Goal: Transaction & Acquisition: Purchase product/service

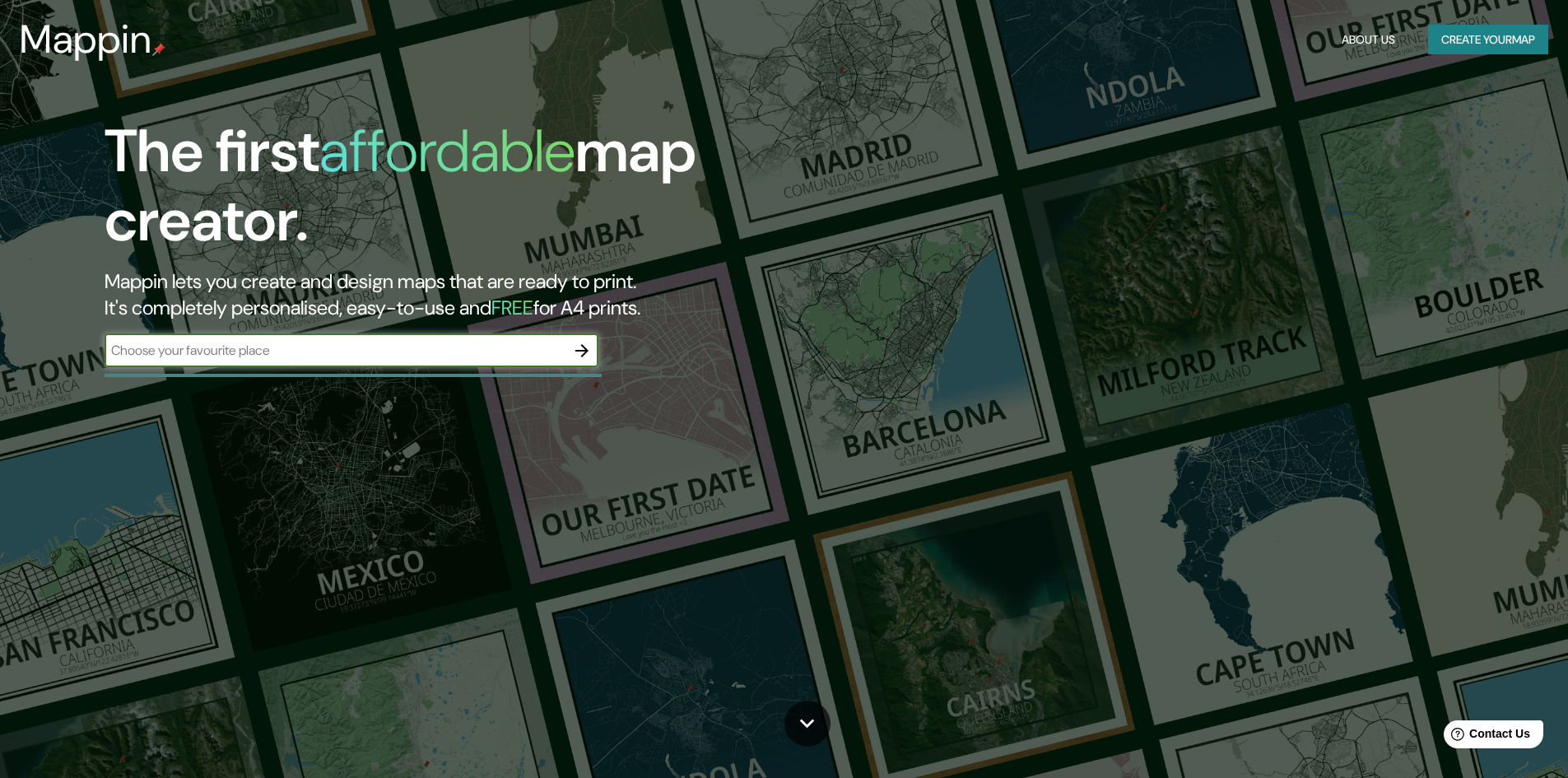
click at [587, 349] on icon "button" at bounding box center [582, 350] width 19 height 19
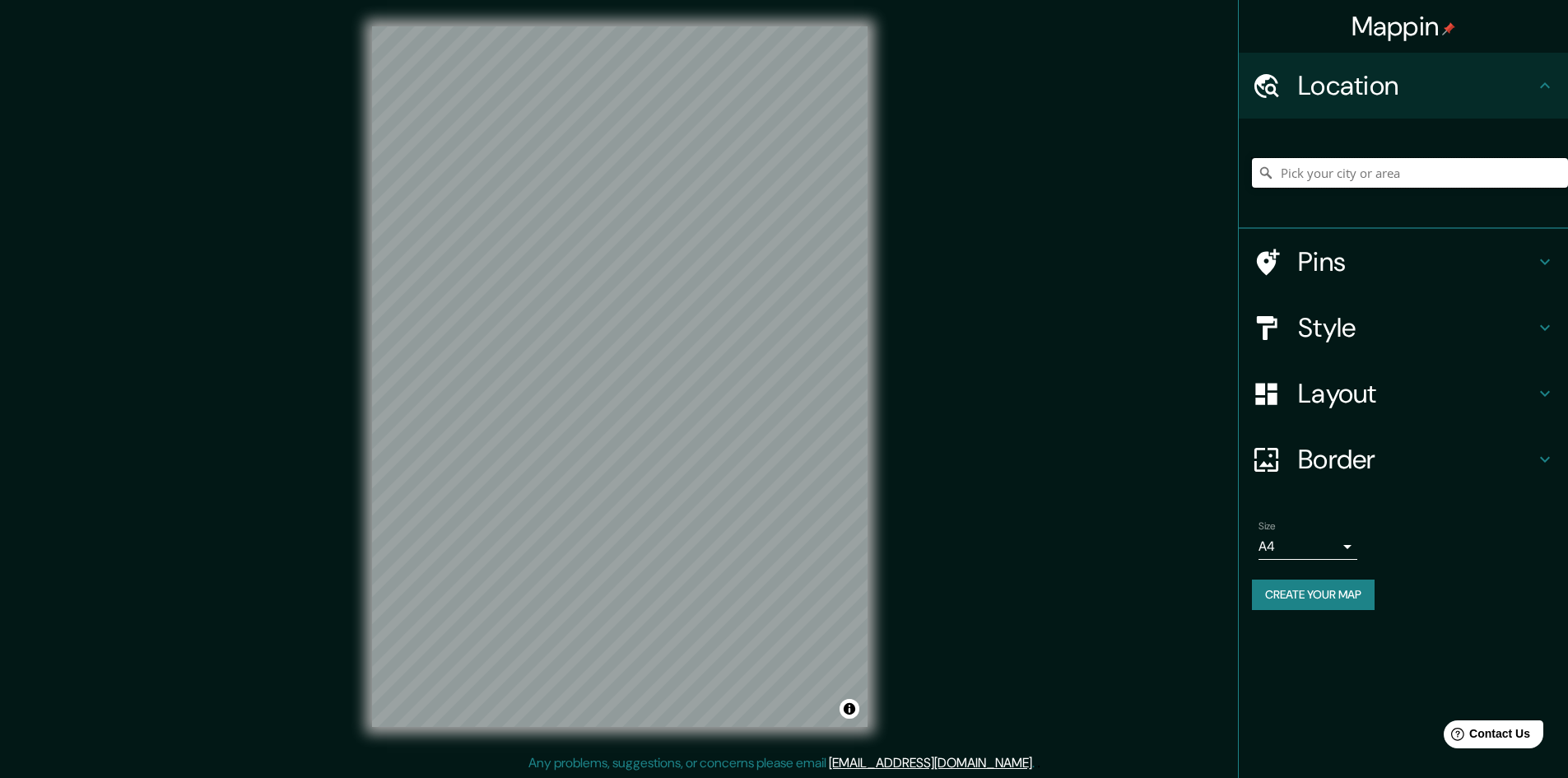
click at [1322, 173] on input "Pick your city or area" at bounding box center [1410, 173] width 316 height 29
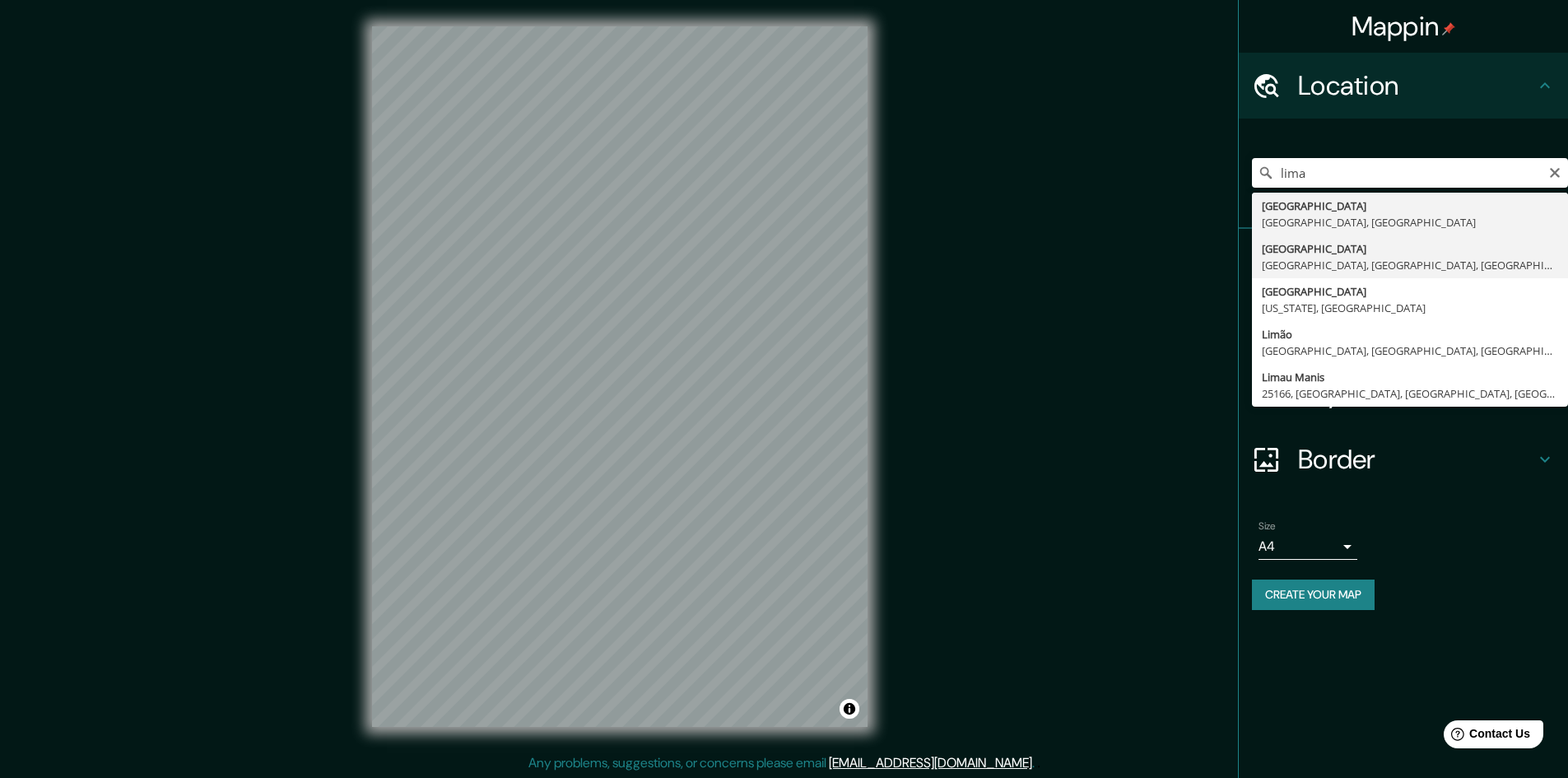
type input "Lima, Lima, Provincia de Lima, Perú"
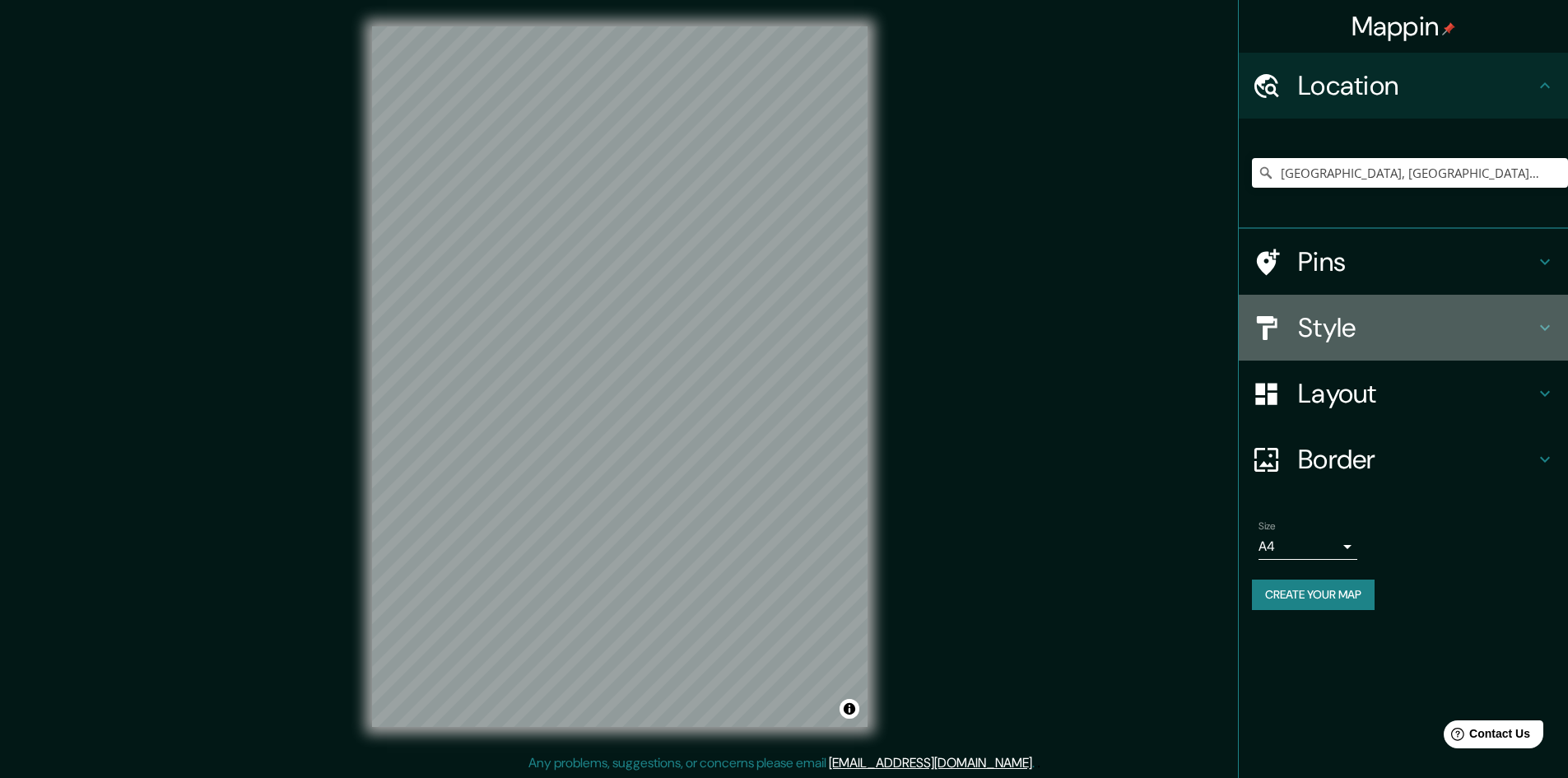
click at [1393, 328] on h4 "Style" at bounding box center [1417, 328] width 237 height 33
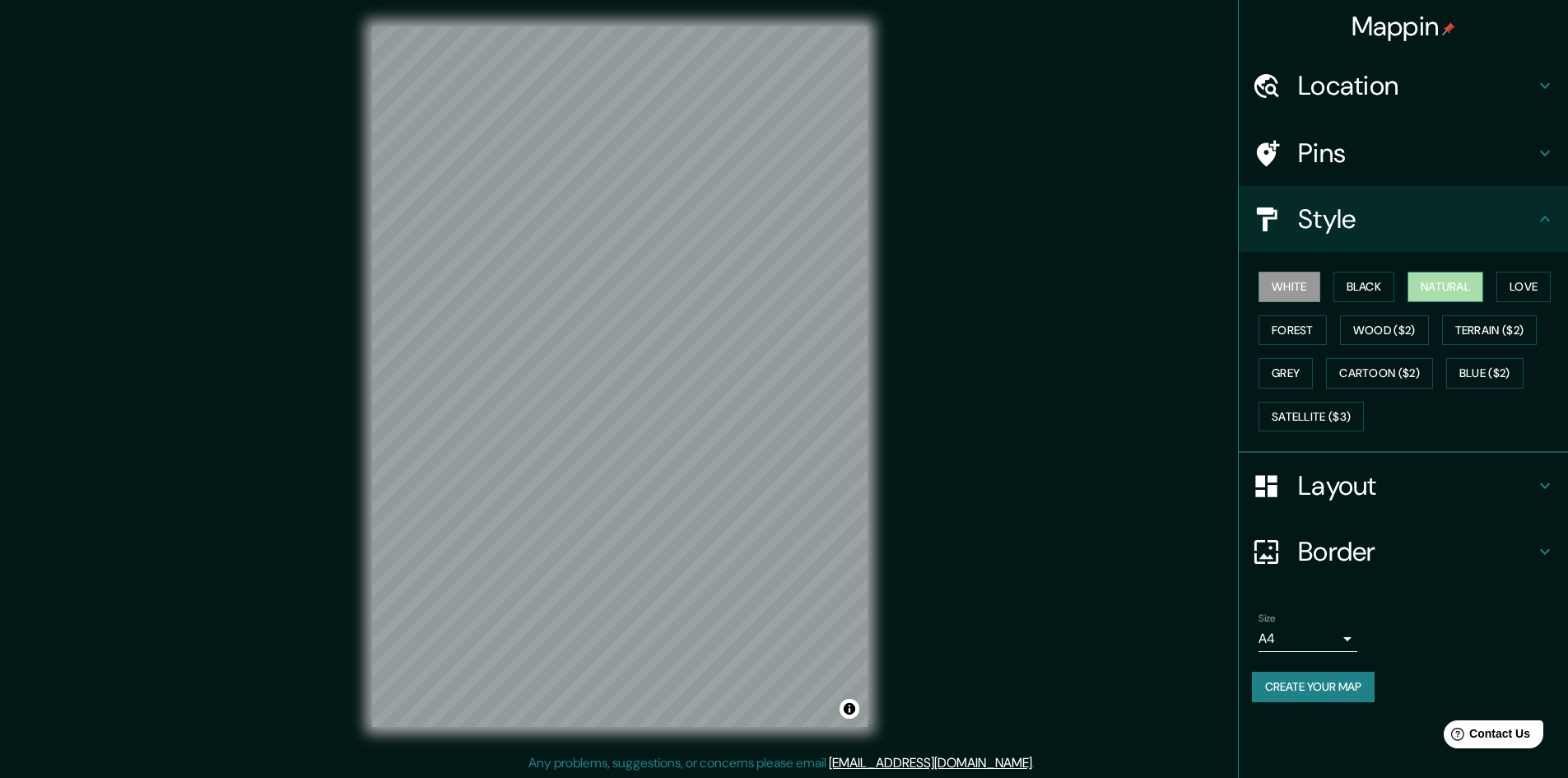
click at [1475, 285] on button "Natural" at bounding box center [1445, 287] width 76 height 30
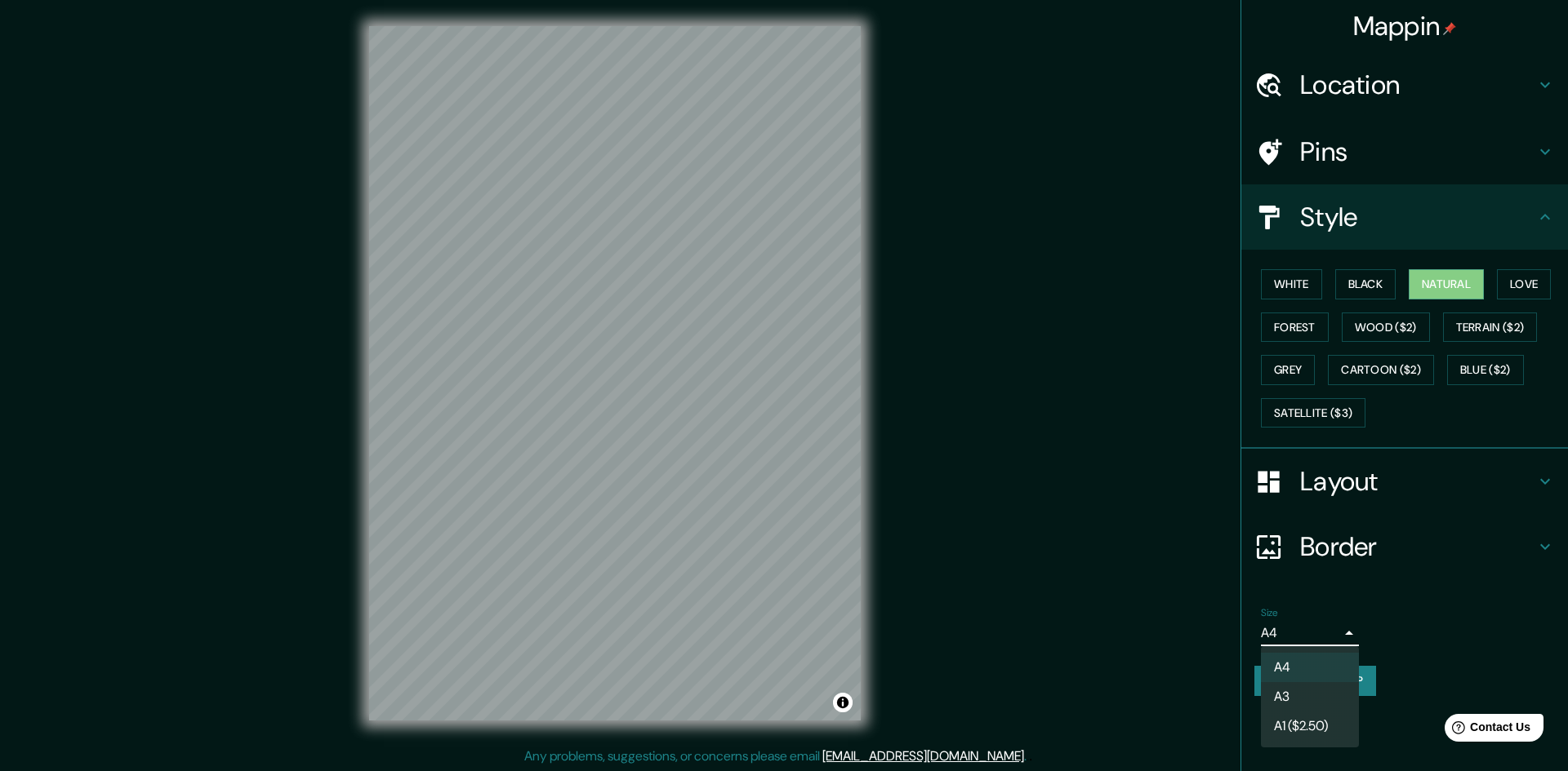
click at [1337, 635] on body "Mappin Location Lima, Lima, Provincia de Lima, Perú Pins Style White Black Natu…" at bounding box center [784, 386] width 1568 height 771
click at [1313, 691] on li "A3" at bounding box center [1309, 697] width 98 height 29
type input "a4"
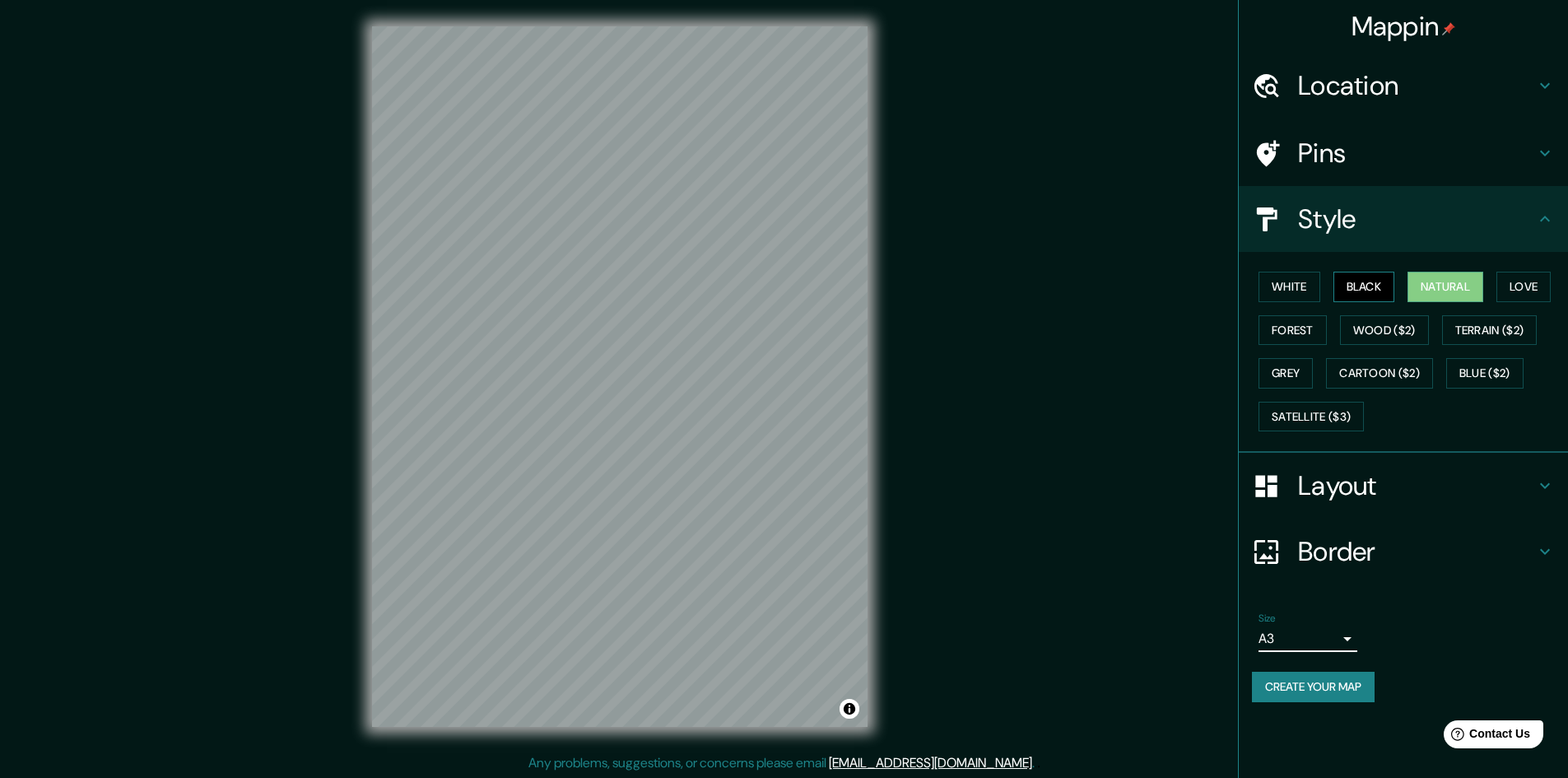
click at [1380, 280] on button "Black" at bounding box center [1363, 287] width 61 height 30
click at [1390, 345] on div "White Black Natural Love Forest Wood ($2) Terrain ($2) Grey Cartoon ($2) Blue (…" at bounding box center [1410, 351] width 316 height 173
click at [1303, 326] on button "Forest" at bounding box center [1292, 331] width 68 height 30
click at [1296, 295] on button "White" at bounding box center [1289, 287] width 61 height 30
click at [1526, 278] on button "Love" at bounding box center [1523, 287] width 55 height 30
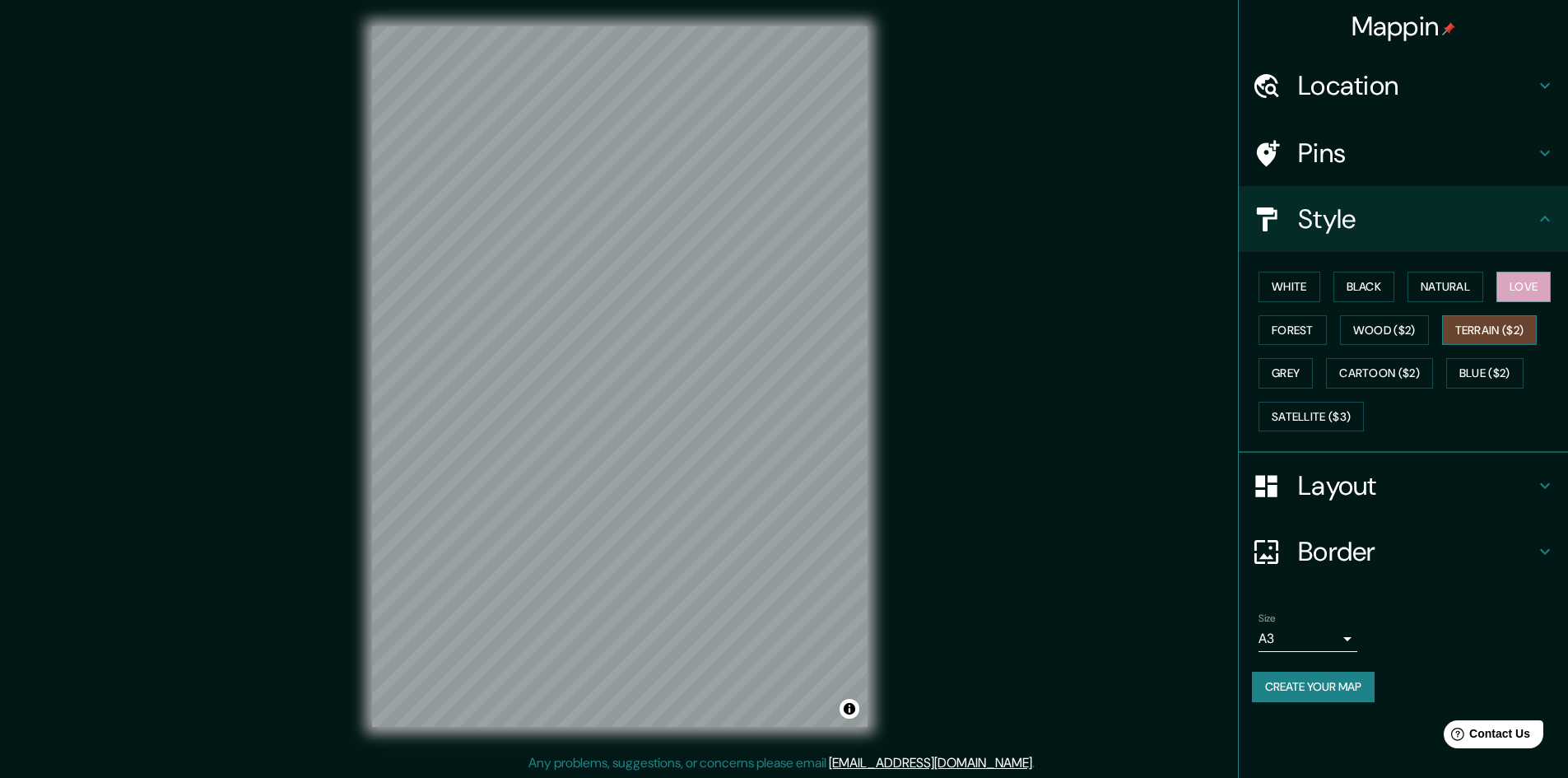
click at [1512, 316] on button "Terrain ($2)" at bounding box center [1489, 331] width 95 height 30
click at [1402, 370] on button "Cartoon ($2)" at bounding box center [1379, 373] width 107 height 30
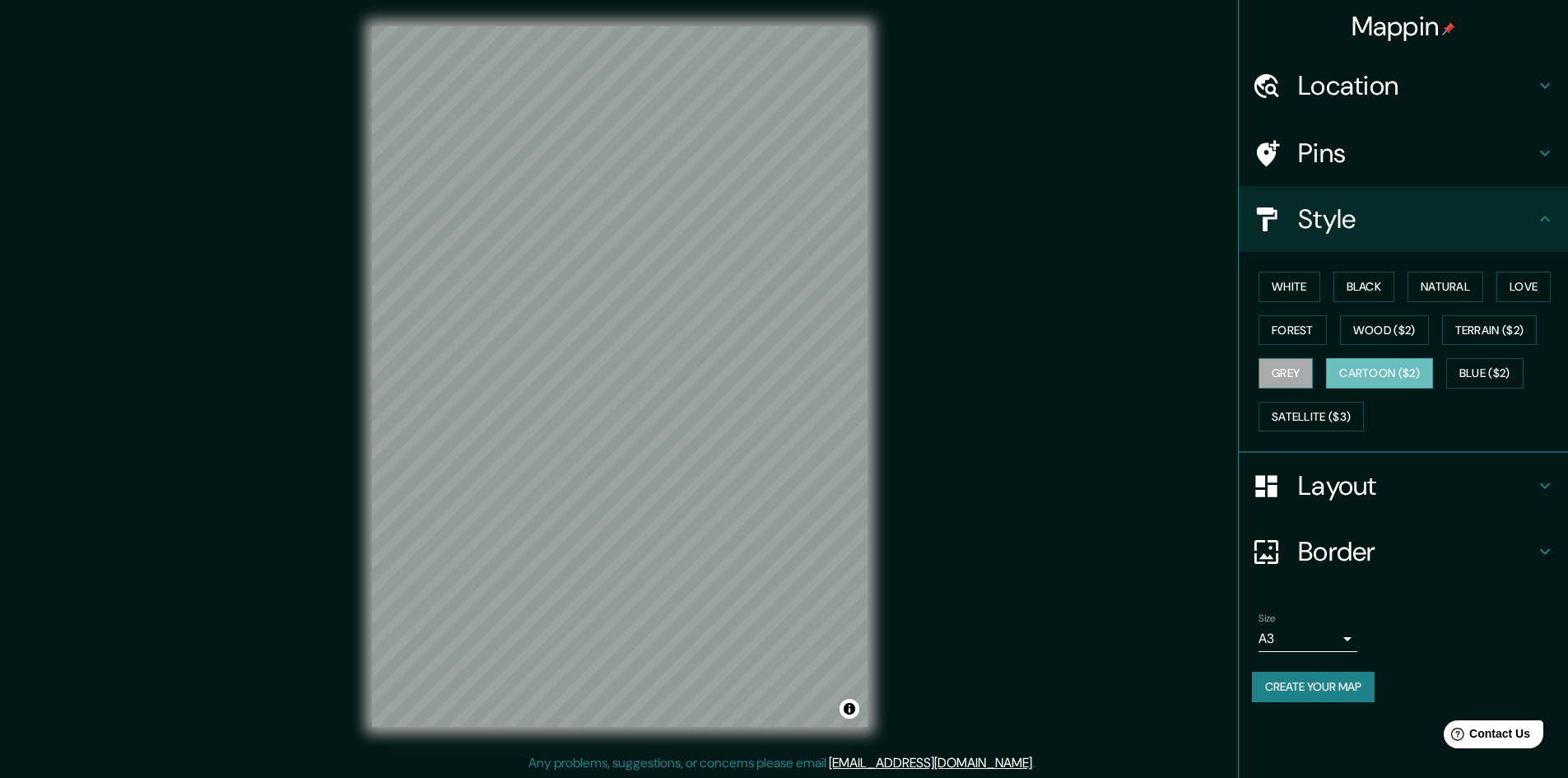
click at [1286, 369] on button "Grey" at bounding box center [1285, 373] width 55 height 30
click at [1406, 319] on button "Wood ($2)" at bounding box center [1385, 331] width 89 height 30
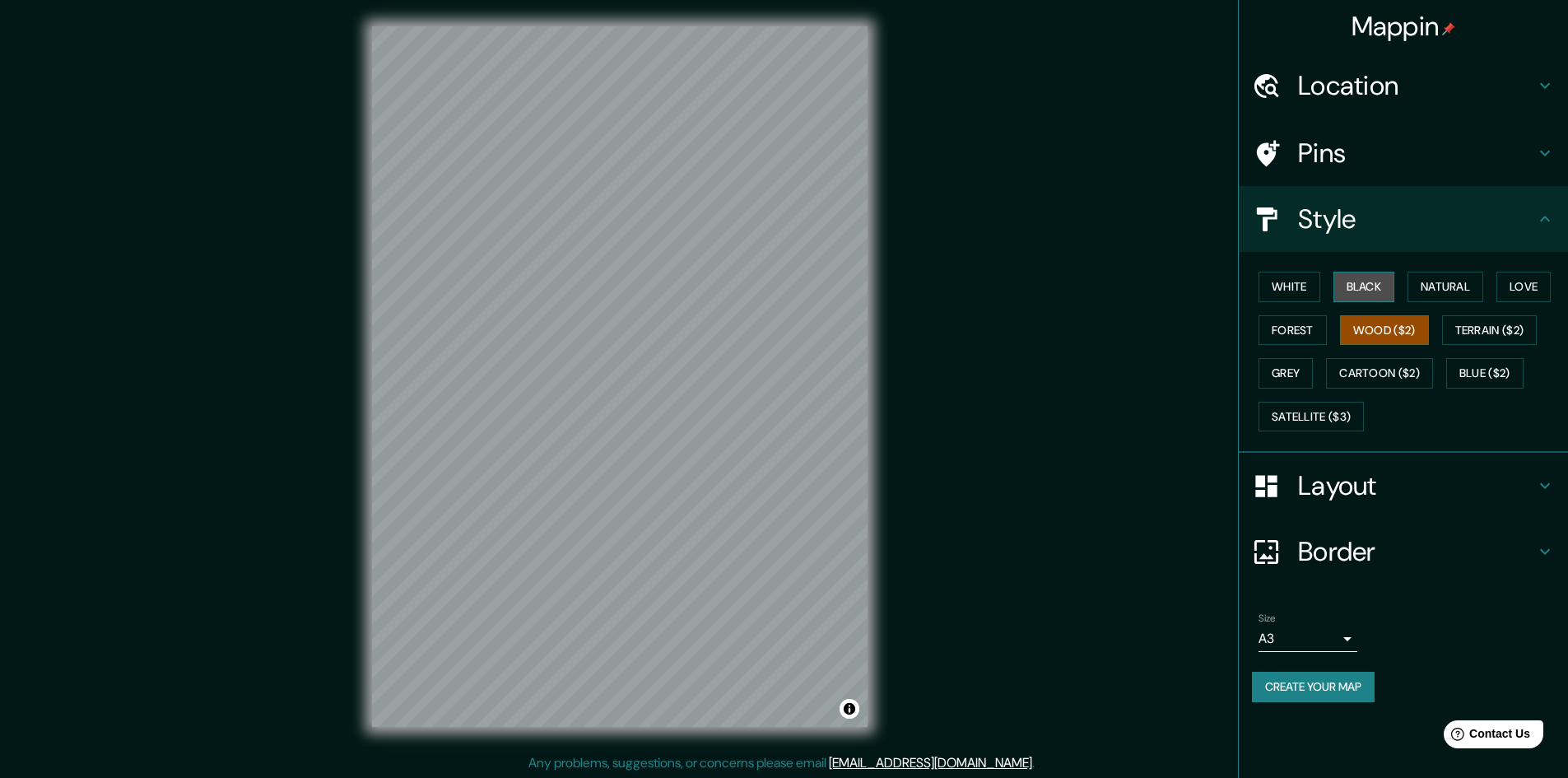
click at [1375, 286] on button "Black" at bounding box center [1363, 287] width 61 height 30
click at [1443, 297] on button "Natural" at bounding box center [1445, 287] width 76 height 30
click at [1308, 294] on button "White" at bounding box center [1289, 287] width 61 height 30
click at [1309, 328] on button "Forest" at bounding box center [1292, 331] width 68 height 30
click at [1521, 283] on button "Love" at bounding box center [1523, 287] width 55 height 30
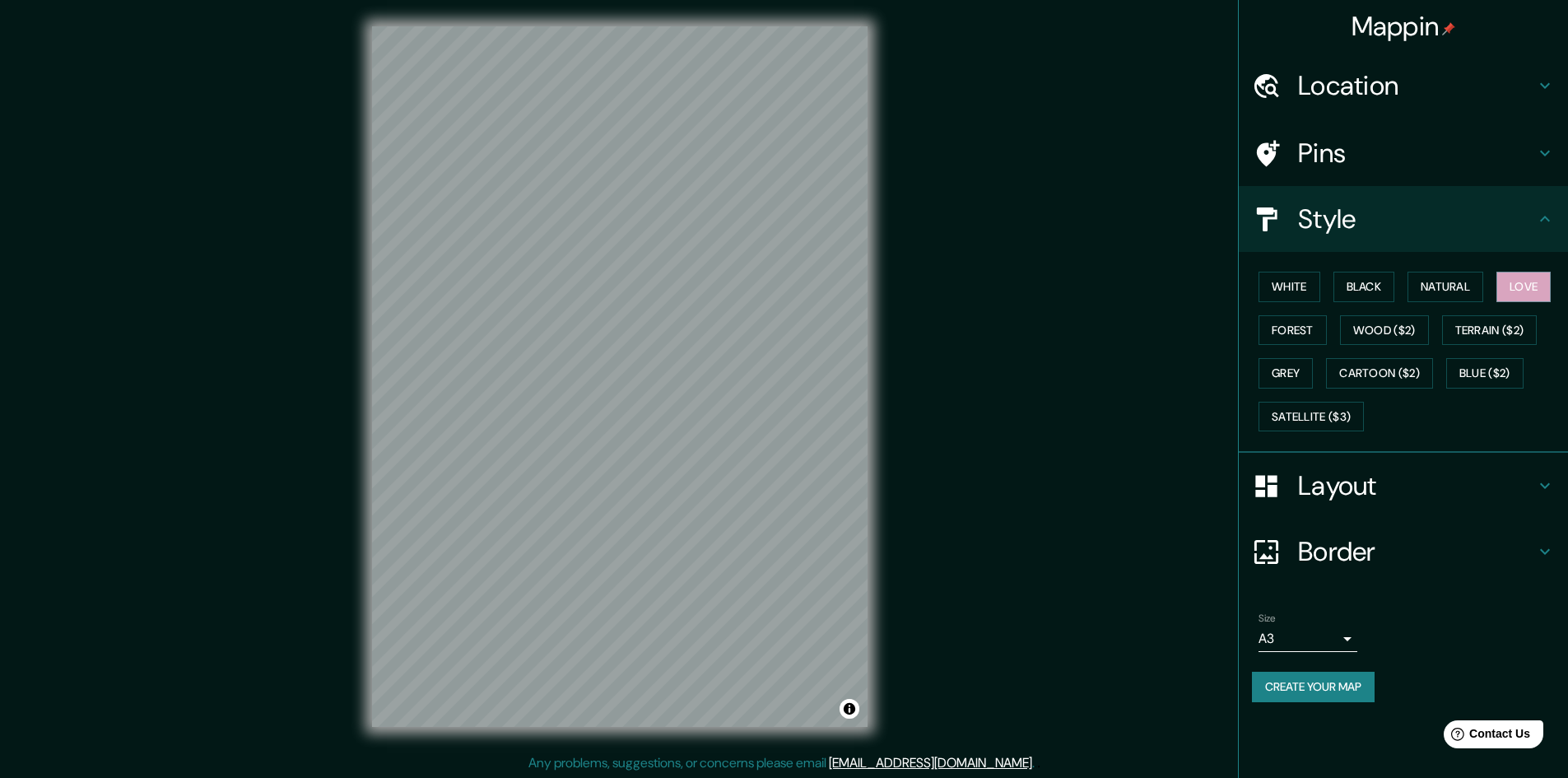
click at [1435, 496] on h4 "Layout" at bounding box center [1417, 485] width 237 height 33
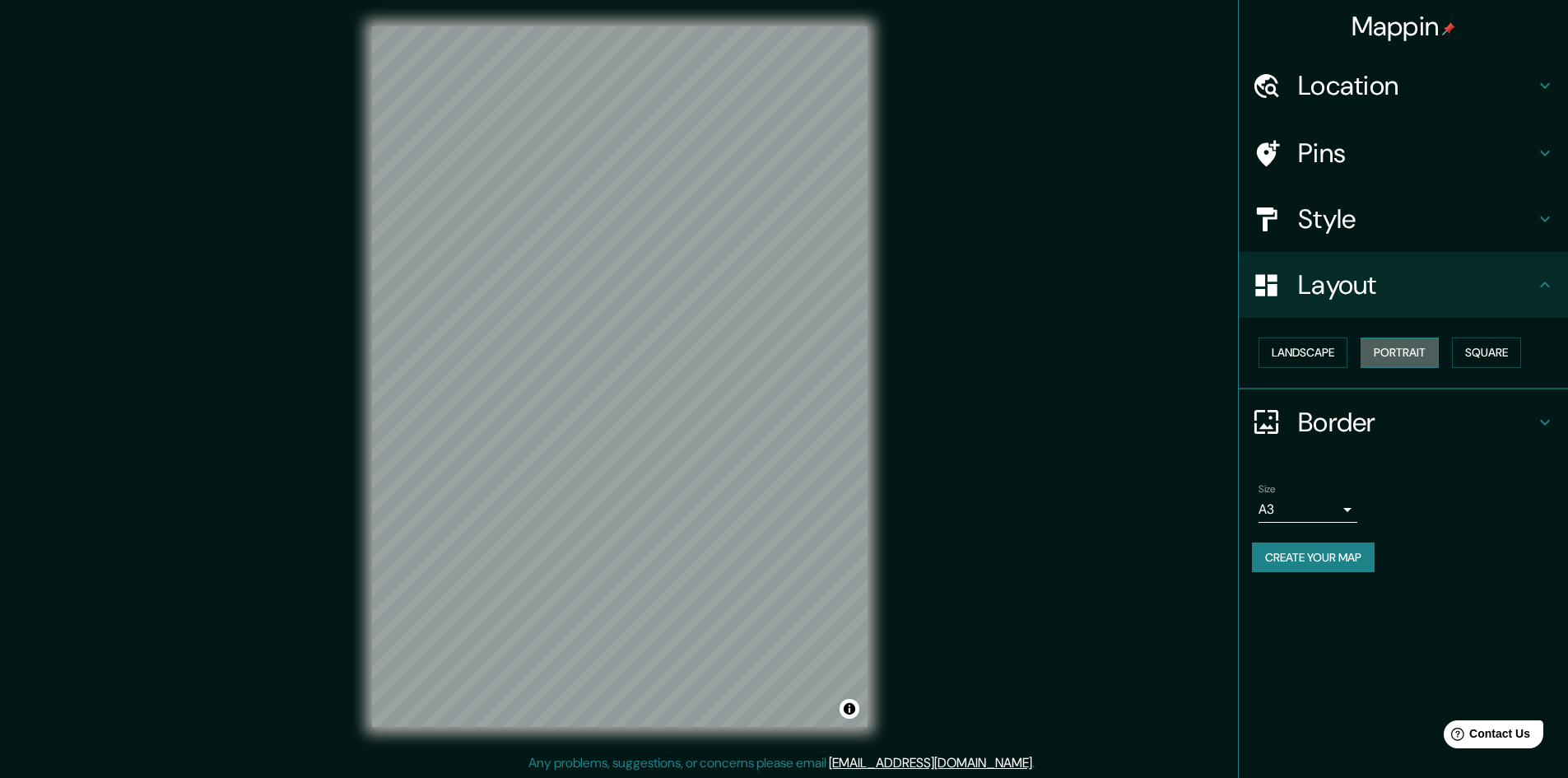
click at [1401, 359] on button "Portrait" at bounding box center [1400, 353] width 78 height 30
click at [1486, 280] on h4 "Layout" at bounding box center [1417, 285] width 237 height 33
click at [1464, 165] on h4 "Pins" at bounding box center [1417, 152] width 237 height 33
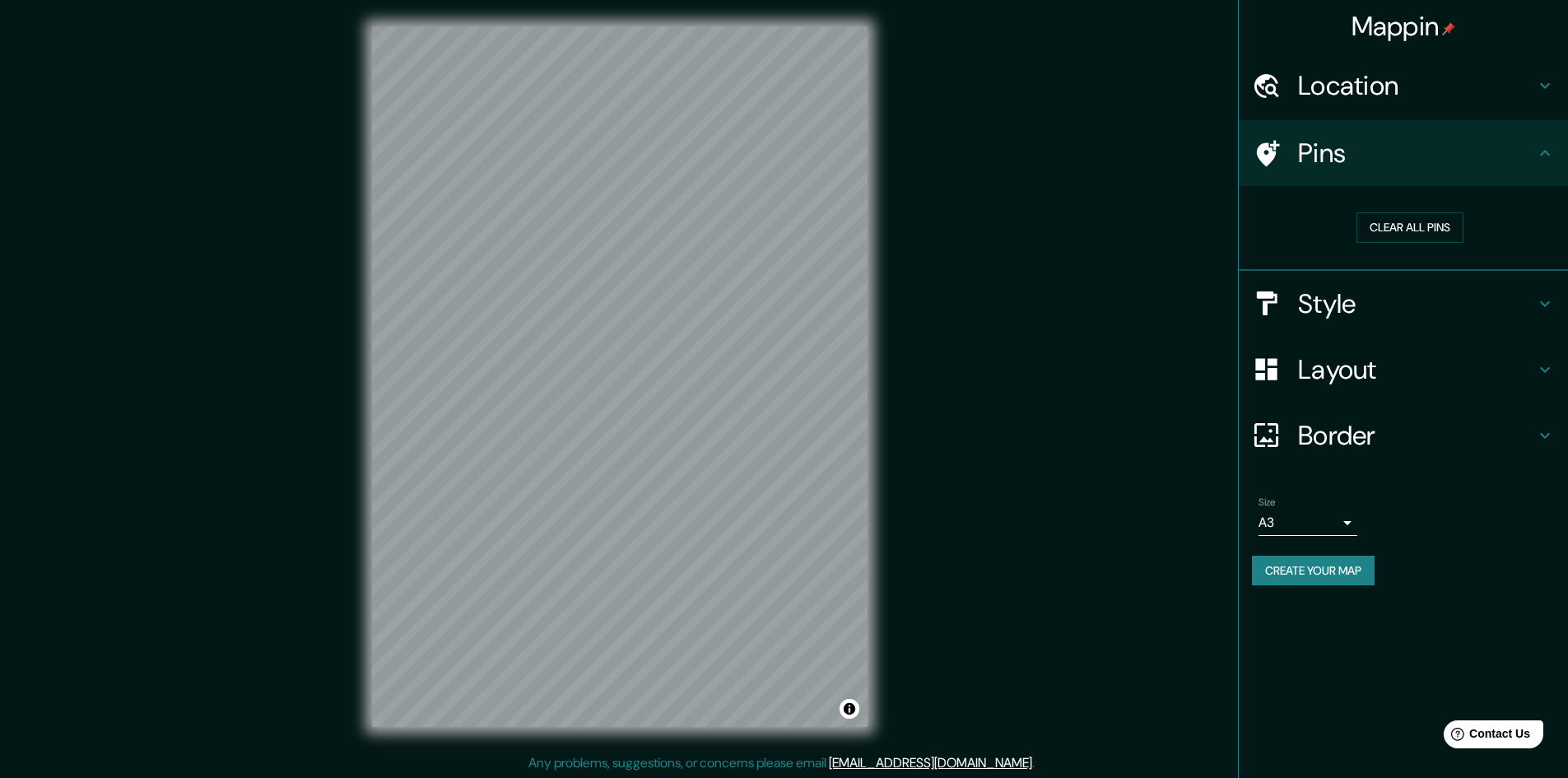
click at [1480, 53] on div "Location" at bounding box center [1403, 86] width 329 height 66
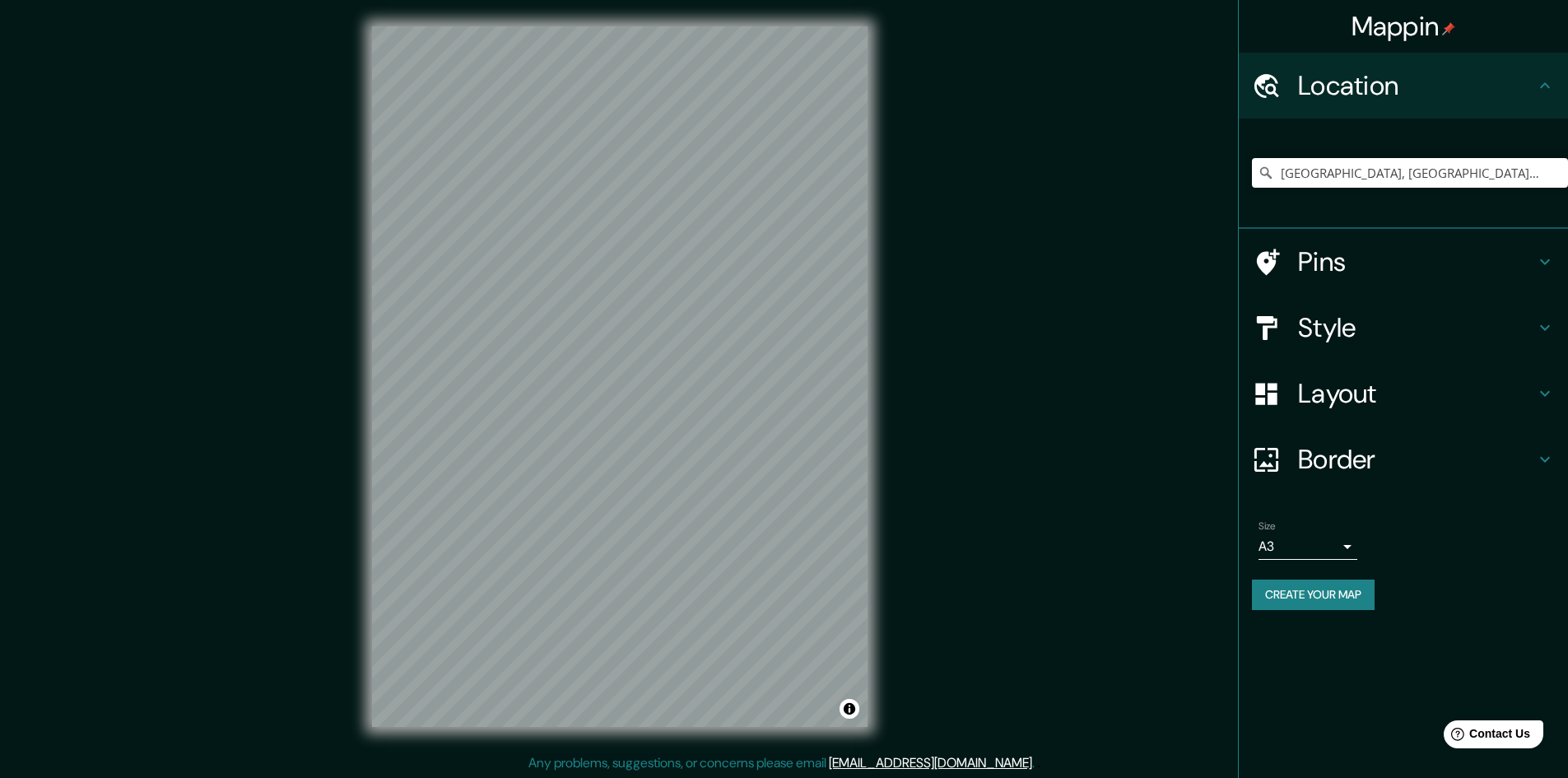
click at [1476, 88] on h4 "Location" at bounding box center [1417, 85] width 237 height 33
click at [1472, 461] on h4 "Border" at bounding box center [1417, 459] width 237 height 33
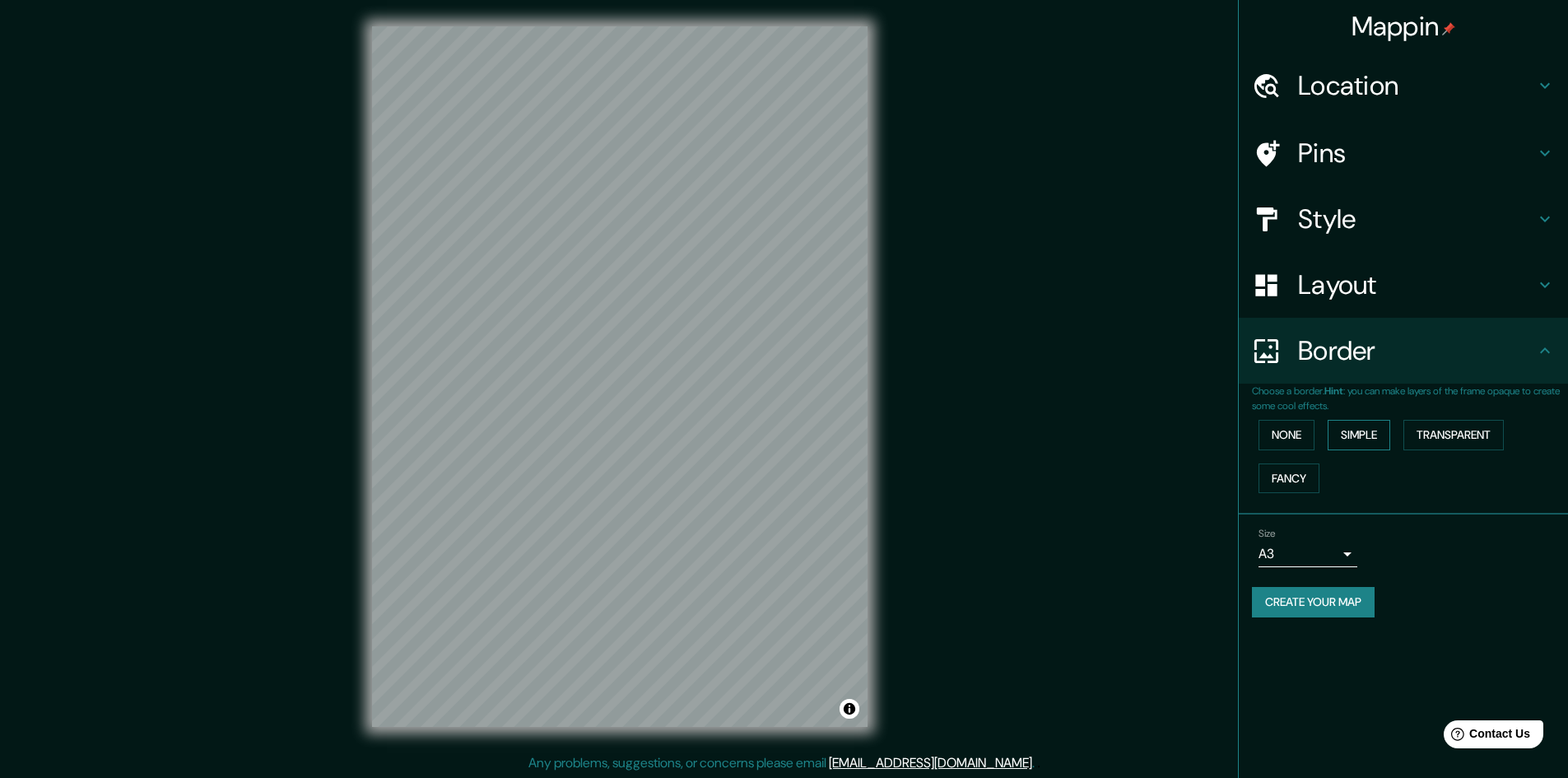
click at [1358, 429] on button "Simple" at bounding box center [1358, 435] width 62 height 30
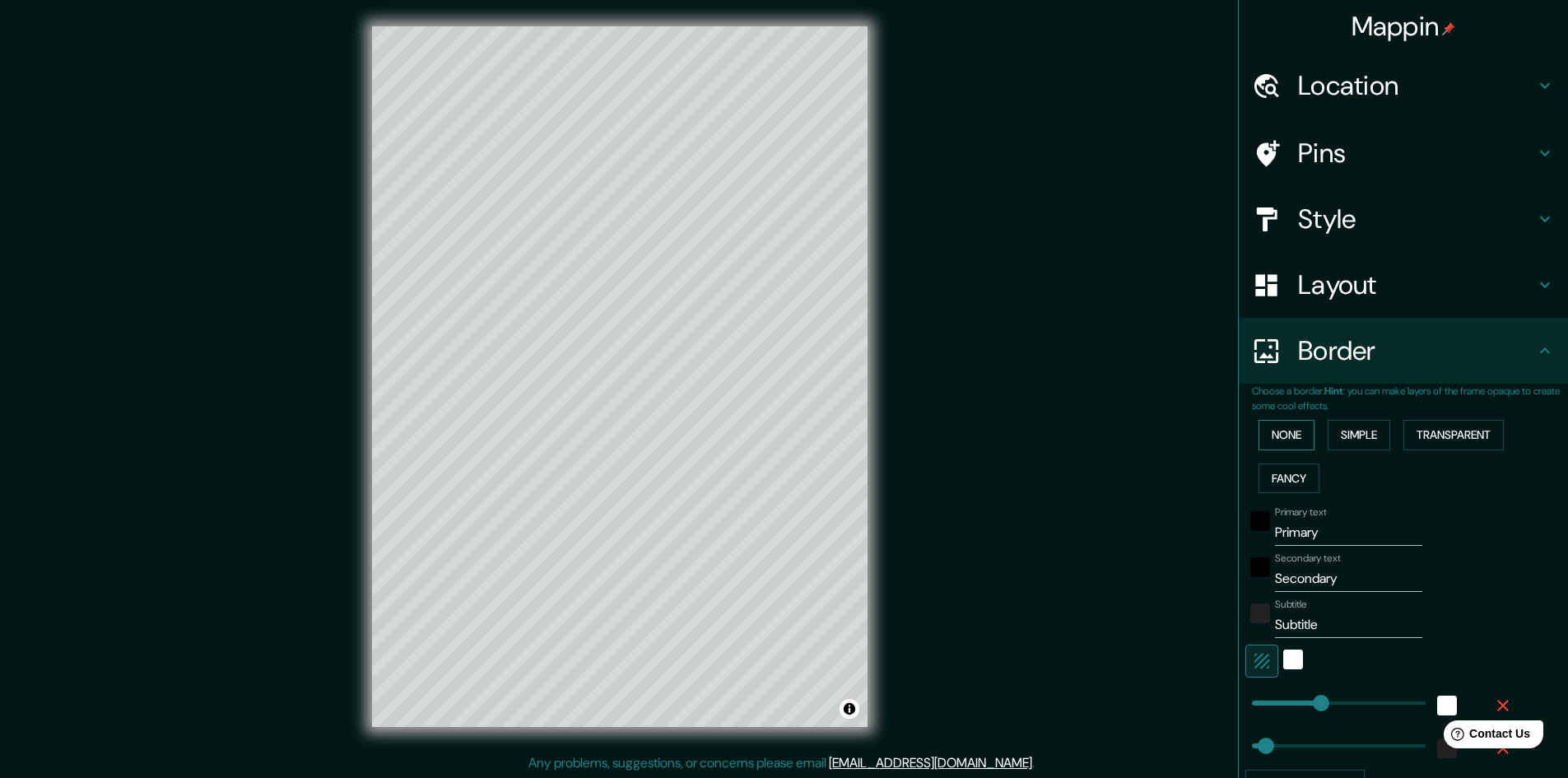
click at [1286, 437] on button "None" at bounding box center [1286, 435] width 56 height 30
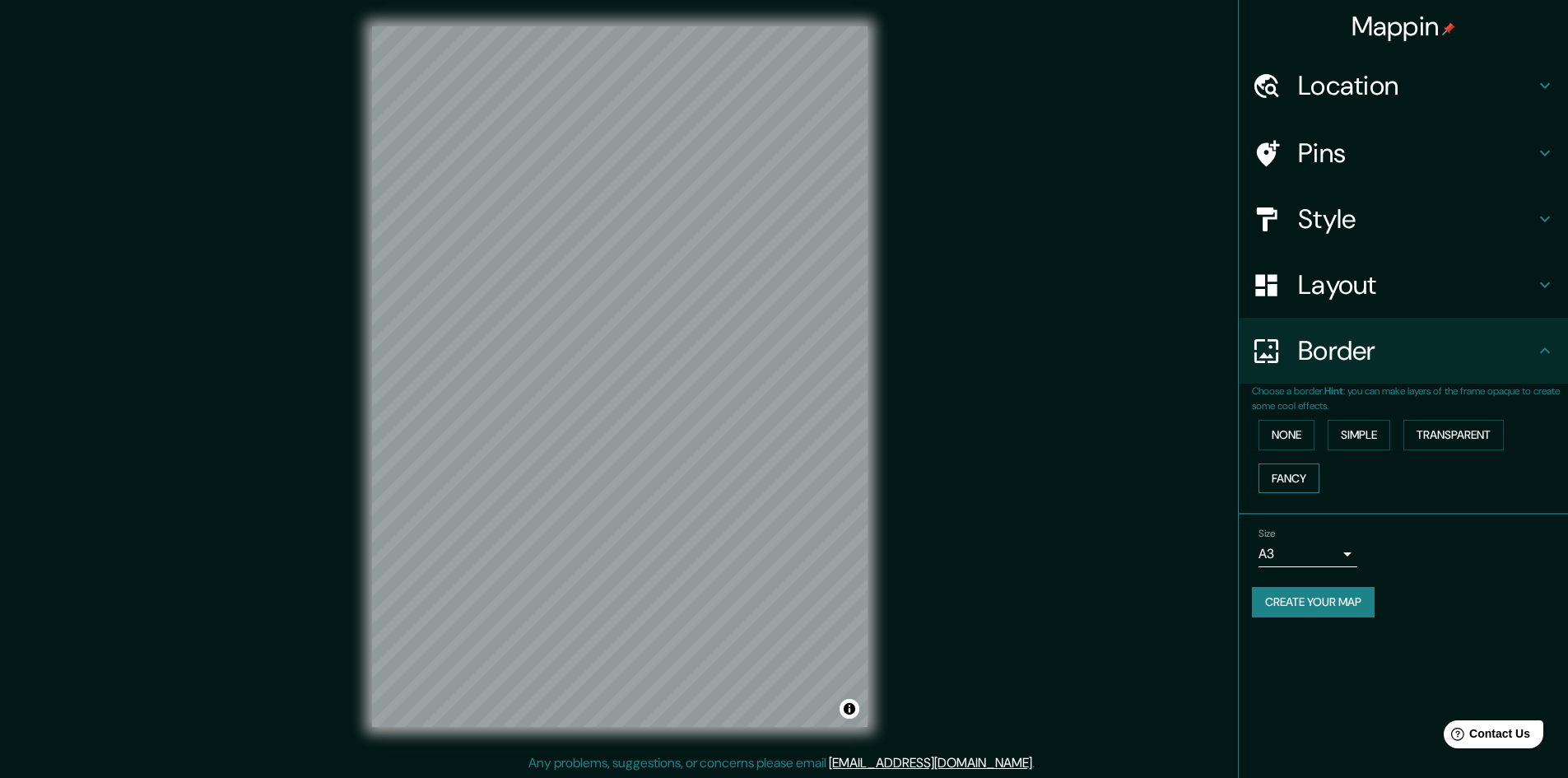
click at [1292, 467] on button "Fancy" at bounding box center [1289, 479] width 61 height 30
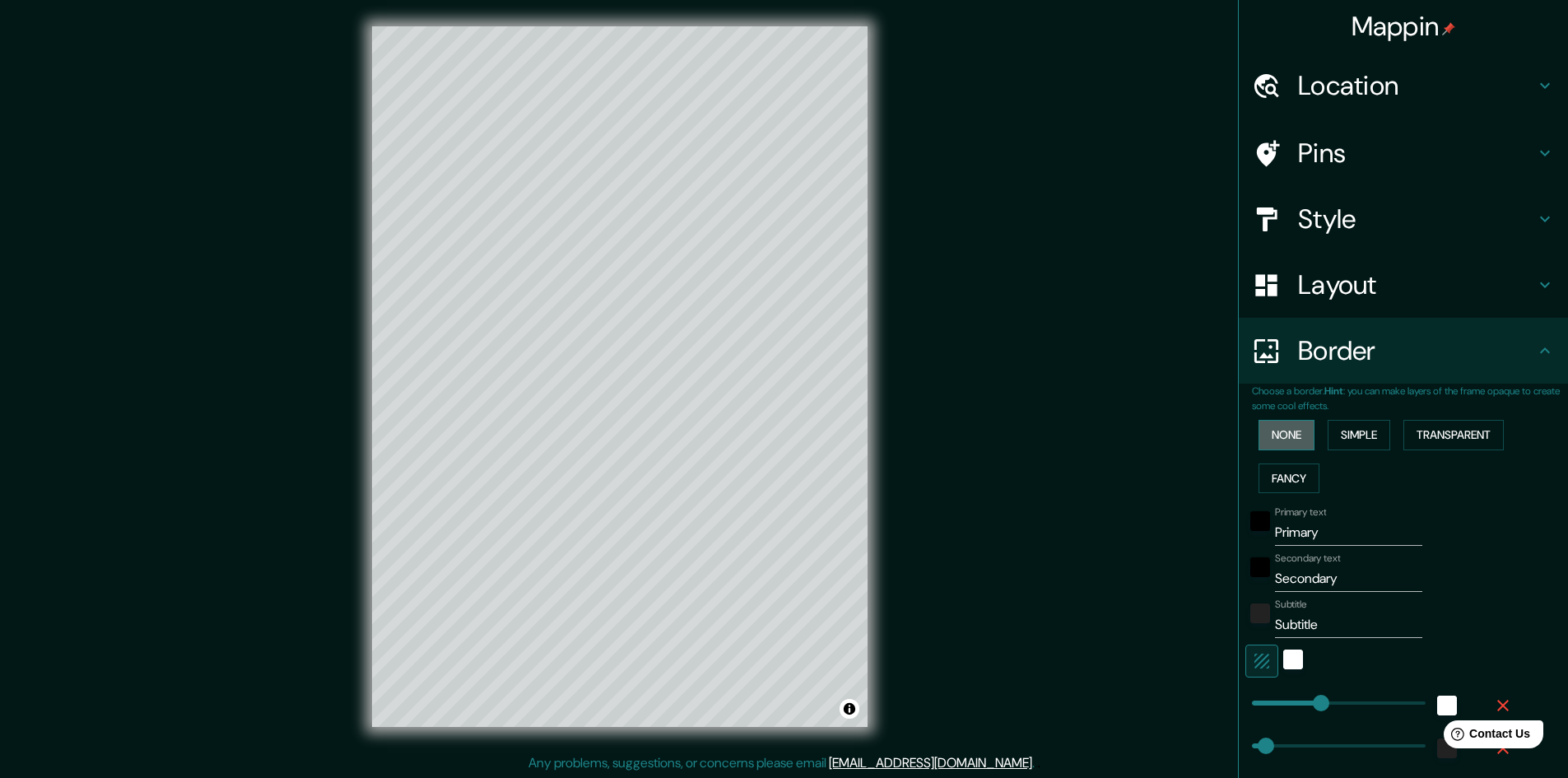
click at [1293, 447] on button "None" at bounding box center [1286, 435] width 56 height 30
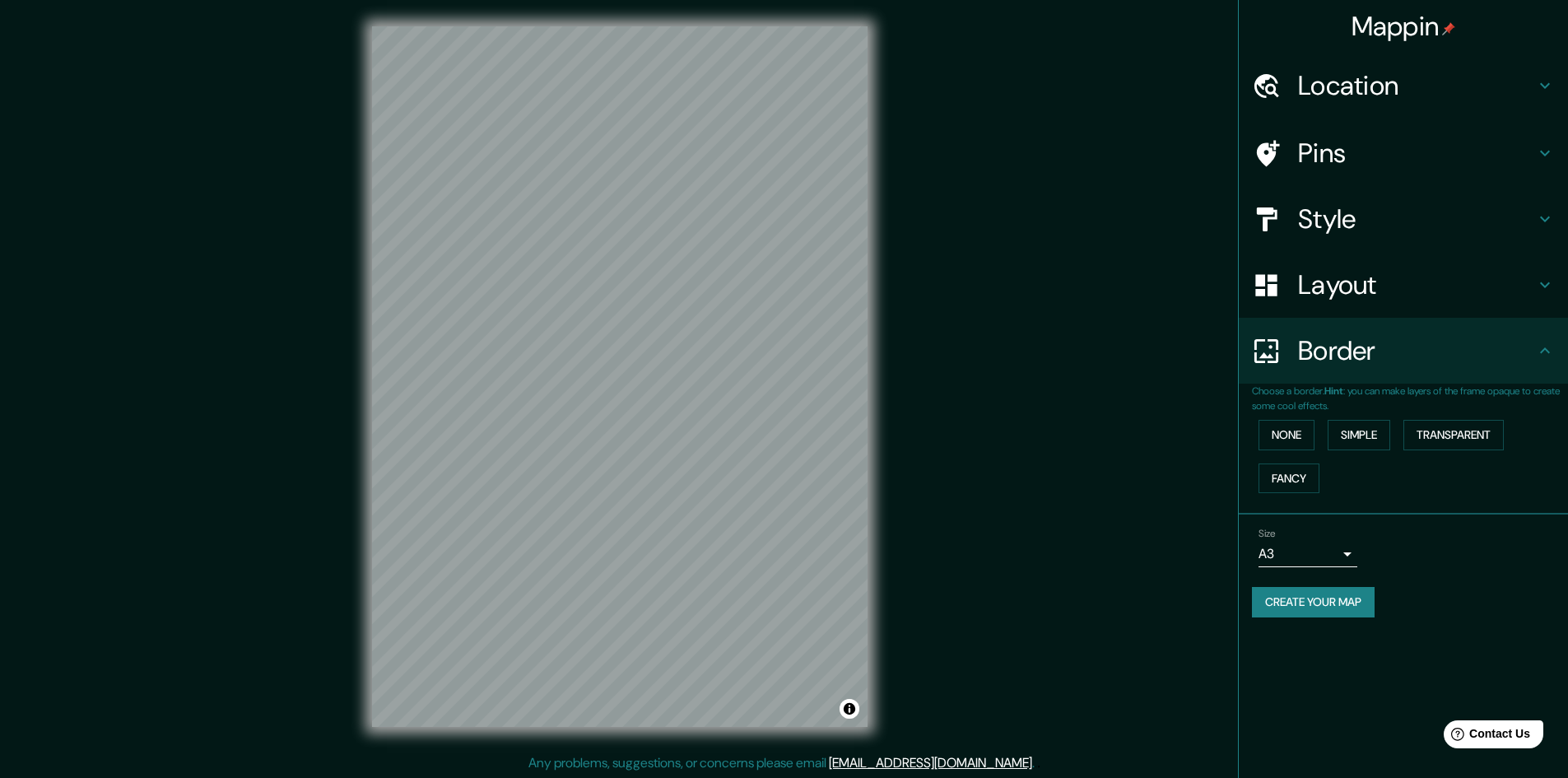
click at [1535, 354] on icon at bounding box center [1544, 350] width 19 height 19
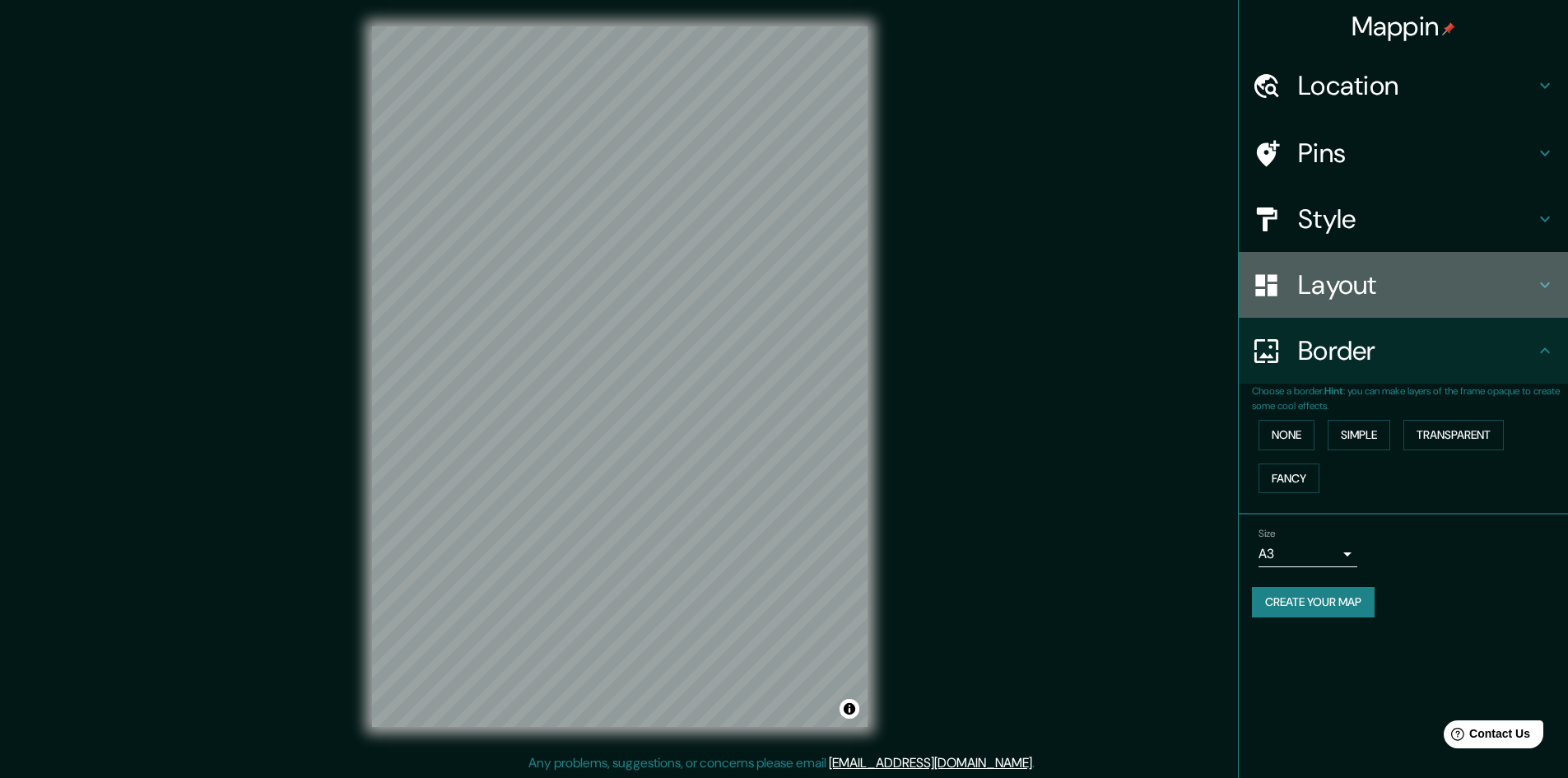
click at [1512, 288] on h4 "Layout" at bounding box center [1417, 285] width 237 height 33
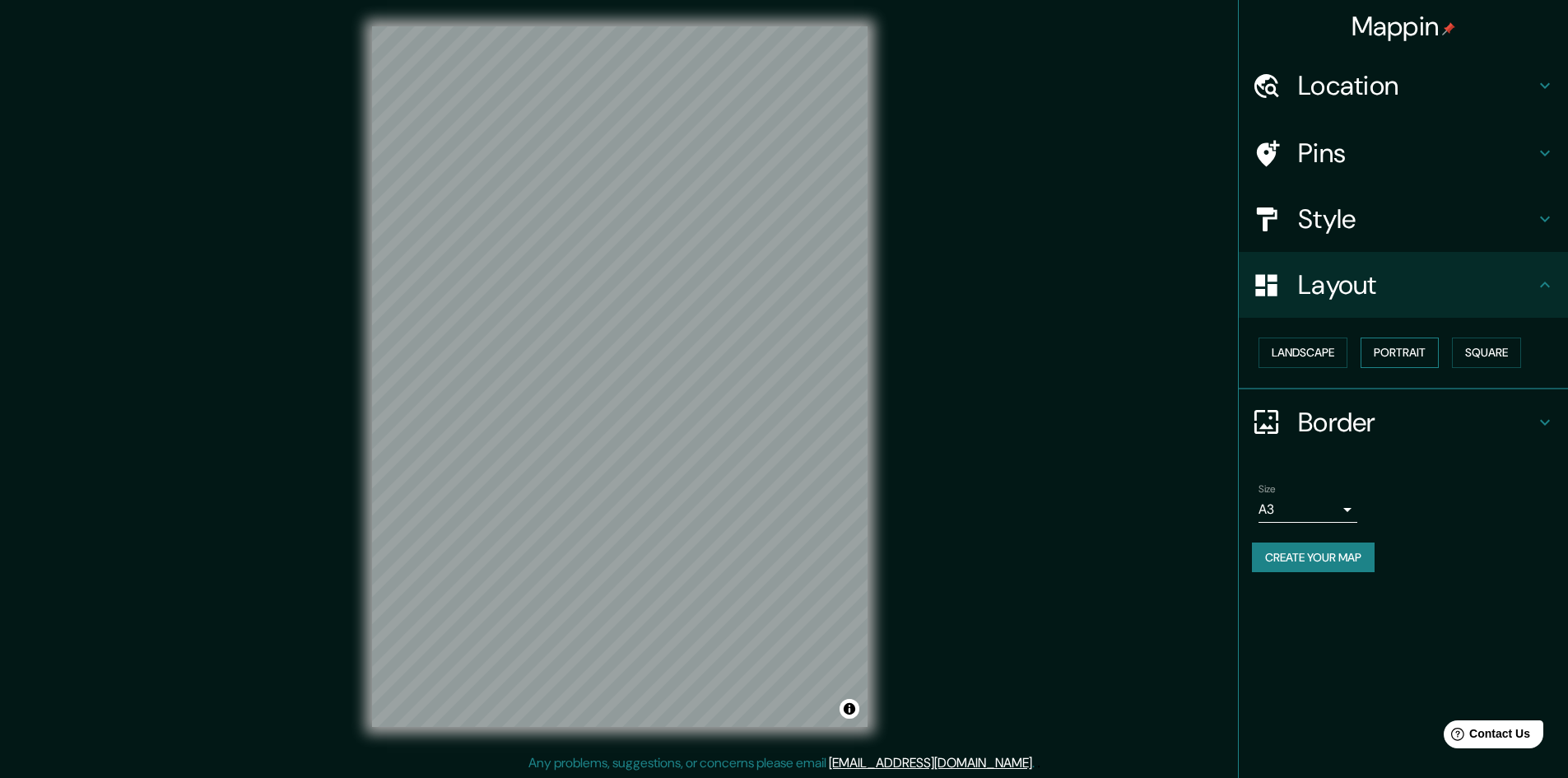
click at [1415, 347] on button "Portrait" at bounding box center [1400, 353] width 78 height 30
click at [1488, 355] on button "Square" at bounding box center [1486, 353] width 69 height 30
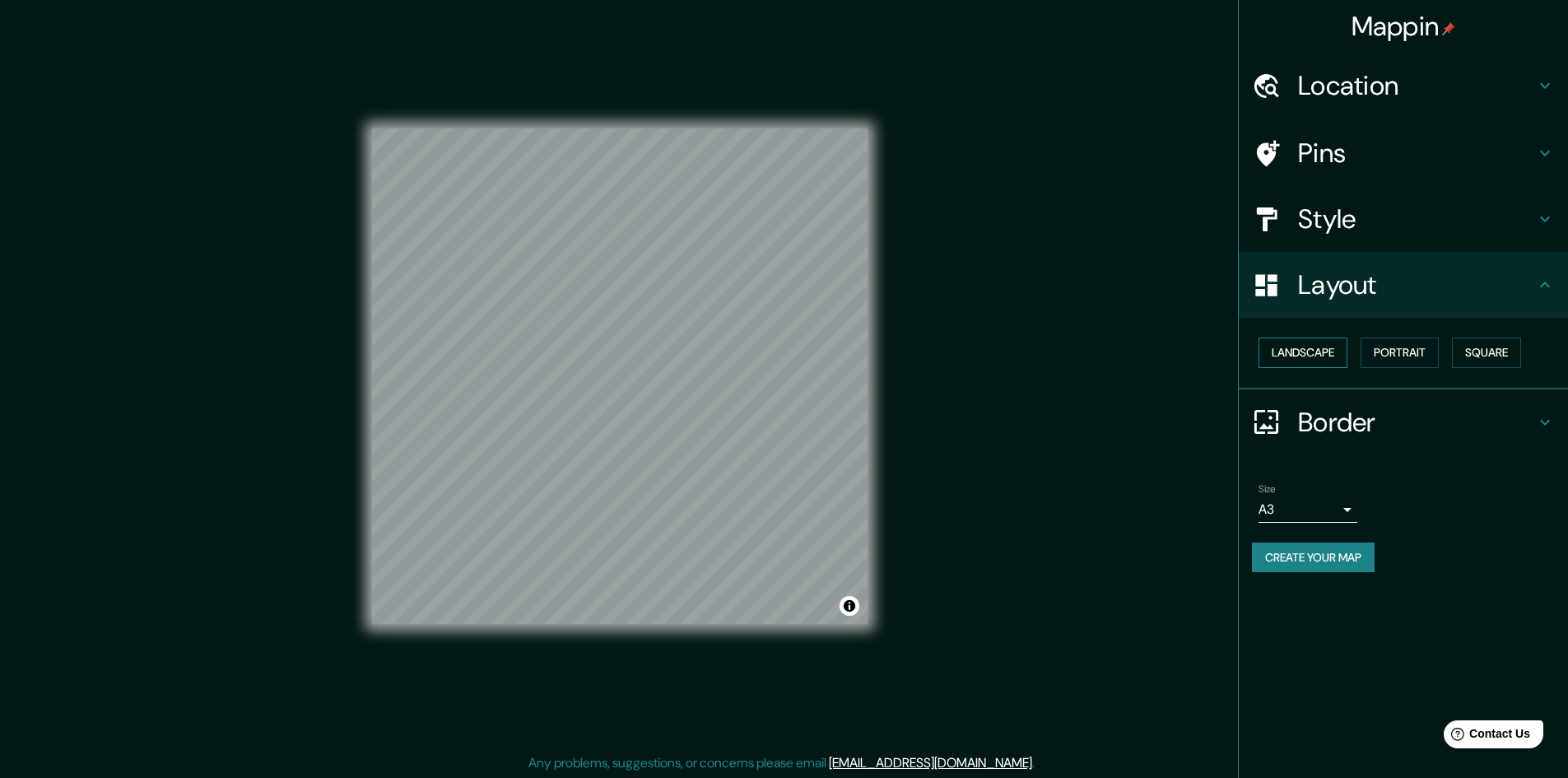
click at [1341, 356] on button "Landscape" at bounding box center [1303, 353] width 89 height 30
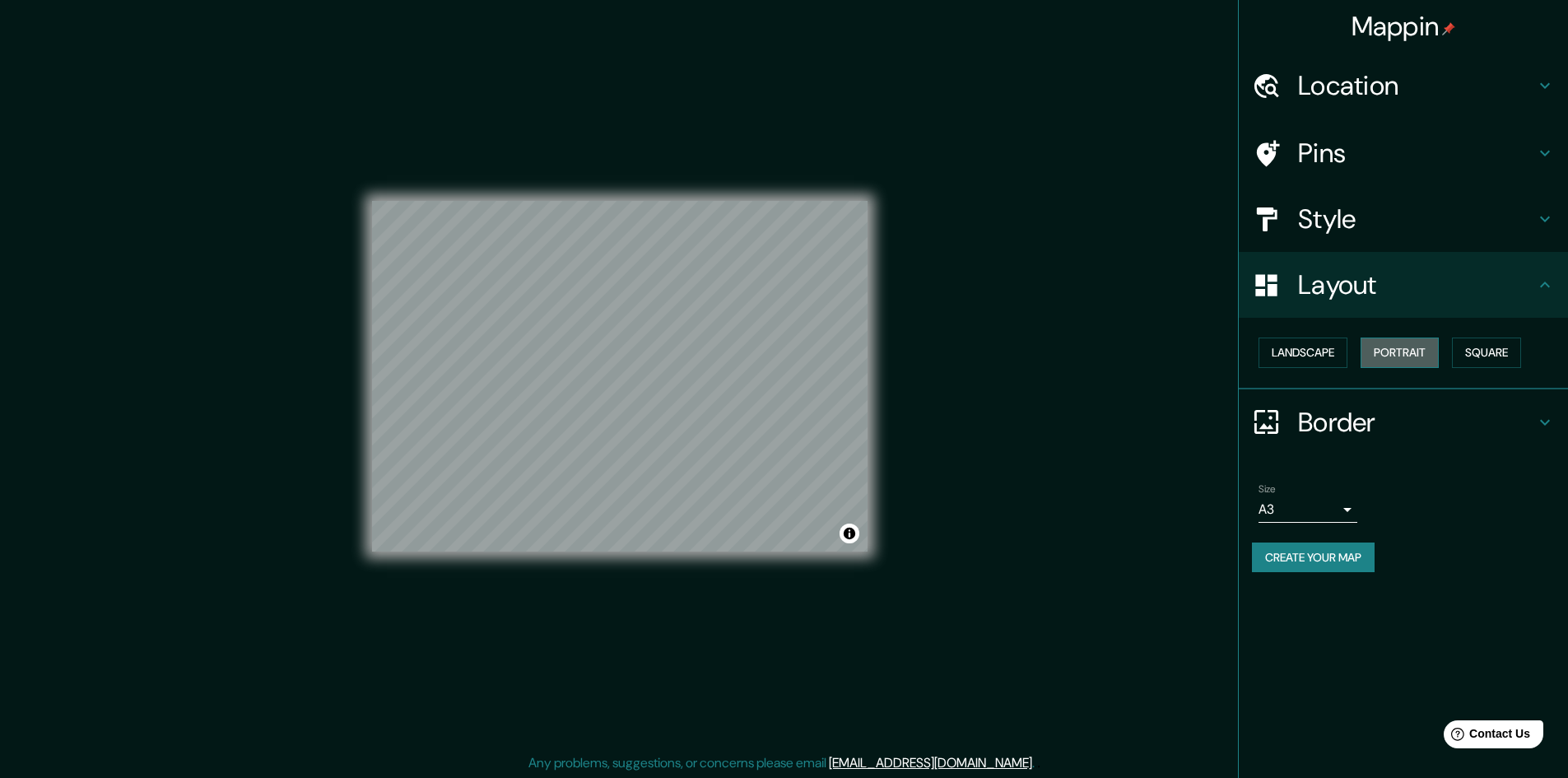
click at [1427, 363] on button "Portrait" at bounding box center [1400, 353] width 78 height 30
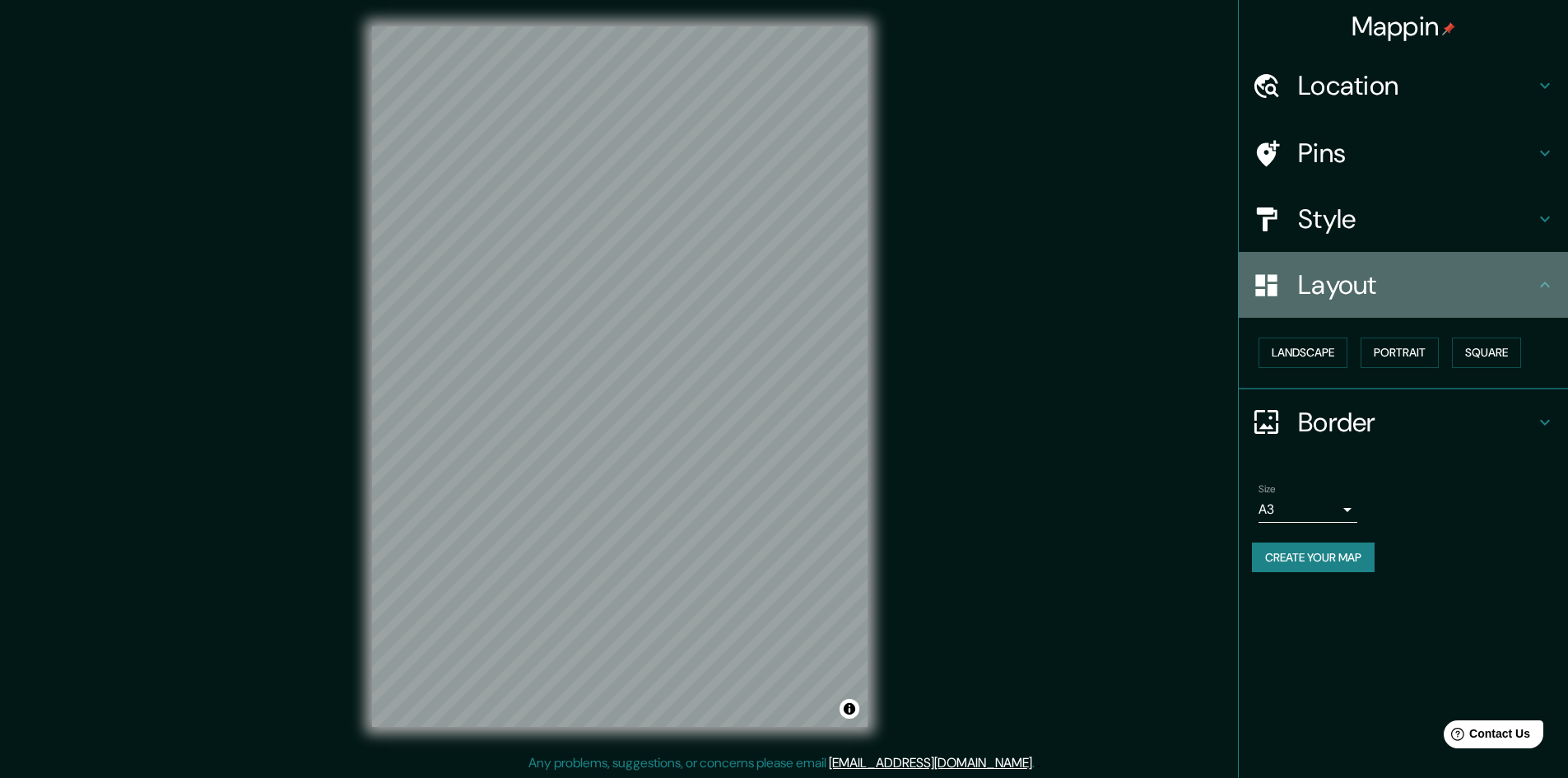
click at [1544, 291] on icon at bounding box center [1544, 285] width 19 height 19
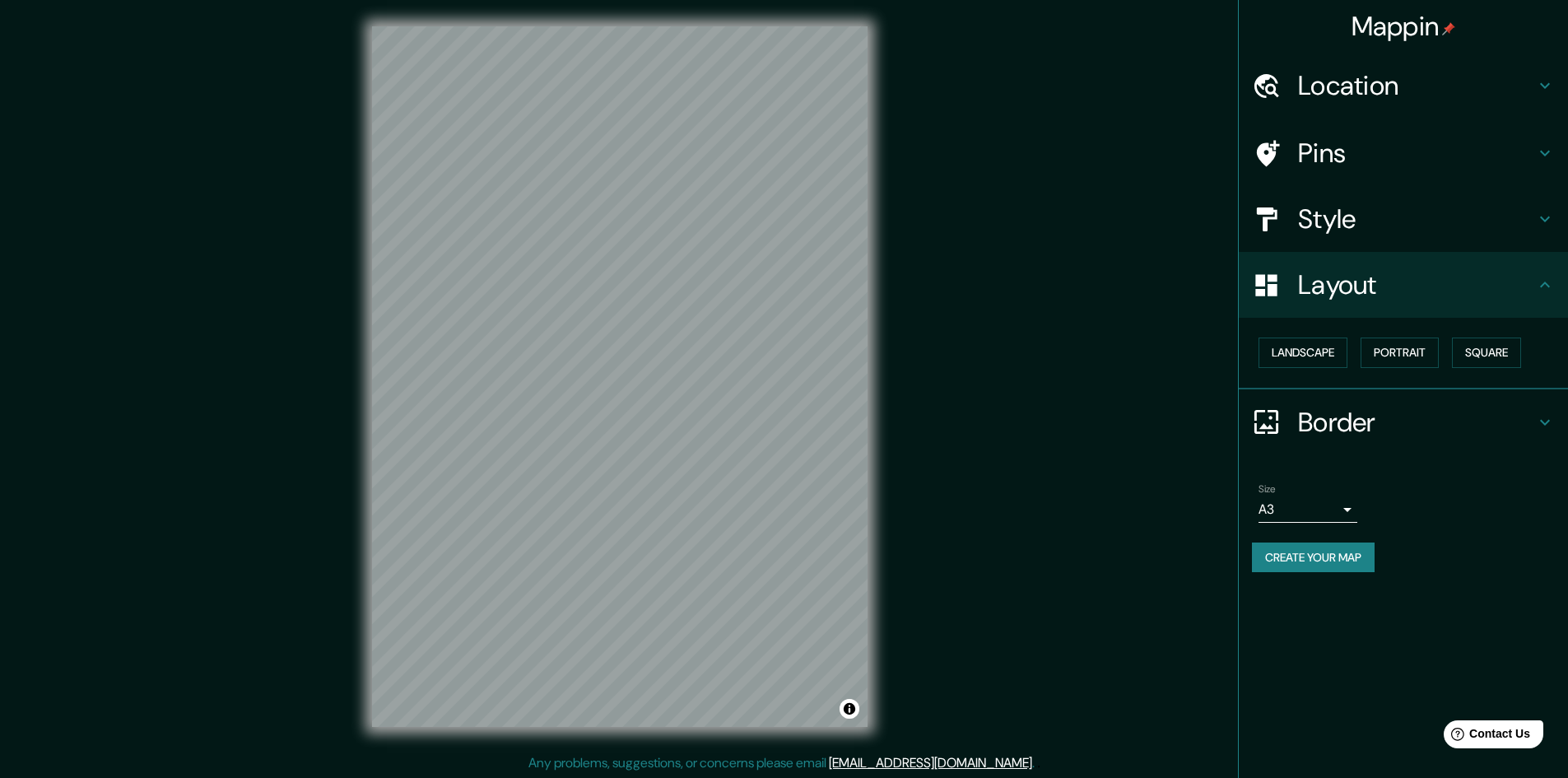
click at [1549, 282] on icon at bounding box center [1544, 285] width 19 height 19
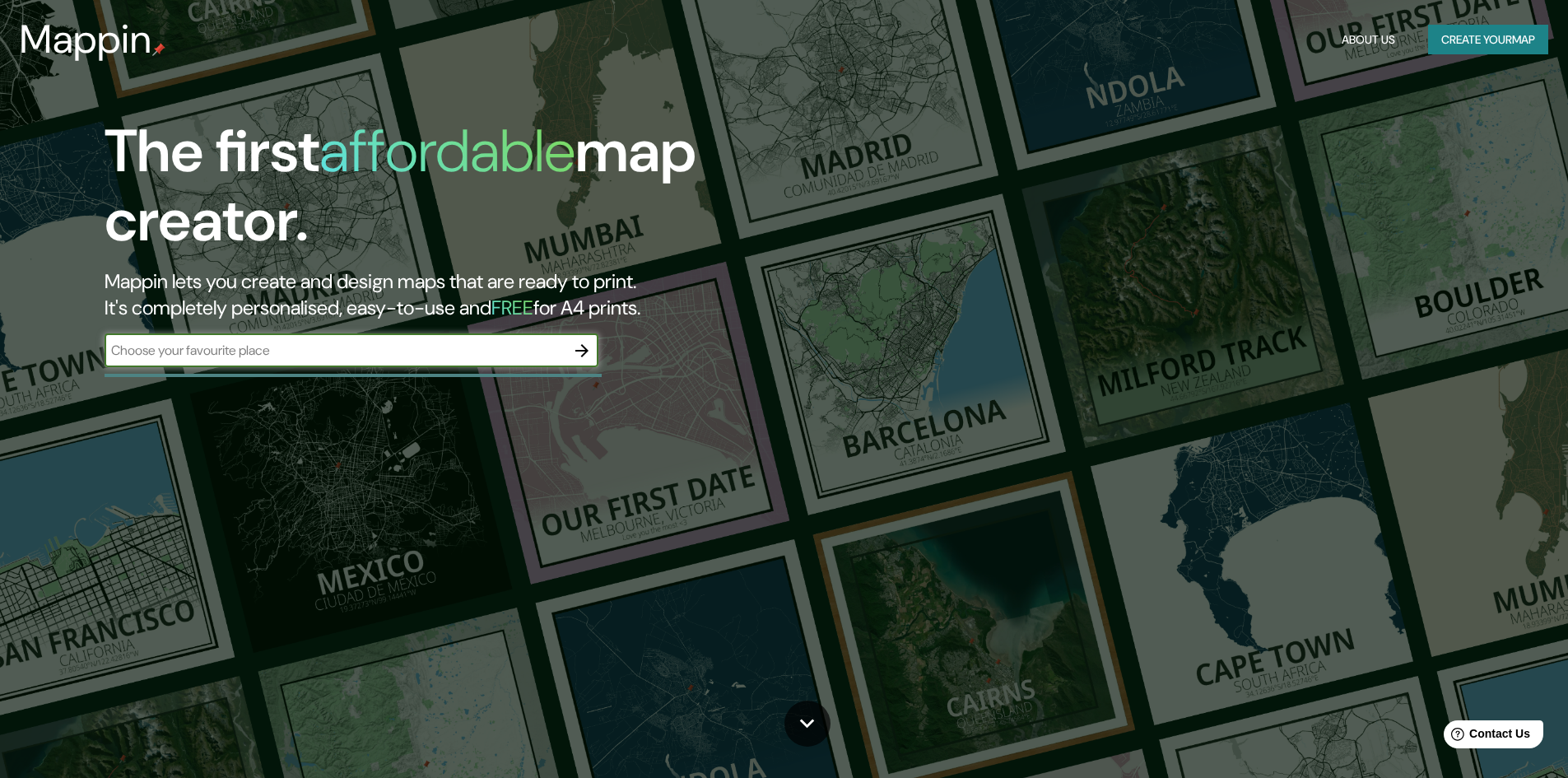
click at [578, 351] on icon "button" at bounding box center [582, 351] width 13 height 13
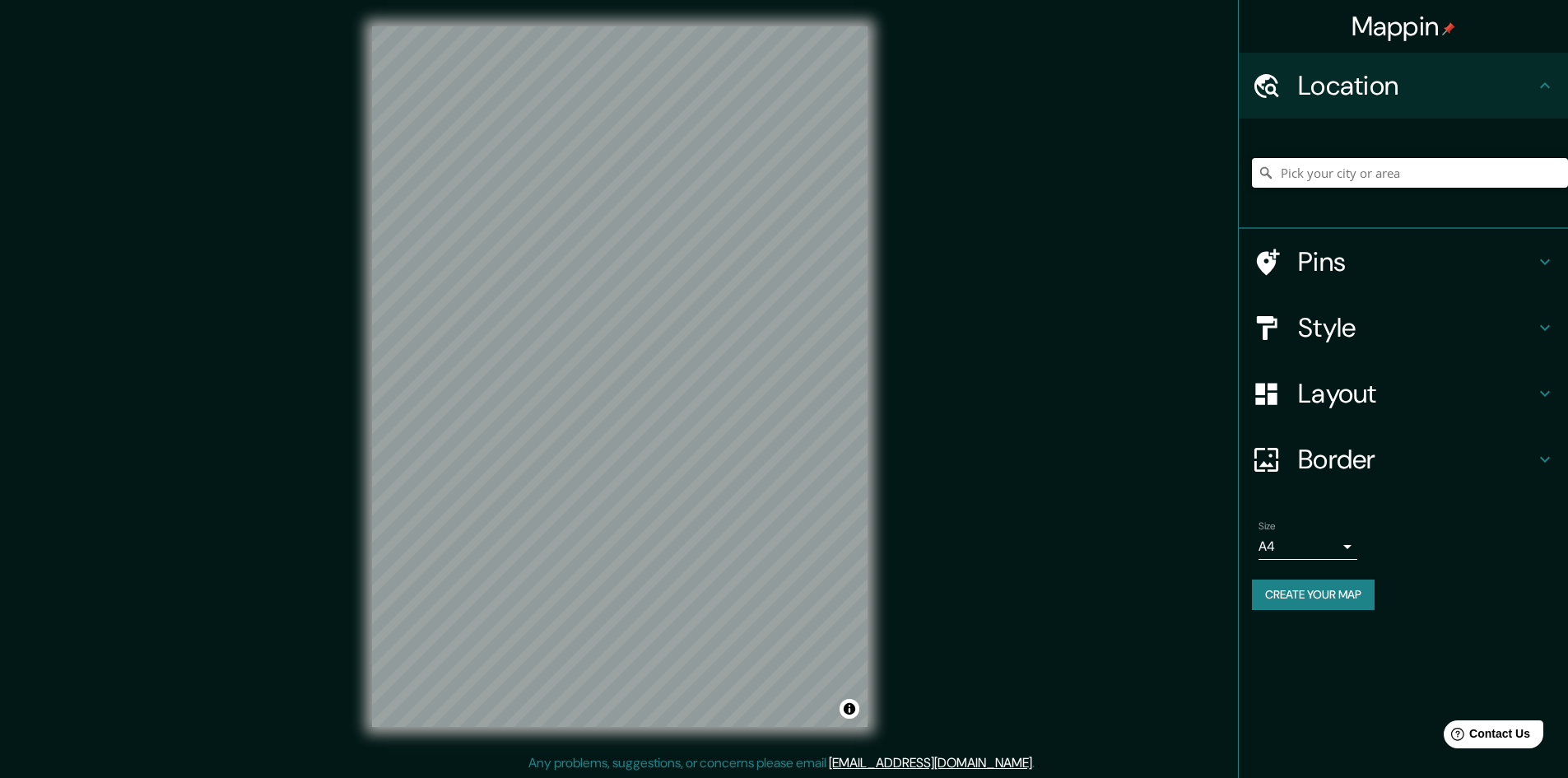
click at [1415, 168] on input "Pick your city or area" at bounding box center [1410, 173] width 316 height 29
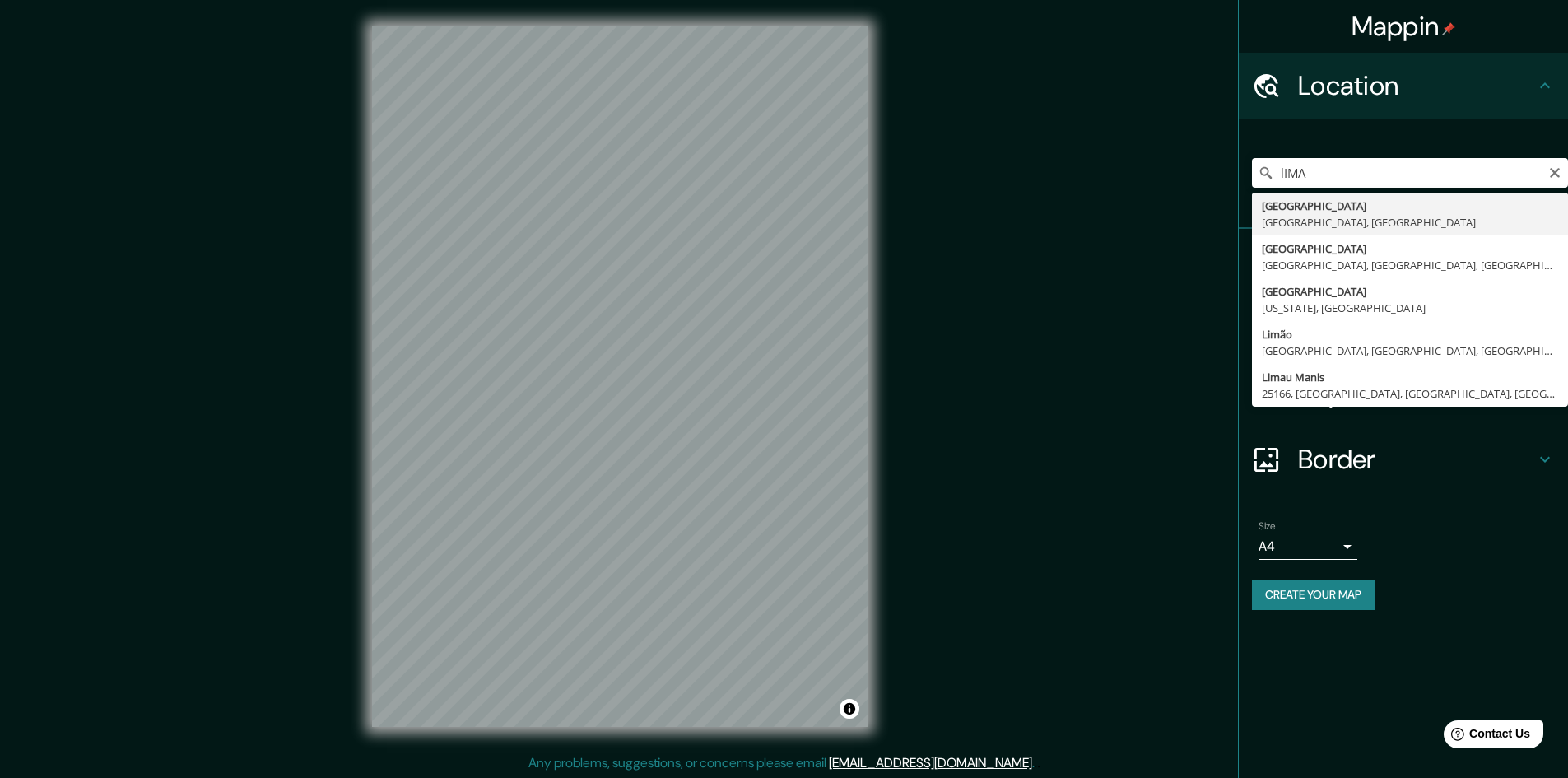
type input "[GEOGRAPHIC_DATA], [GEOGRAPHIC_DATA], [GEOGRAPHIC_DATA]"
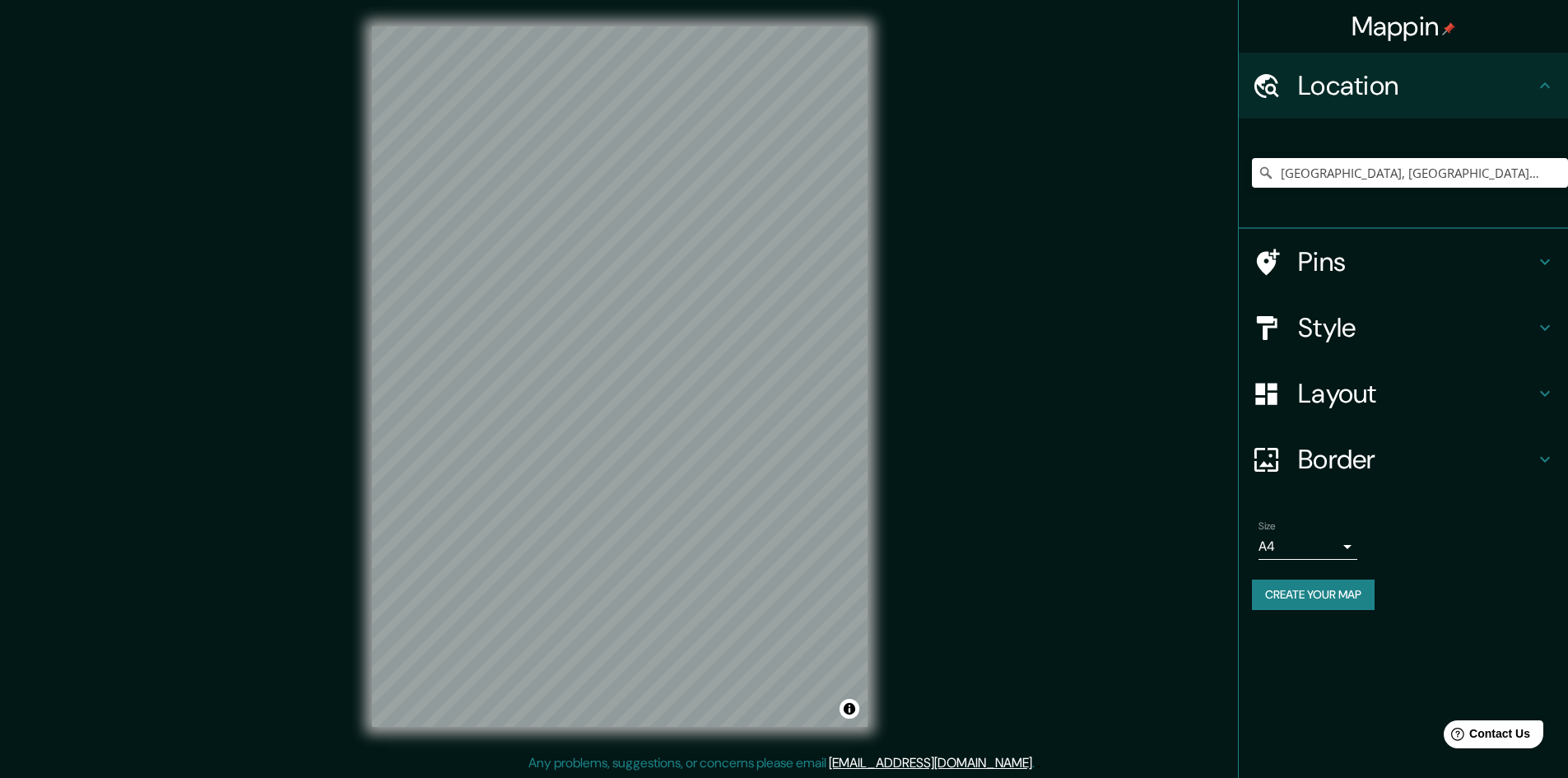
click at [1367, 317] on h4 "Style" at bounding box center [1417, 328] width 237 height 33
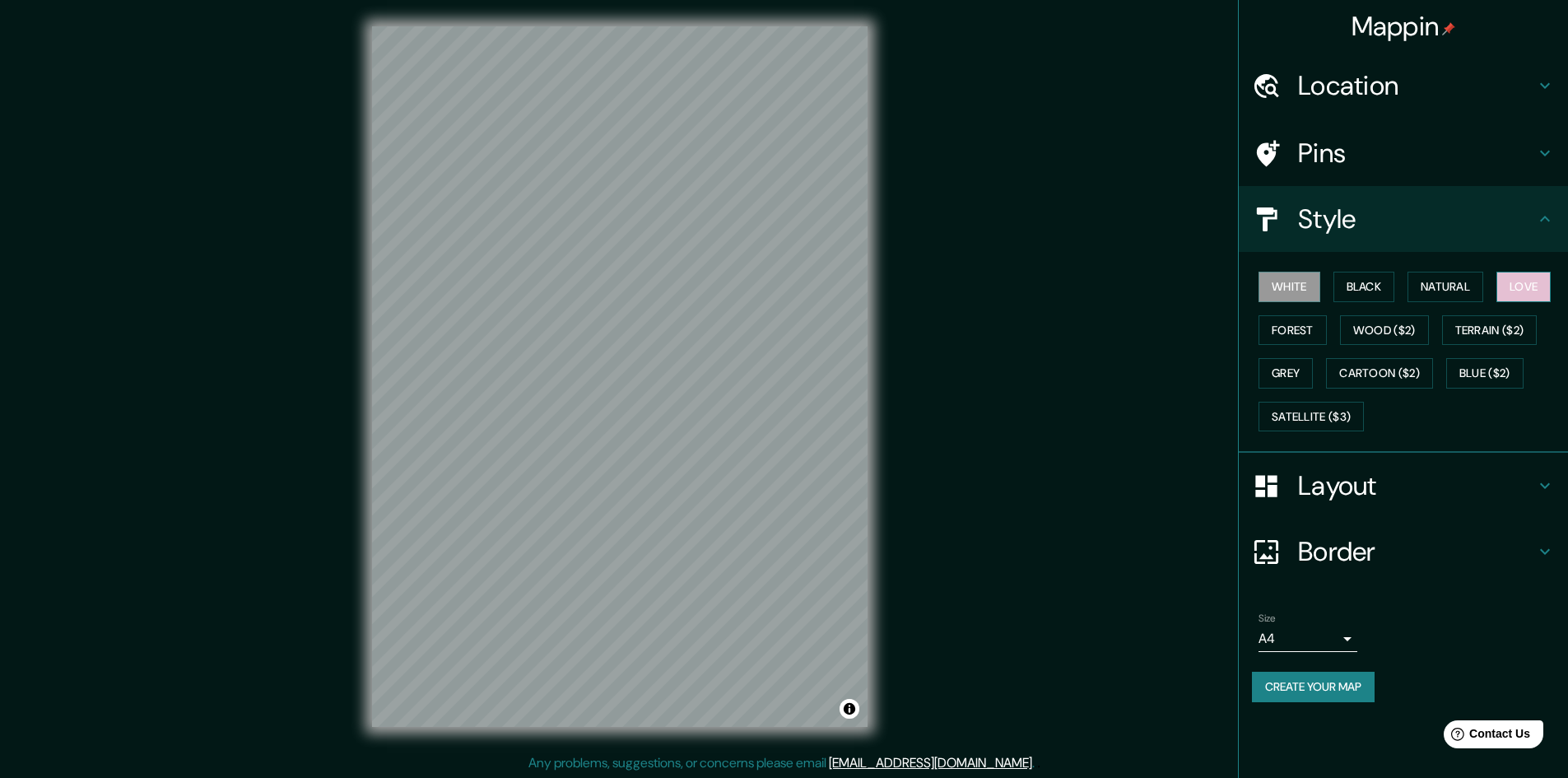
click at [1517, 279] on button "Love" at bounding box center [1523, 287] width 55 height 30
click at [1429, 72] on h4 "Location" at bounding box center [1417, 85] width 237 height 33
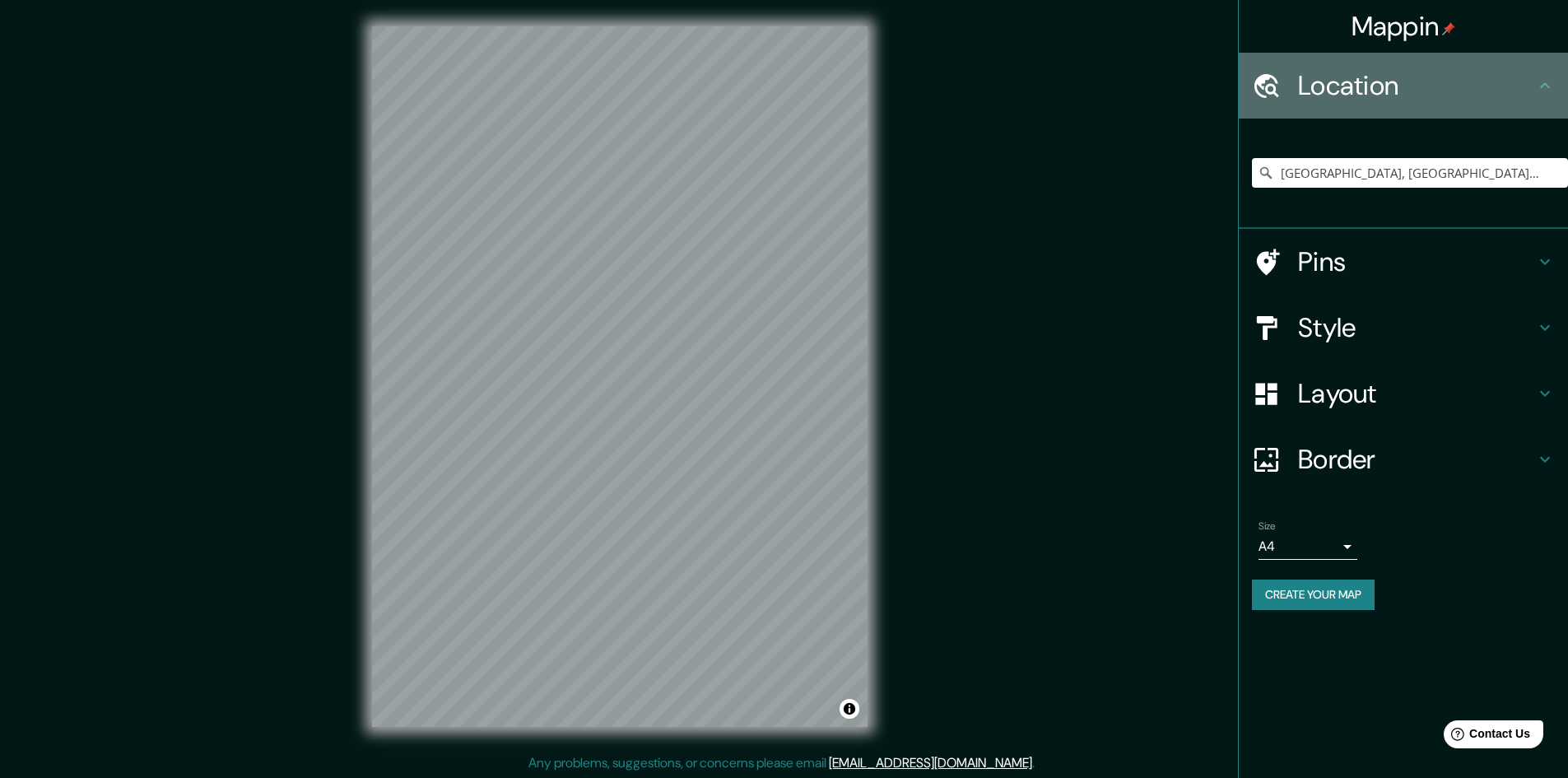
click at [1407, 95] on h4 "Location" at bounding box center [1417, 85] width 237 height 33
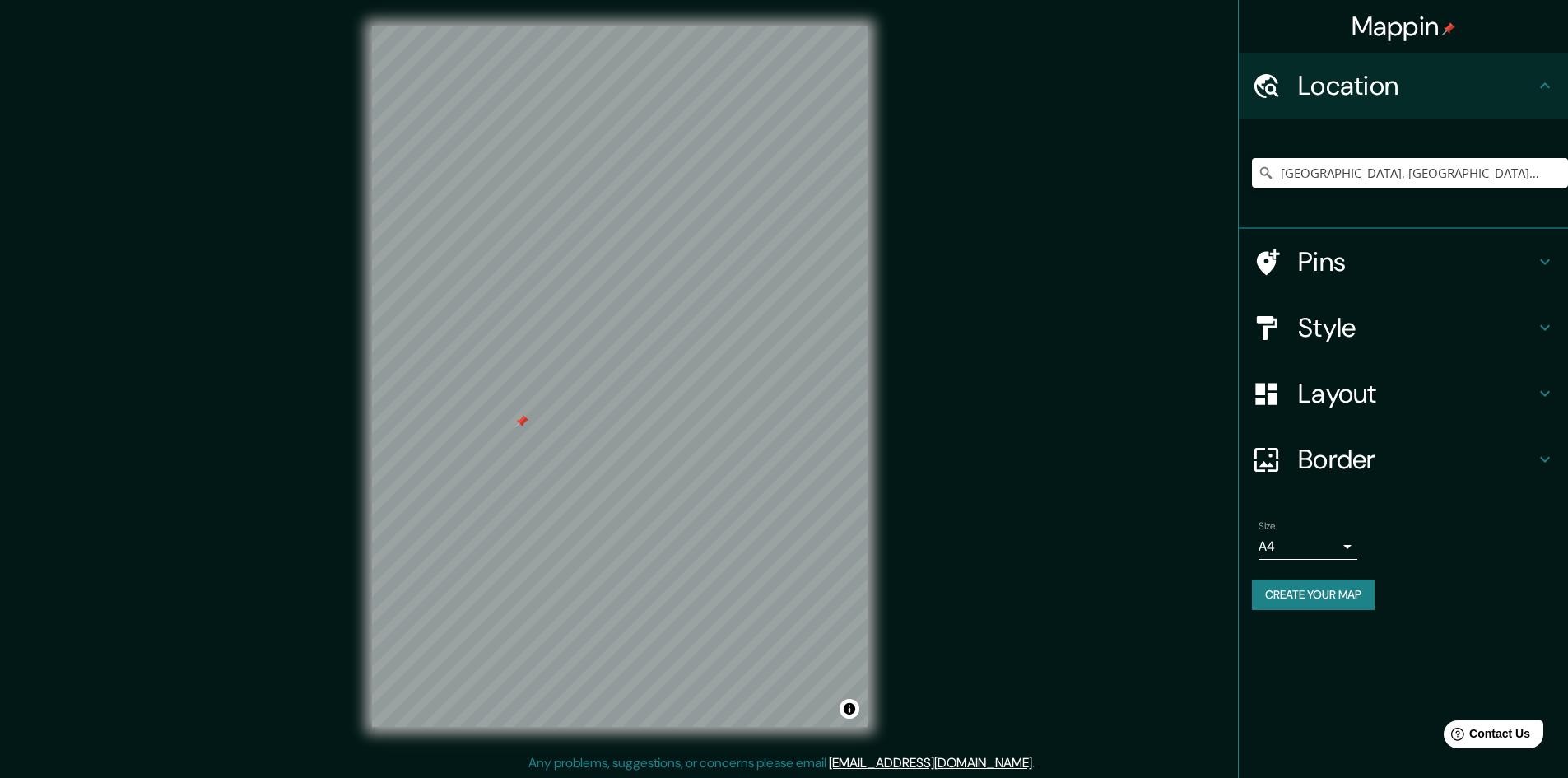
click at [520, 423] on div at bounding box center [522, 422] width 13 height 13
click at [522, 424] on div at bounding box center [522, 422] width 13 height 13
click at [588, 473] on div at bounding box center [589, 474] width 13 height 13
click at [595, 477] on div at bounding box center [597, 475] width 13 height 13
click at [585, 471] on div at bounding box center [589, 474] width 13 height 13
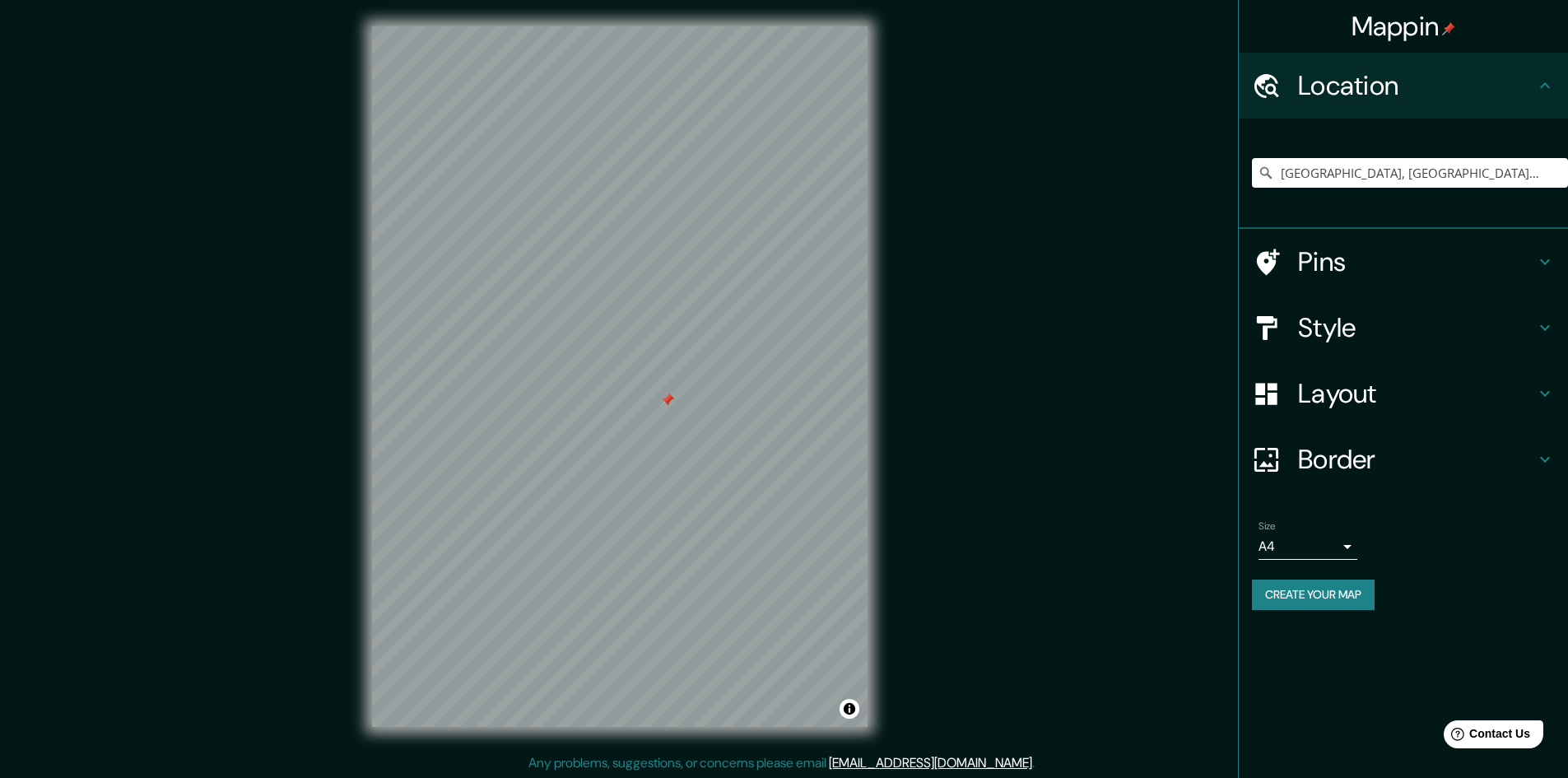
click at [667, 398] on div at bounding box center [667, 400] width 13 height 13
click at [671, 397] on div at bounding box center [667, 400] width 13 height 13
click at [636, 387] on div at bounding box center [632, 383] width 13 height 13
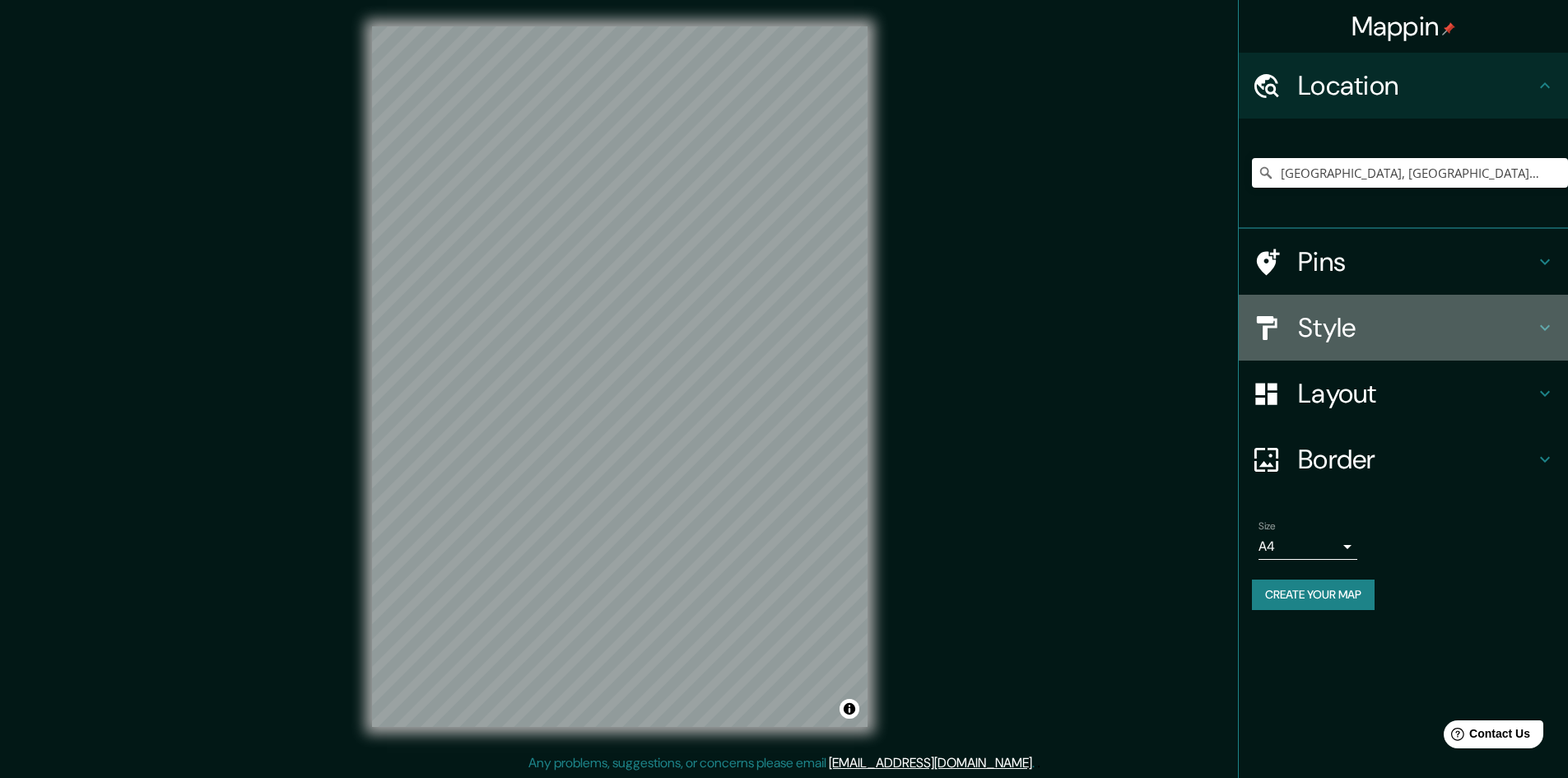
click at [1397, 314] on h4 "Style" at bounding box center [1417, 328] width 237 height 33
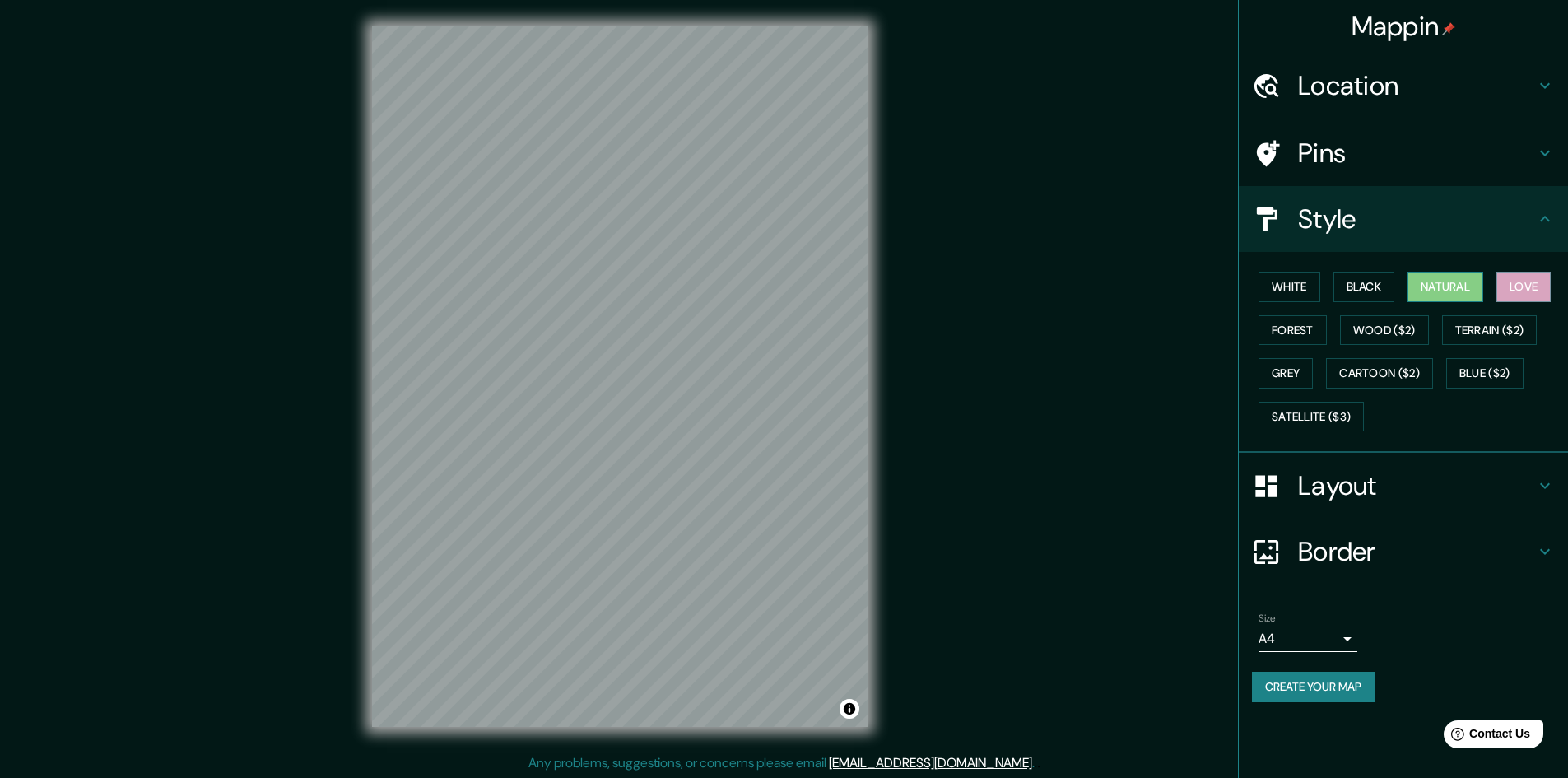
click at [1433, 286] on button "Natural" at bounding box center [1445, 287] width 76 height 30
click at [1525, 294] on button "Love" at bounding box center [1523, 287] width 55 height 30
click at [820, 392] on div at bounding box center [815, 386] width 13 height 13
click at [816, 390] on div at bounding box center [815, 386] width 13 height 13
click at [828, 381] on div at bounding box center [823, 383] width 13 height 13
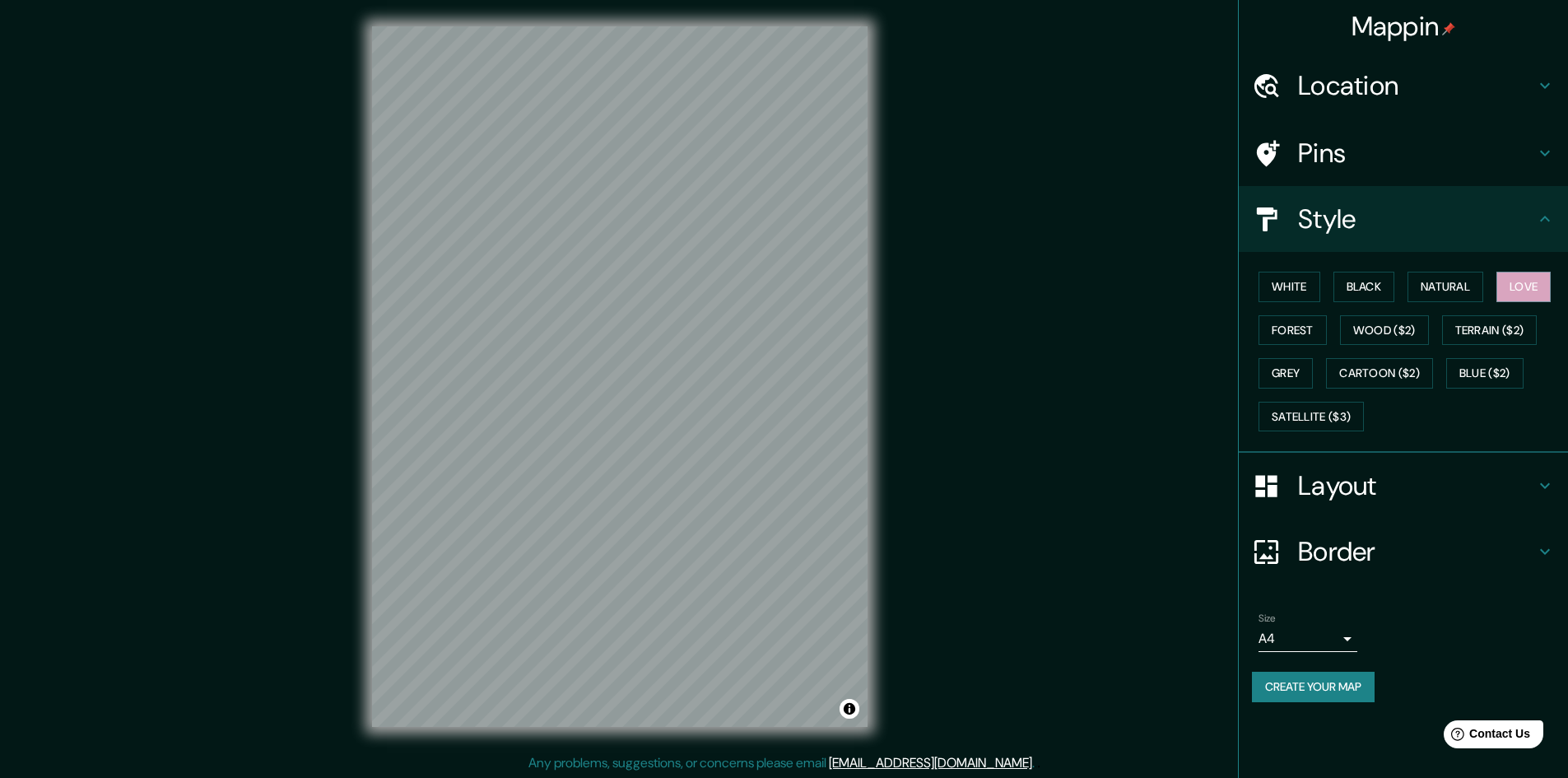
click at [1467, 270] on div "White Black Natural Love Forest Wood ($2) Terrain ($2) Grey Cartoon ($2) Blue (…" at bounding box center [1410, 351] width 316 height 173
click at [1470, 277] on button "Natural" at bounding box center [1445, 287] width 76 height 30
click at [1526, 279] on button "Love" at bounding box center [1523, 287] width 55 height 30
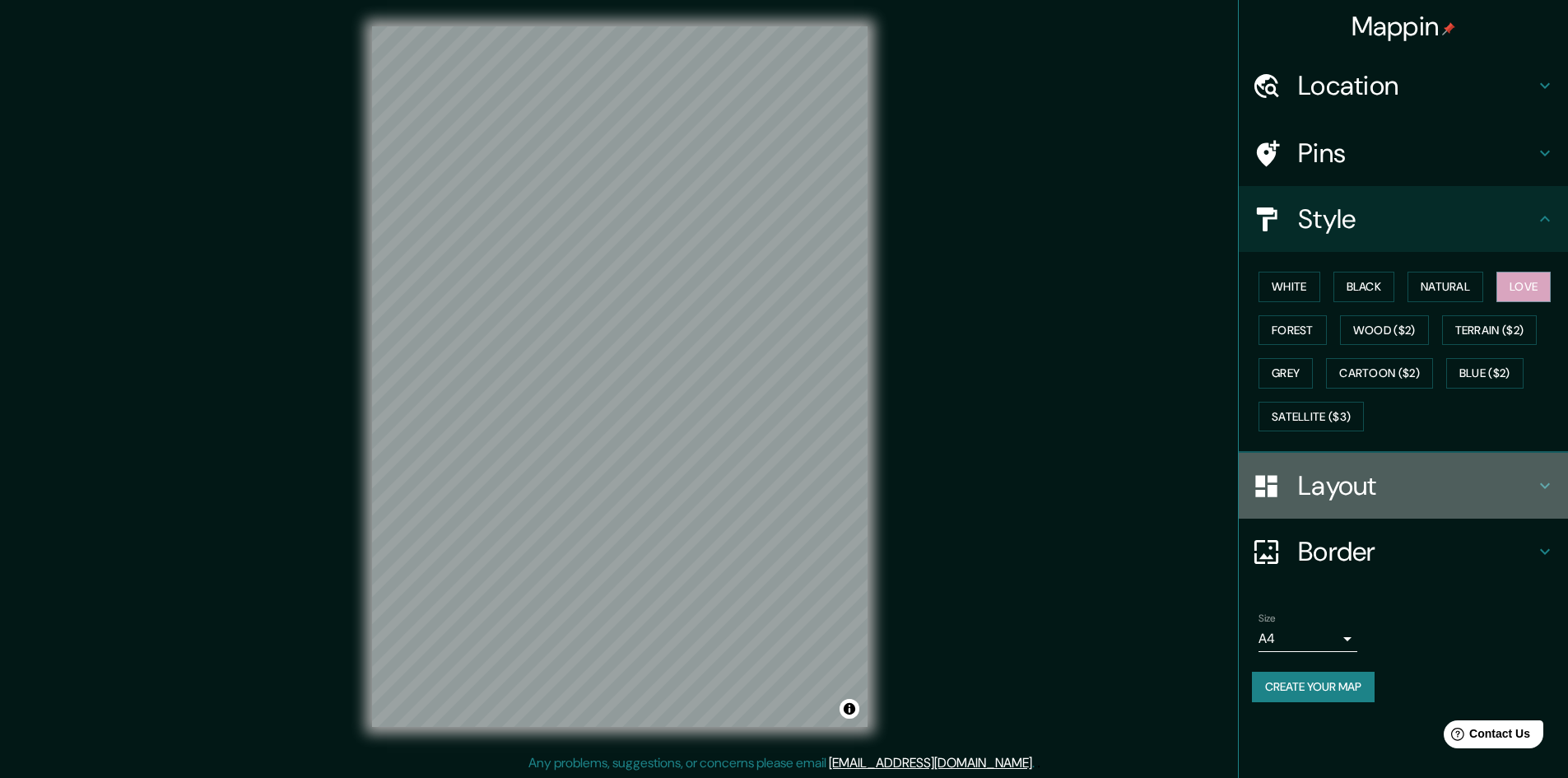
click at [1460, 501] on h4 "Layout" at bounding box center [1417, 485] width 237 height 33
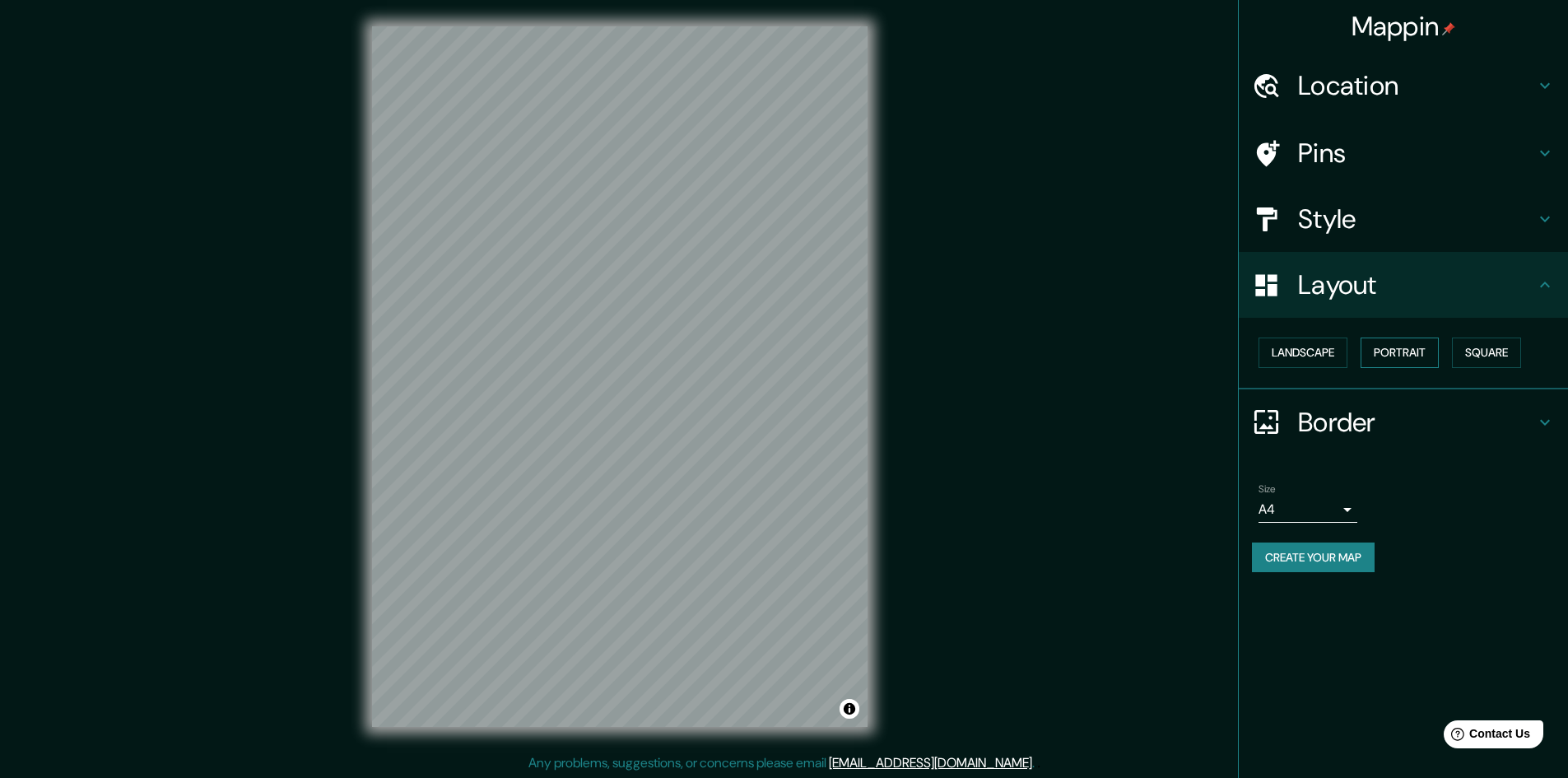
click at [1410, 358] on button "Portrait" at bounding box center [1400, 353] width 78 height 30
click at [1466, 343] on button "Square" at bounding box center [1486, 353] width 69 height 30
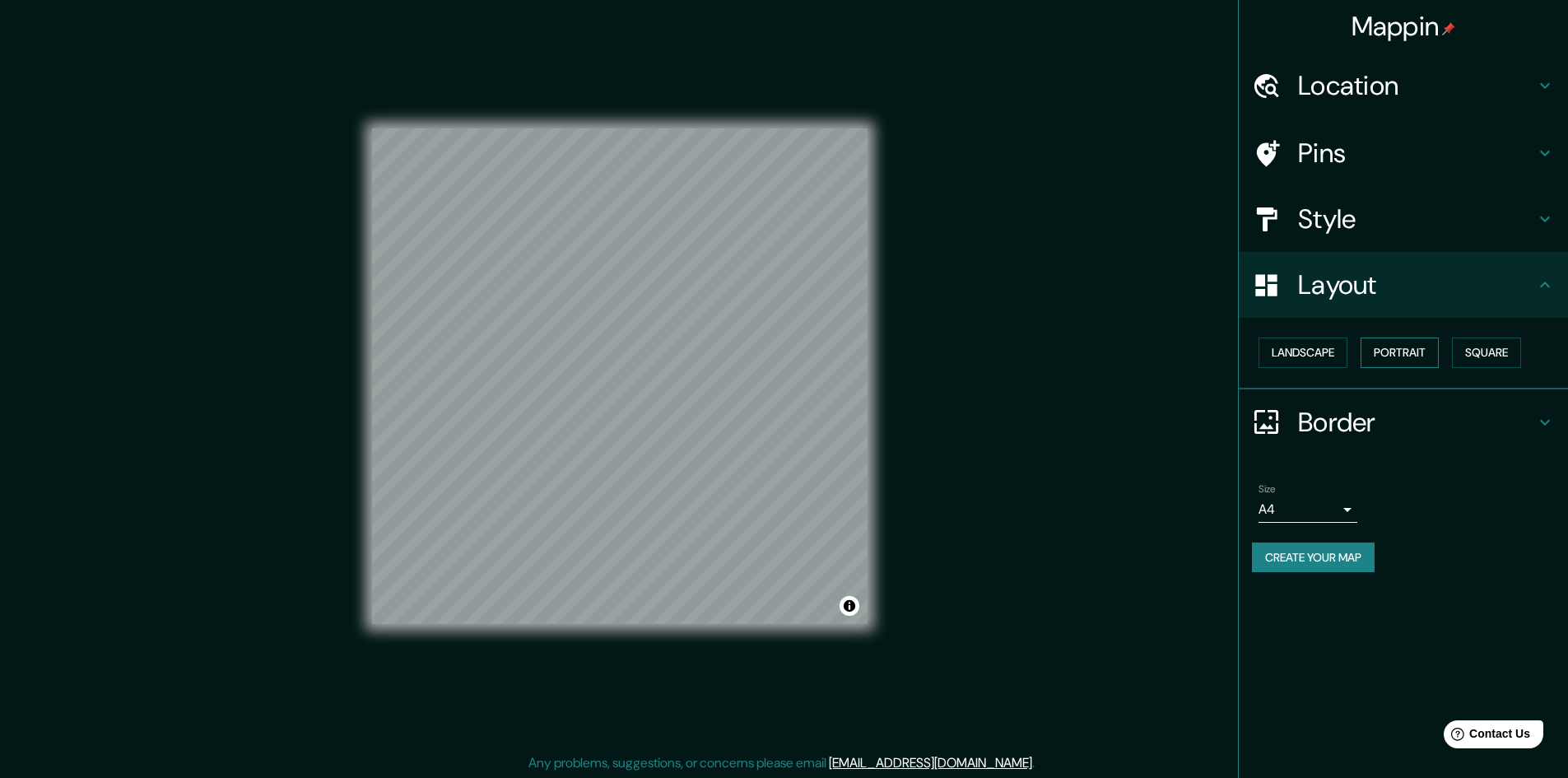
click at [1396, 344] on button "Portrait" at bounding box center [1400, 353] width 78 height 30
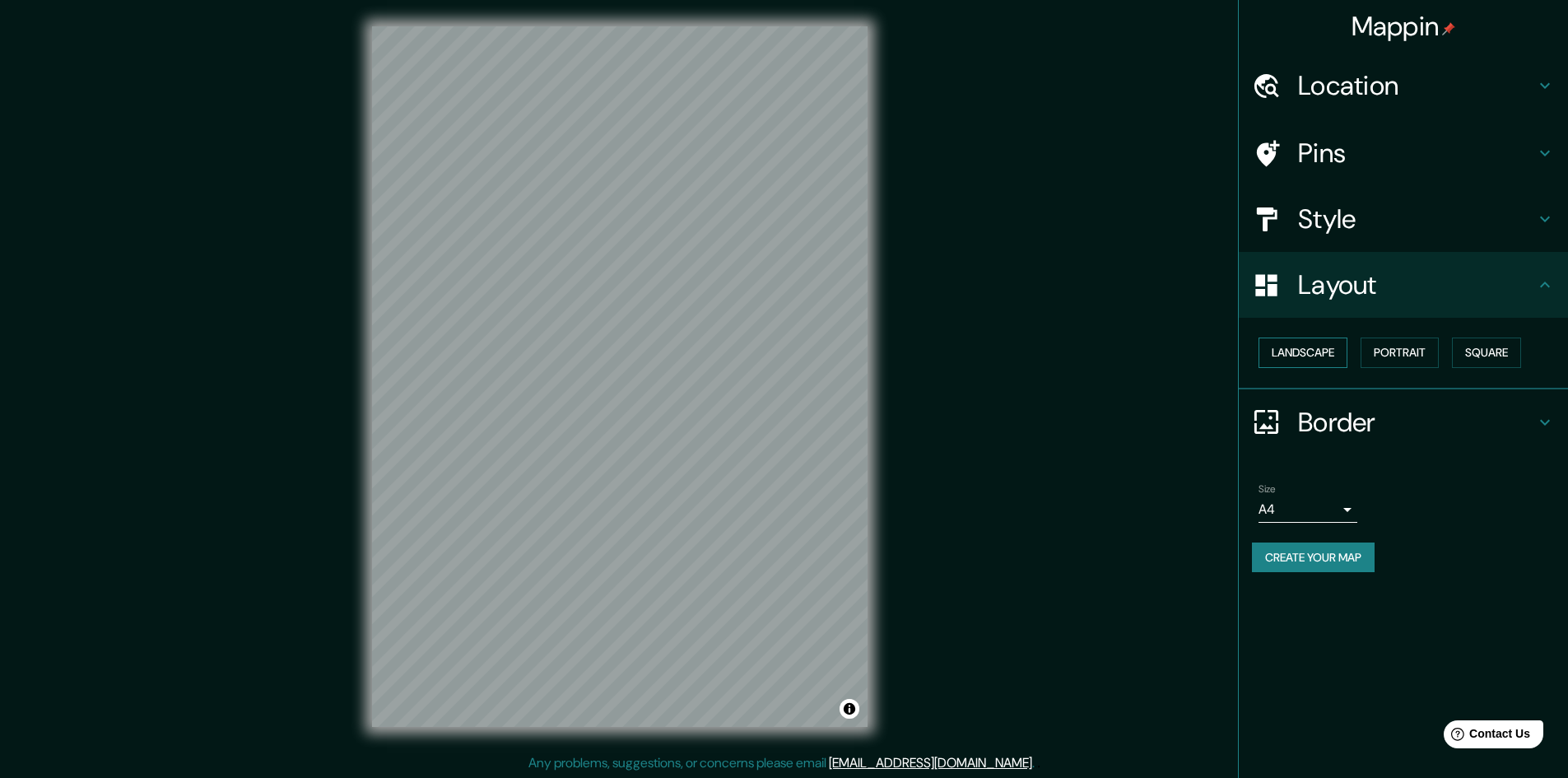
click at [1337, 340] on button "Landscape" at bounding box center [1303, 353] width 89 height 30
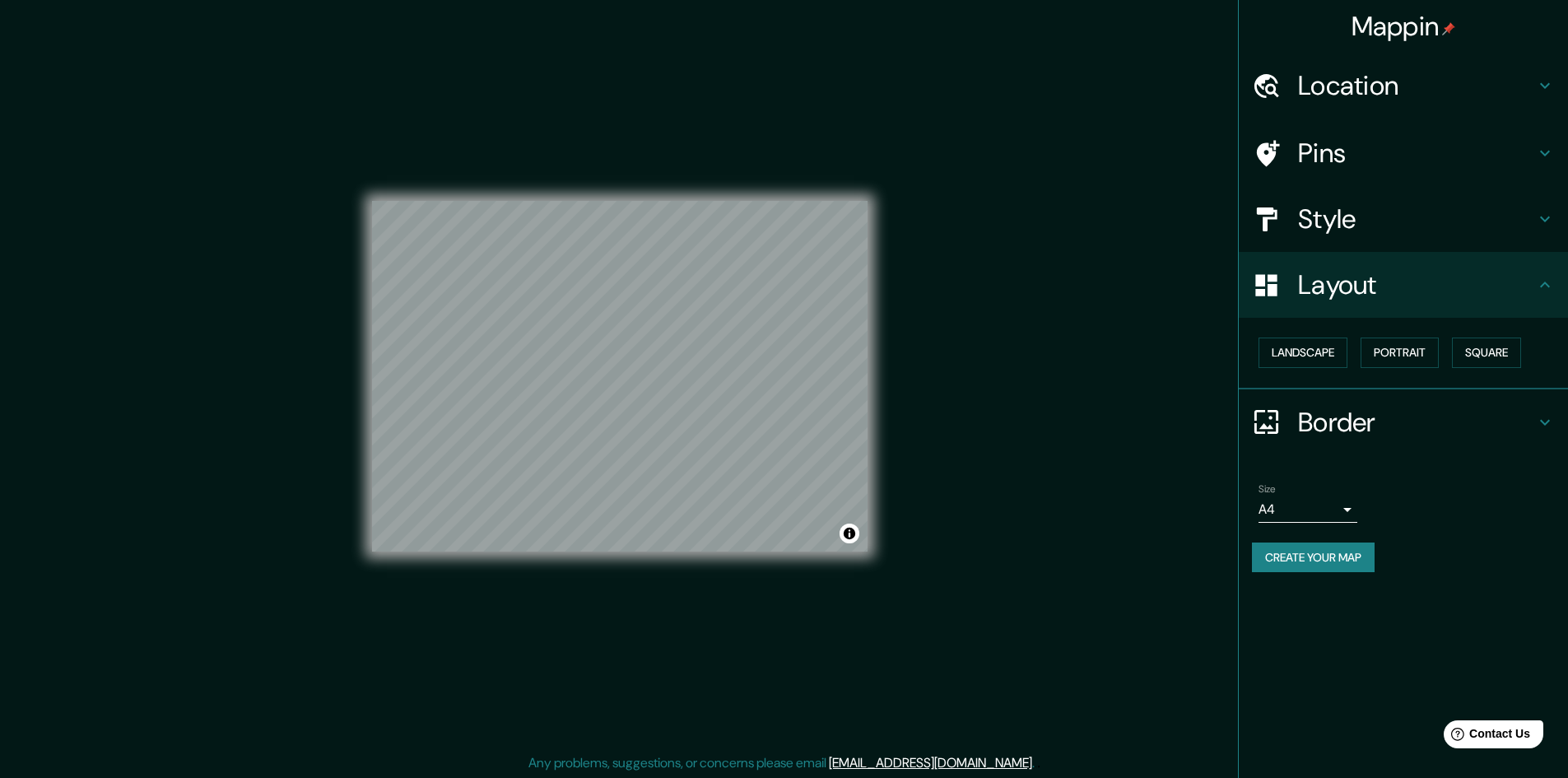
click at [1345, 529] on div "Size A4 single" at bounding box center [1403, 503] width 303 height 53
click at [1338, 521] on body "Mappin Location [GEOGRAPHIC_DATA], [GEOGRAPHIC_DATA], [GEOGRAPHIC_DATA] Pins St…" at bounding box center [784, 389] width 1568 height 778
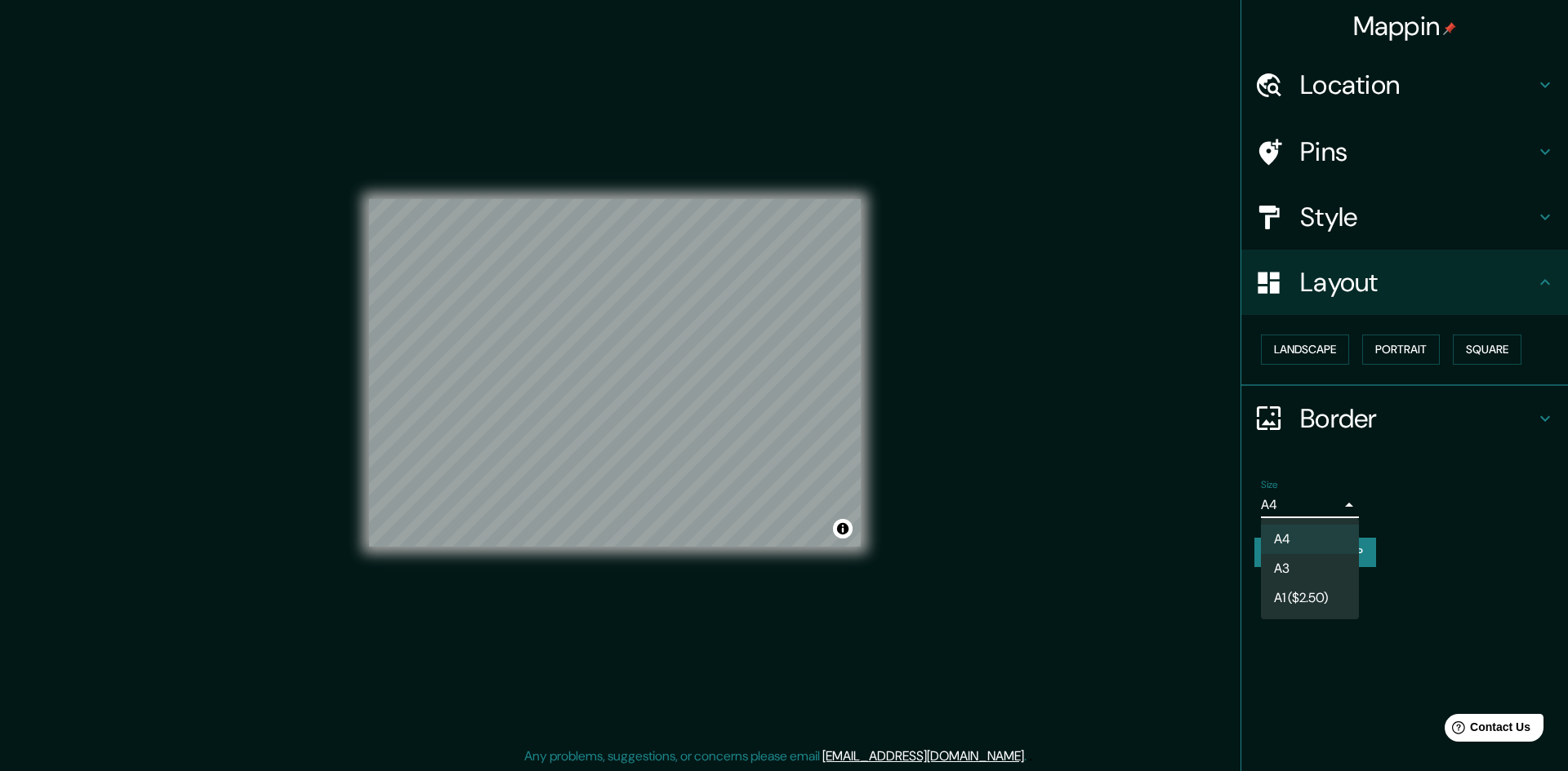
click at [1323, 558] on li "A3" at bounding box center [1309, 568] width 98 height 29
type input "a4"
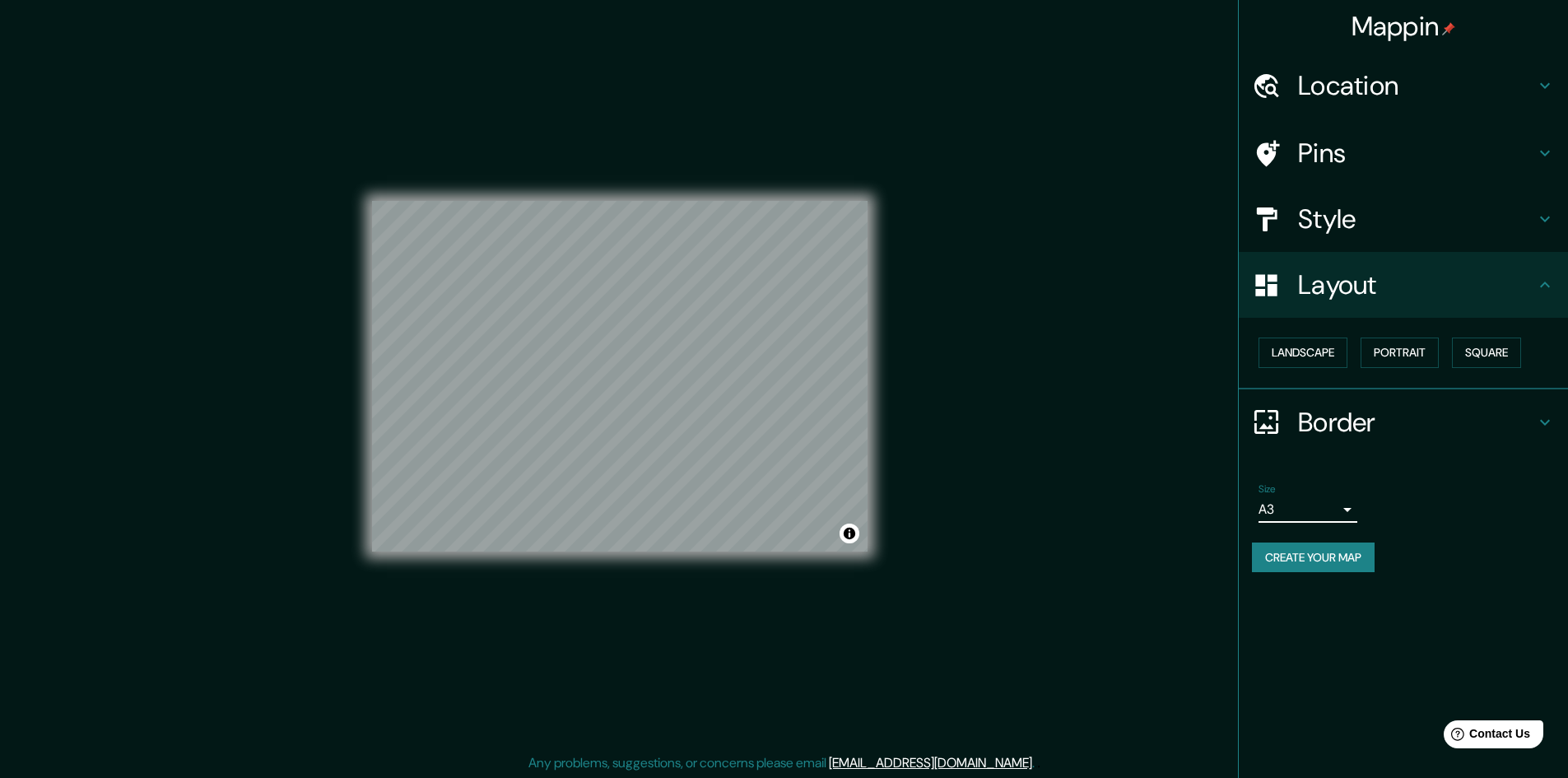
click at [1336, 561] on button "Create your map" at bounding box center [1313, 557] width 123 height 30
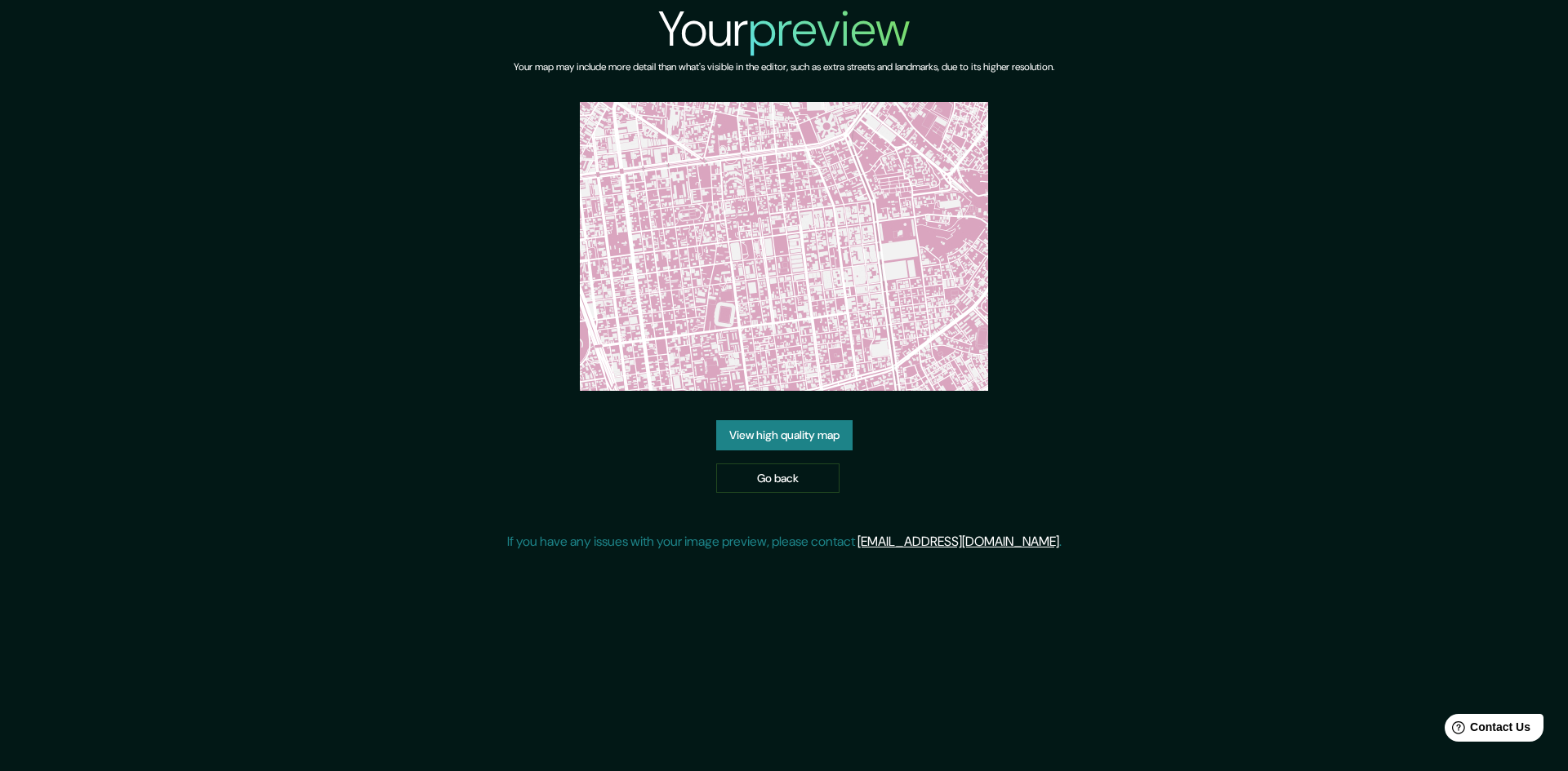
click at [810, 441] on link "View high quality map" at bounding box center [784, 436] width 136 height 30
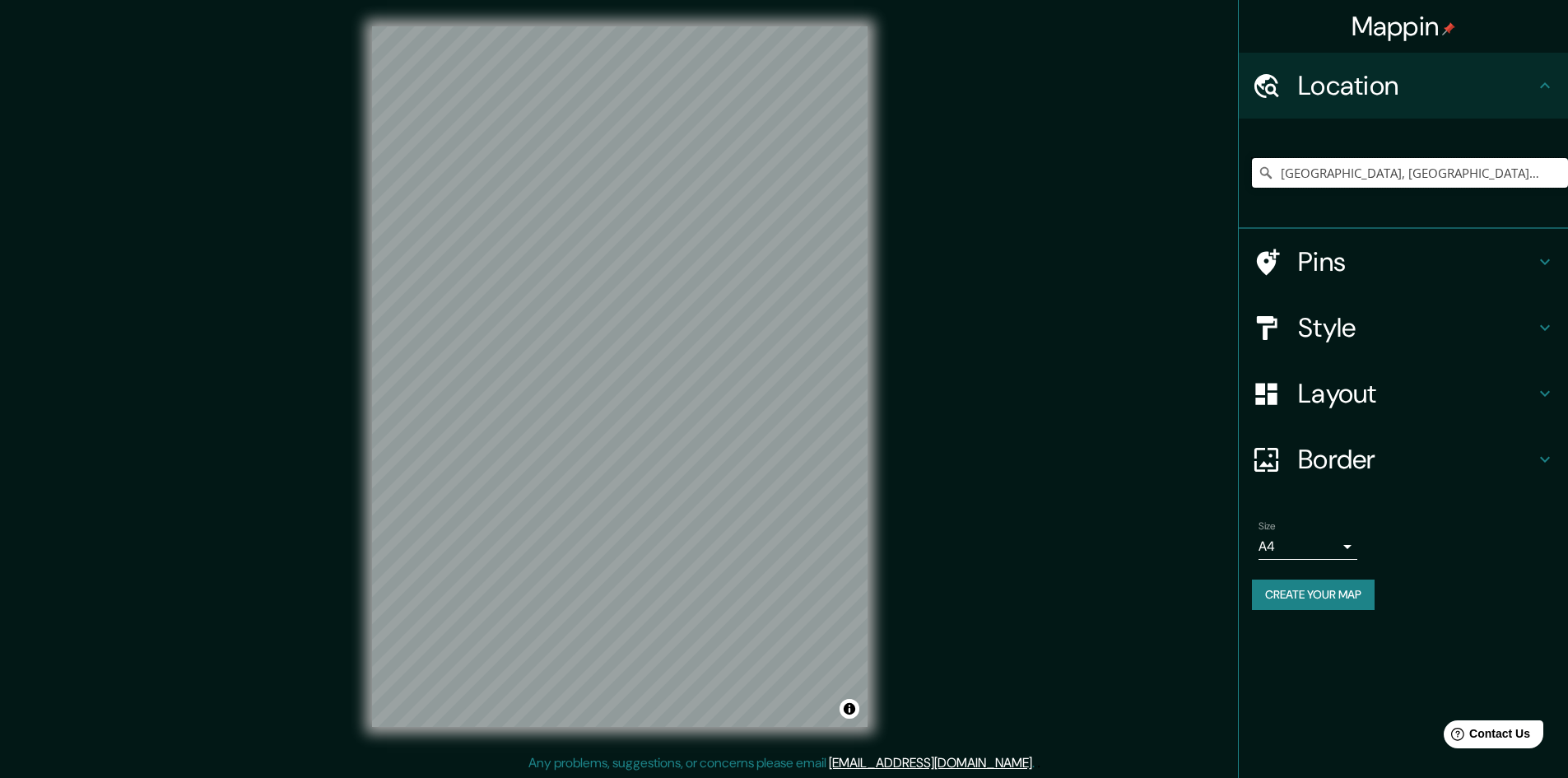
click at [1335, 162] on input "[GEOGRAPHIC_DATA], [GEOGRAPHIC_DATA], [GEOGRAPHIC_DATA]" at bounding box center [1410, 173] width 316 height 29
click at [1479, 183] on input "[GEOGRAPHIC_DATA], [GEOGRAPHIC_DATA], [GEOGRAPHIC_DATA]" at bounding box center [1410, 173] width 316 height 29
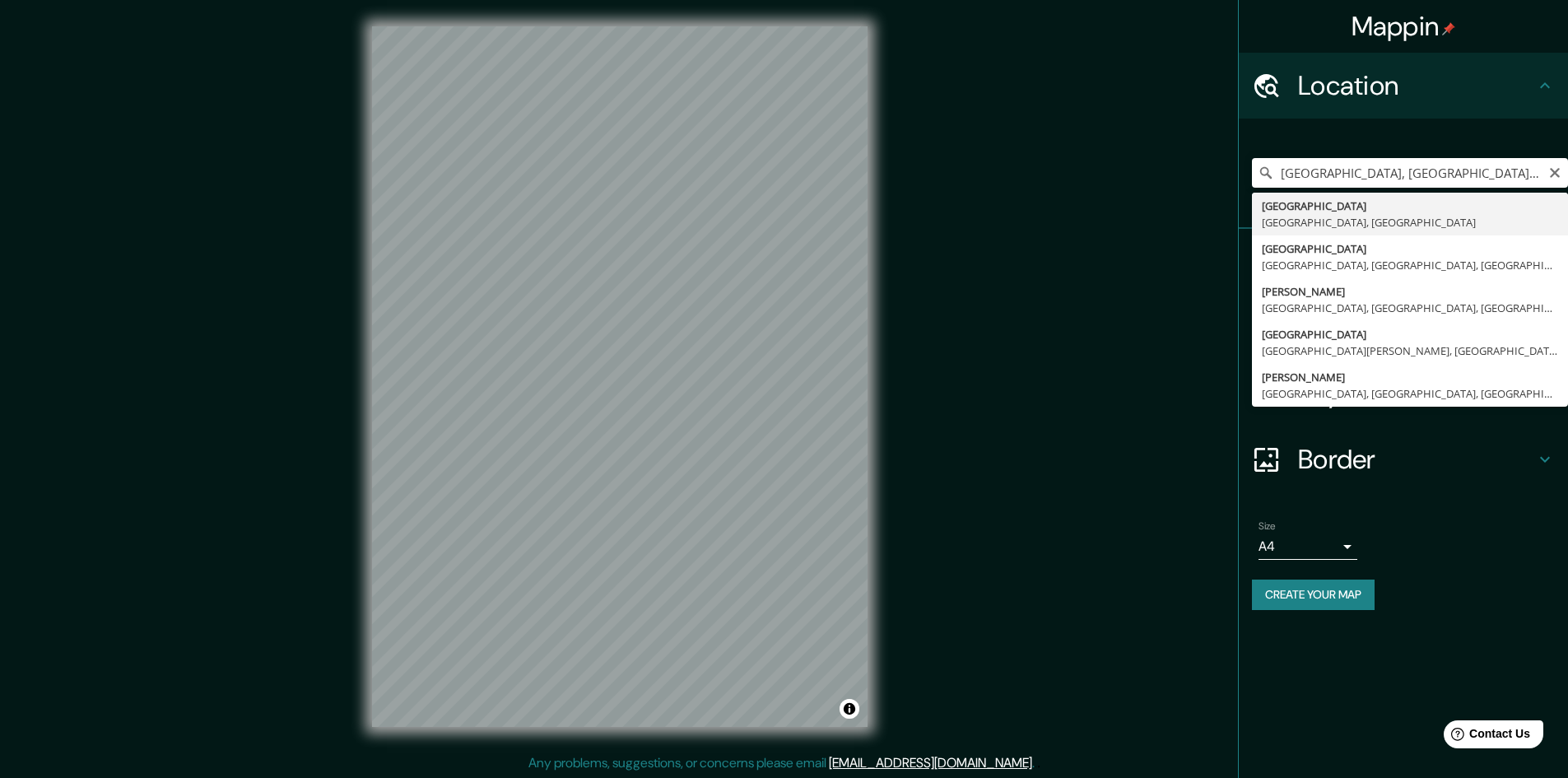
type input "[GEOGRAPHIC_DATA], [GEOGRAPHIC_DATA], [GEOGRAPHIC_DATA]"
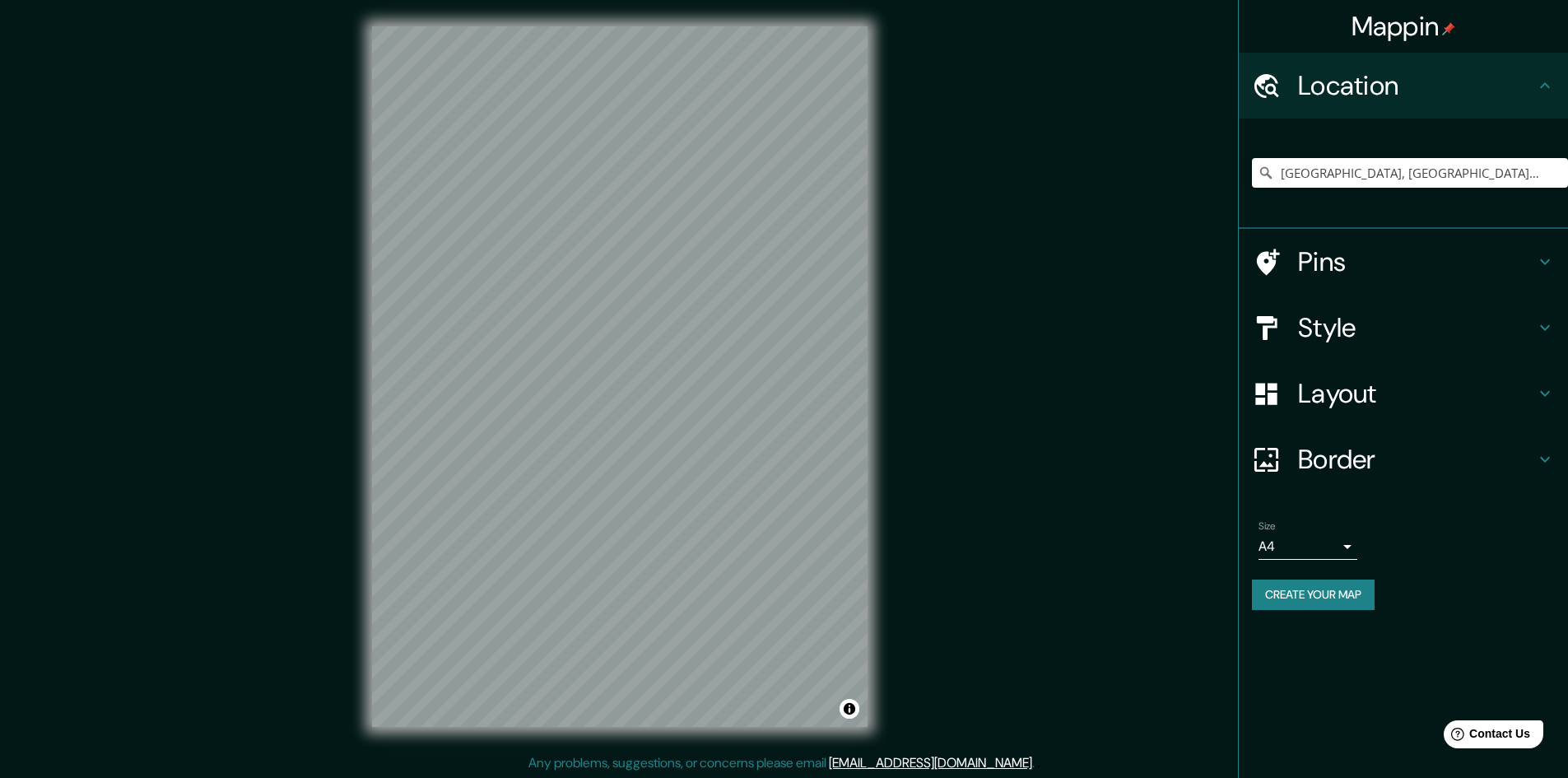
click at [1333, 331] on h4 "Style" at bounding box center [1417, 328] width 237 height 33
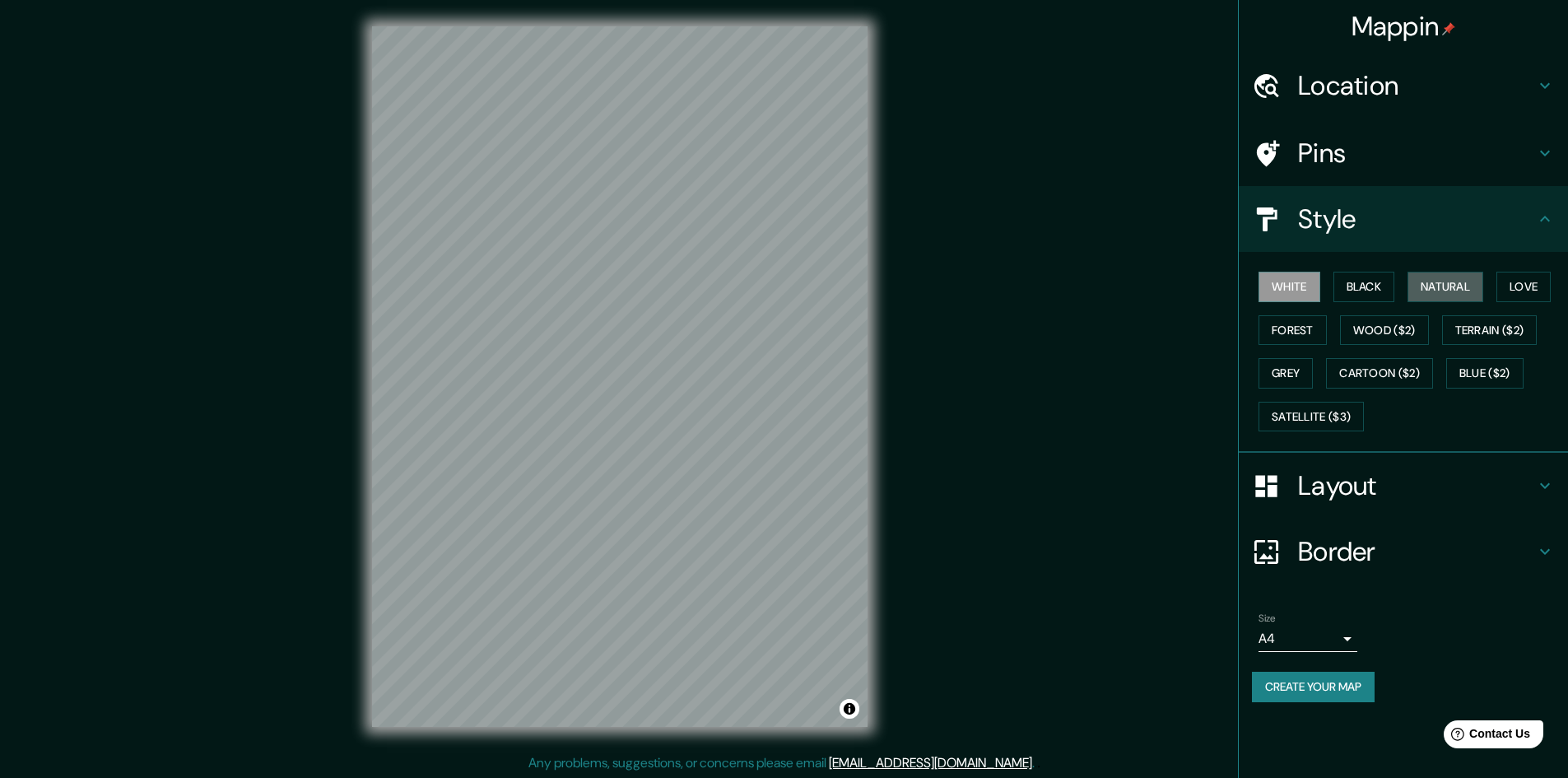
drag, startPoint x: 1457, startPoint y: 290, endPoint x: 869, endPoint y: 327, distance: 589.2
click at [1454, 289] on button "Natural" at bounding box center [1445, 287] width 76 height 30
click at [518, 443] on div at bounding box center [521, 437] width 13 height 13
click at [519, 438] on div at bounding box center [521, 437] width 13 height 13
click at [555, 425] on div at bounding box center [556, 421] width 13 height 13
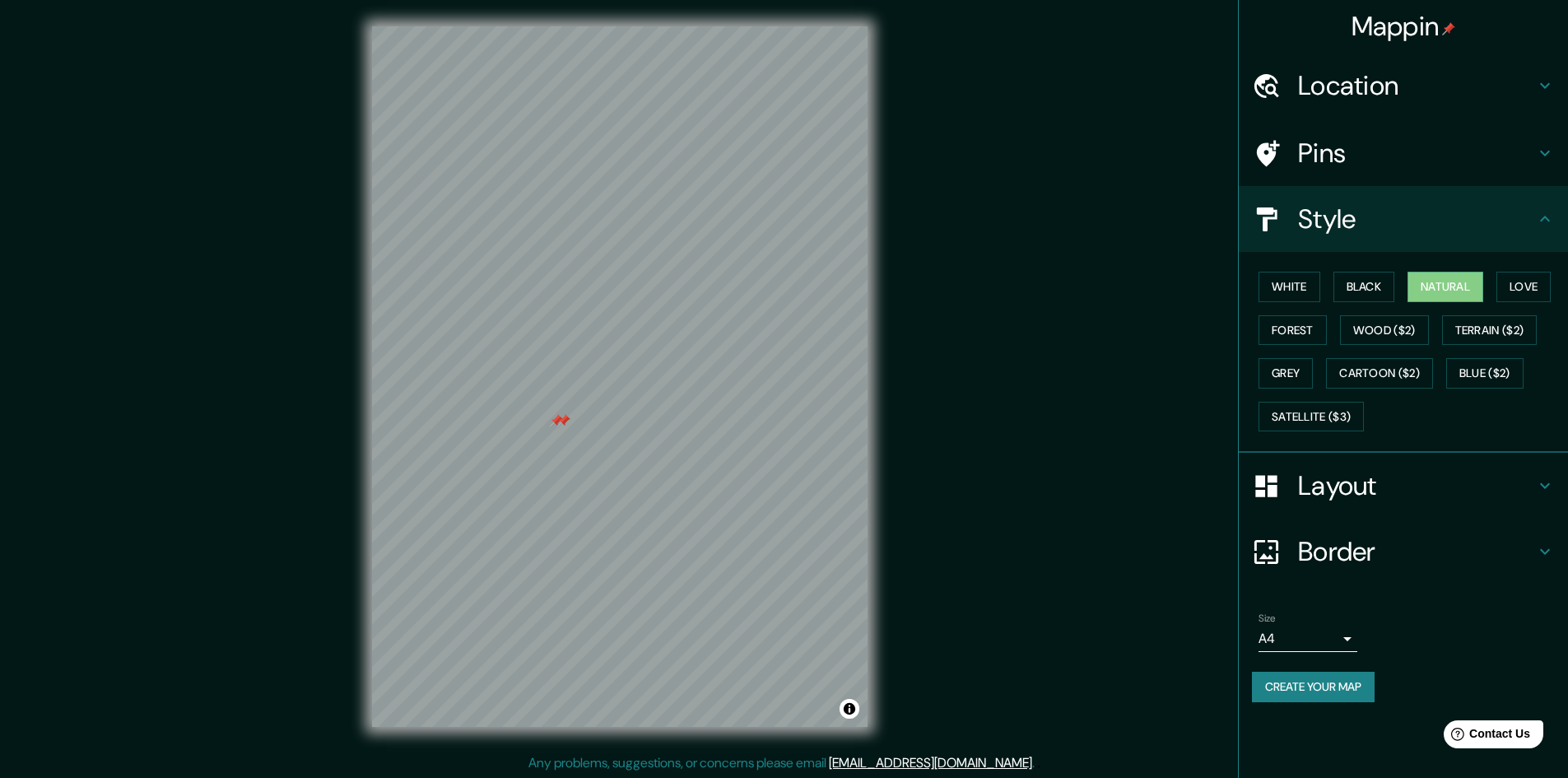
click at [564, 423] on div at bounding box center [564, 421] width 13 height 13
click at [564, 423] on div at bounding box center [567, 421] width 13 height 13
click at [559, 420] on div at bounding box center [560, 421] width 13 height 13
click at [571, 398] on div at bounding box center [571, 398] width 13 height 13
click at [571, 393] on div at bounding box center [571, 398] width 13 height 13
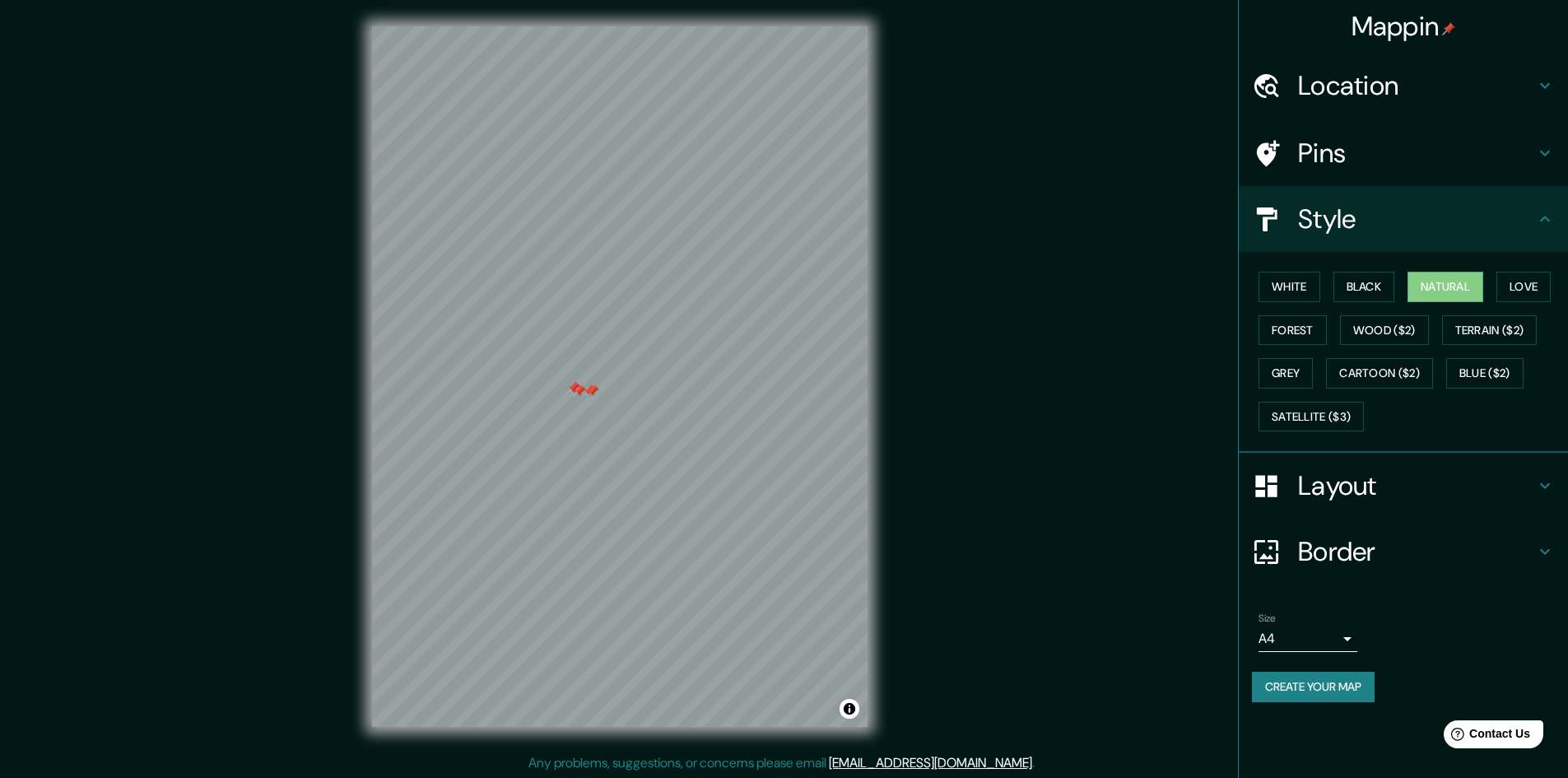
click at [582, 389] on div at bounding box center [589, 392] width 13 height 13
click at [577, 388] on div at bounding box center [580, 392] width 13 height 13
click at [571, 391] on div at bounding box center [574, 388] width 13 height 13
click at [588, 392] on div at bounding box center [593, 392] width 13 height 13
click at [573, 391] on div at bounding box center [574, 388] width 13 height 13
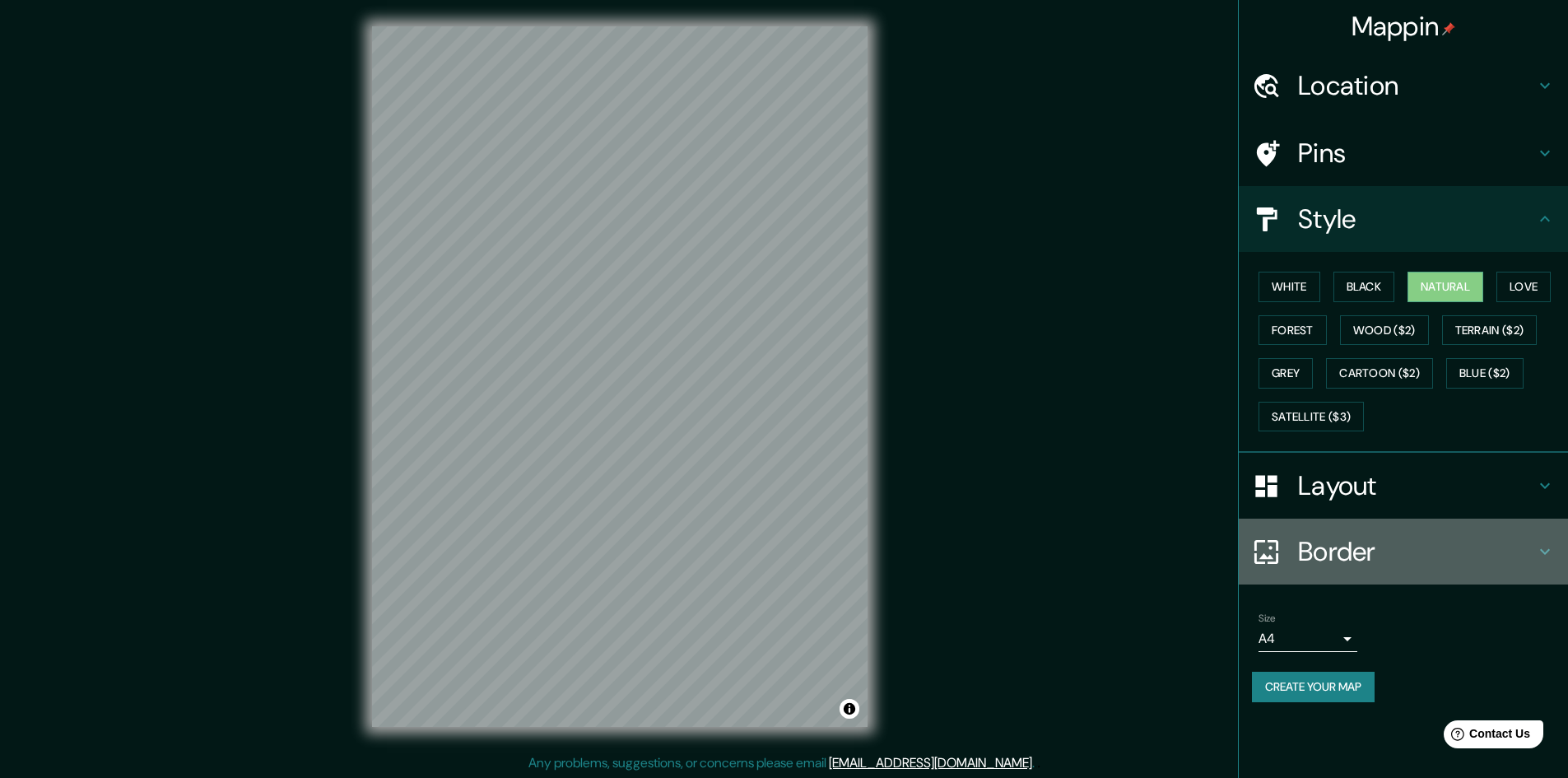
click at [1404, 546] on h4 "Border" at bounding box center [1417, 552] width 237 height 33
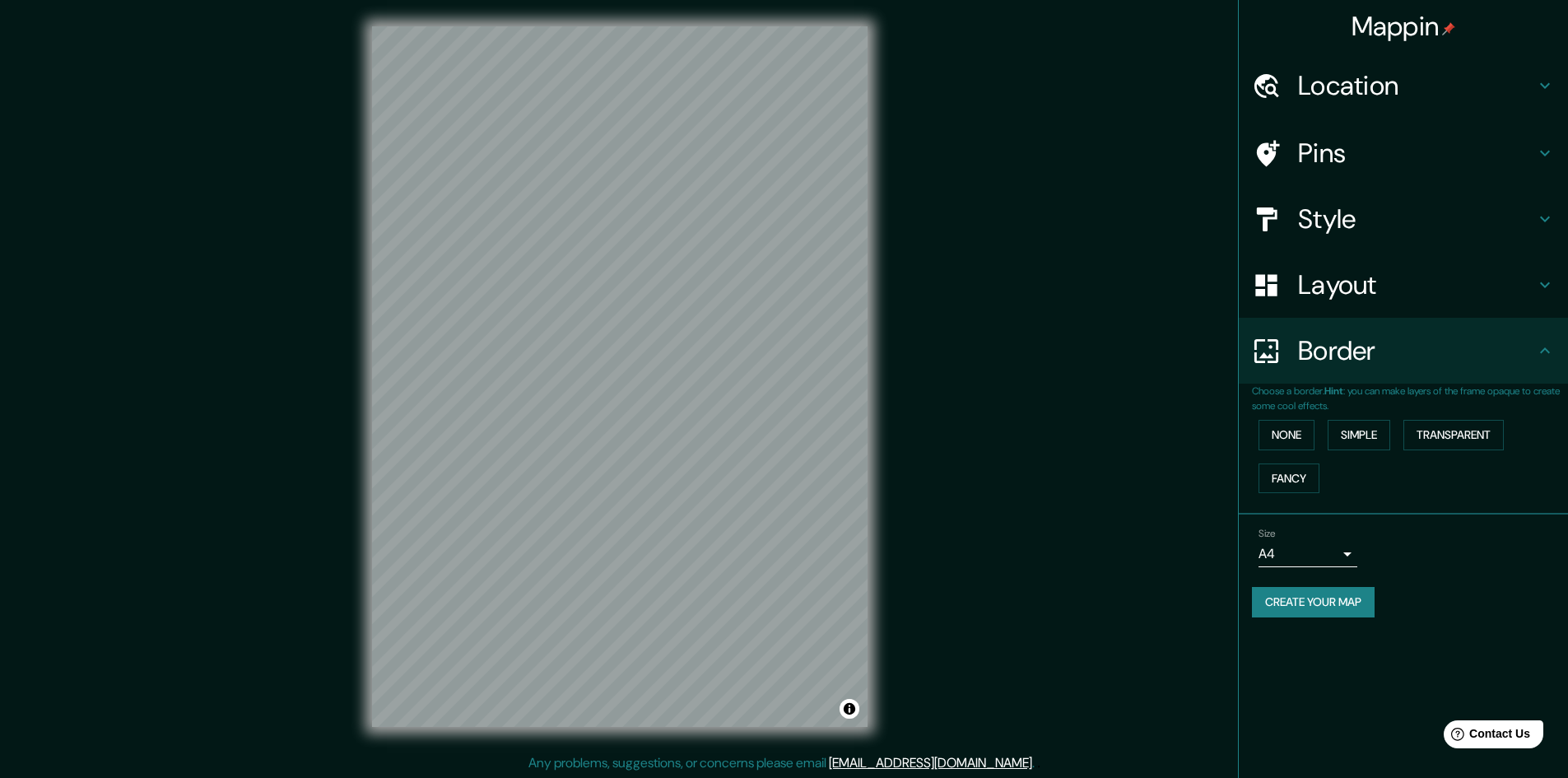
click at [1373, 300] on h4 "Layout" at bounding box center [1417, 285] width 237 height 33
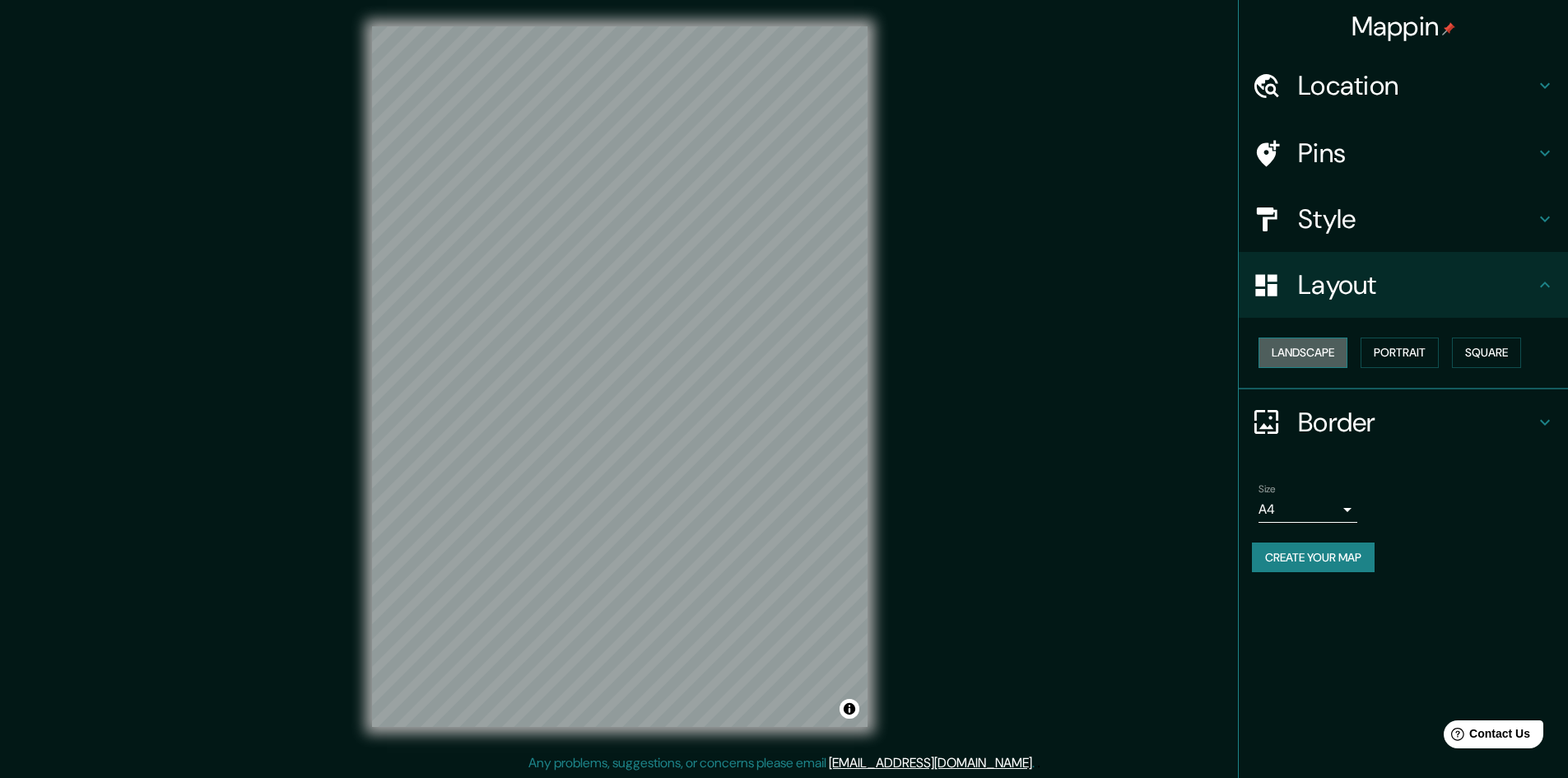
click at [1307, 340] on button "Landscape" at bounding box center [1303, 353] width 89 height 30
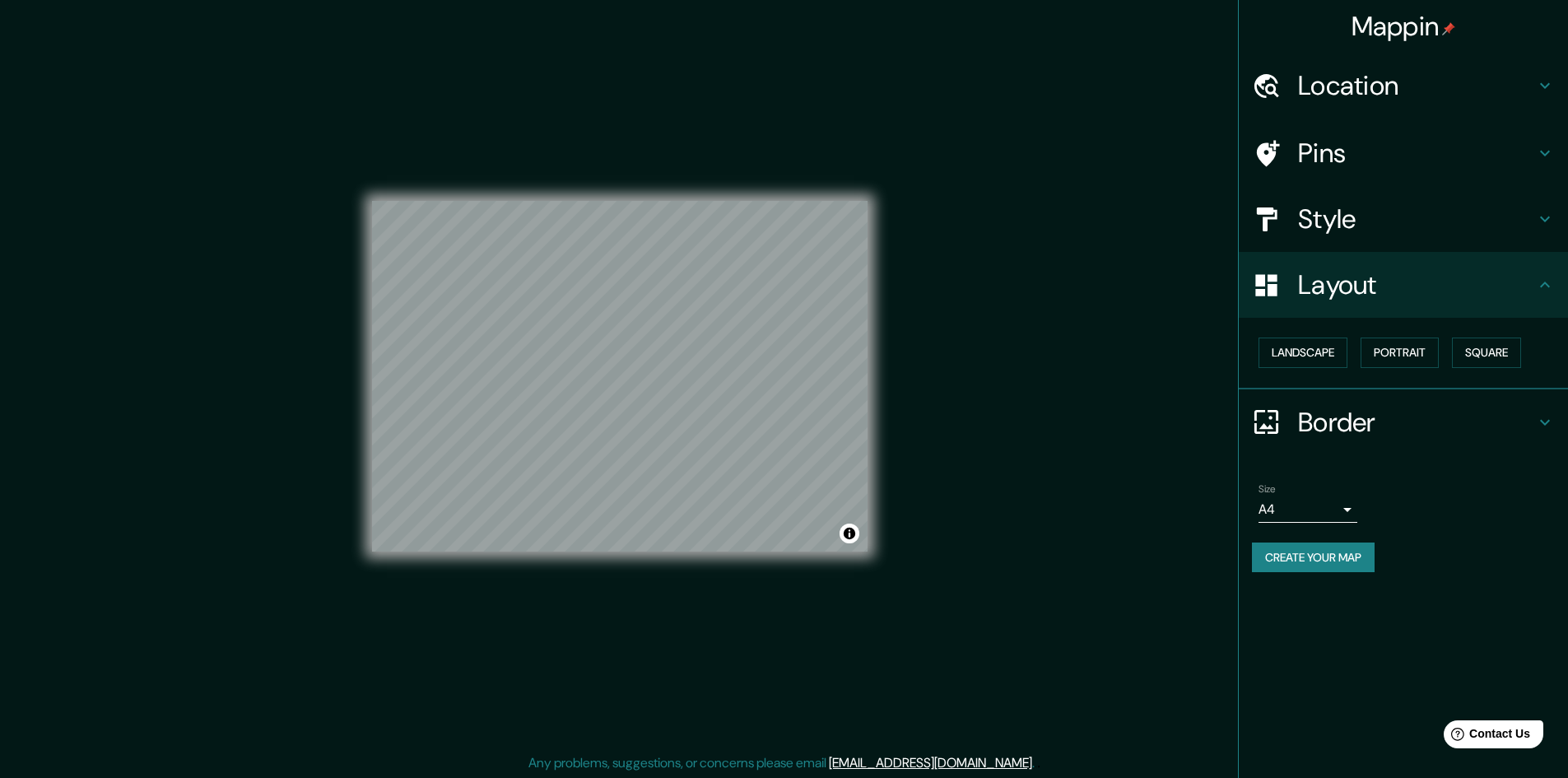
click at [1373, 288] on h4 "Layout" at bounding box center [1417, 285] width 237 height 33
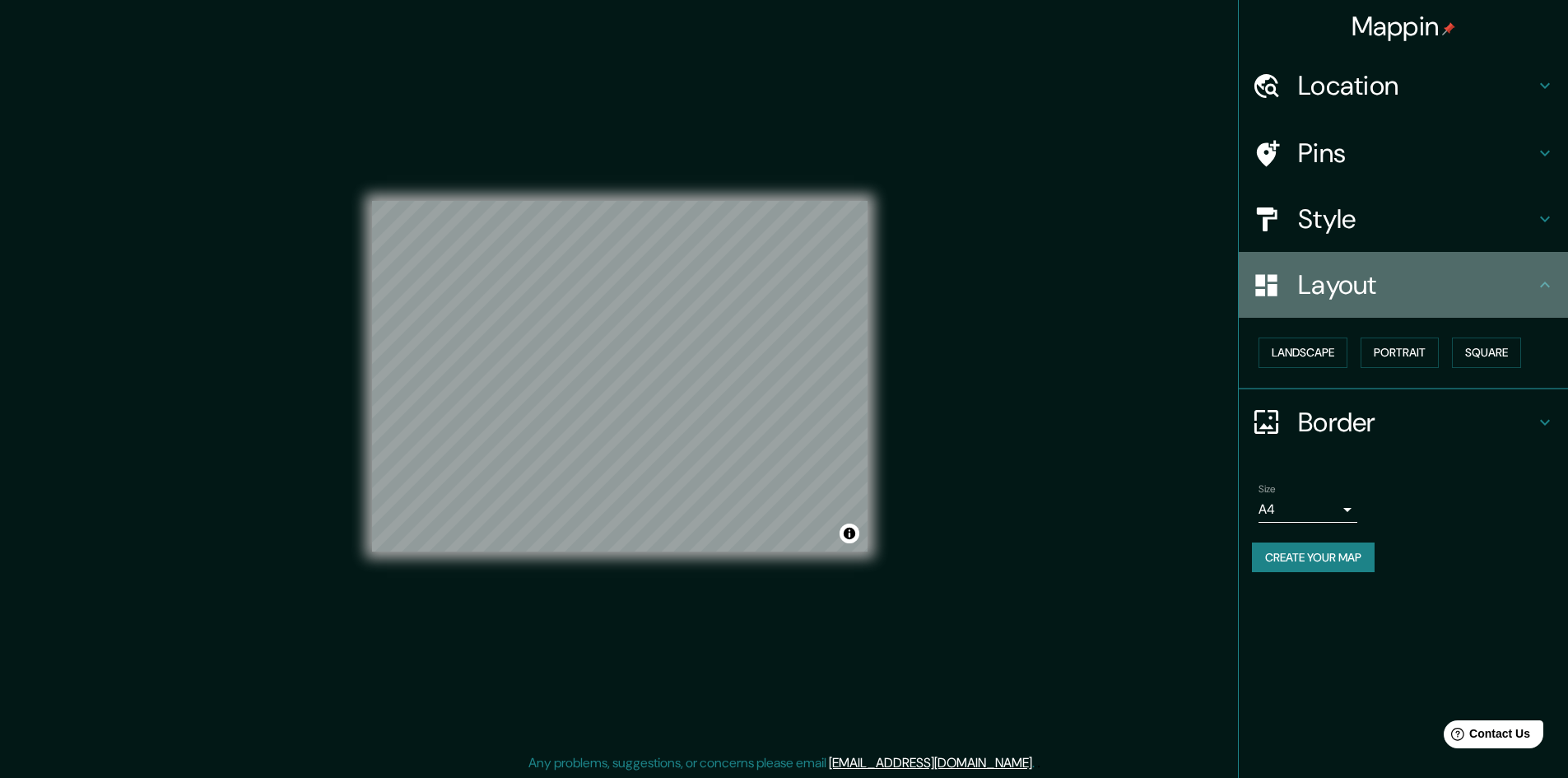
click at [1522, 299] on h4 "Layout" at bounding box center [1417, 285] width 237 height 33
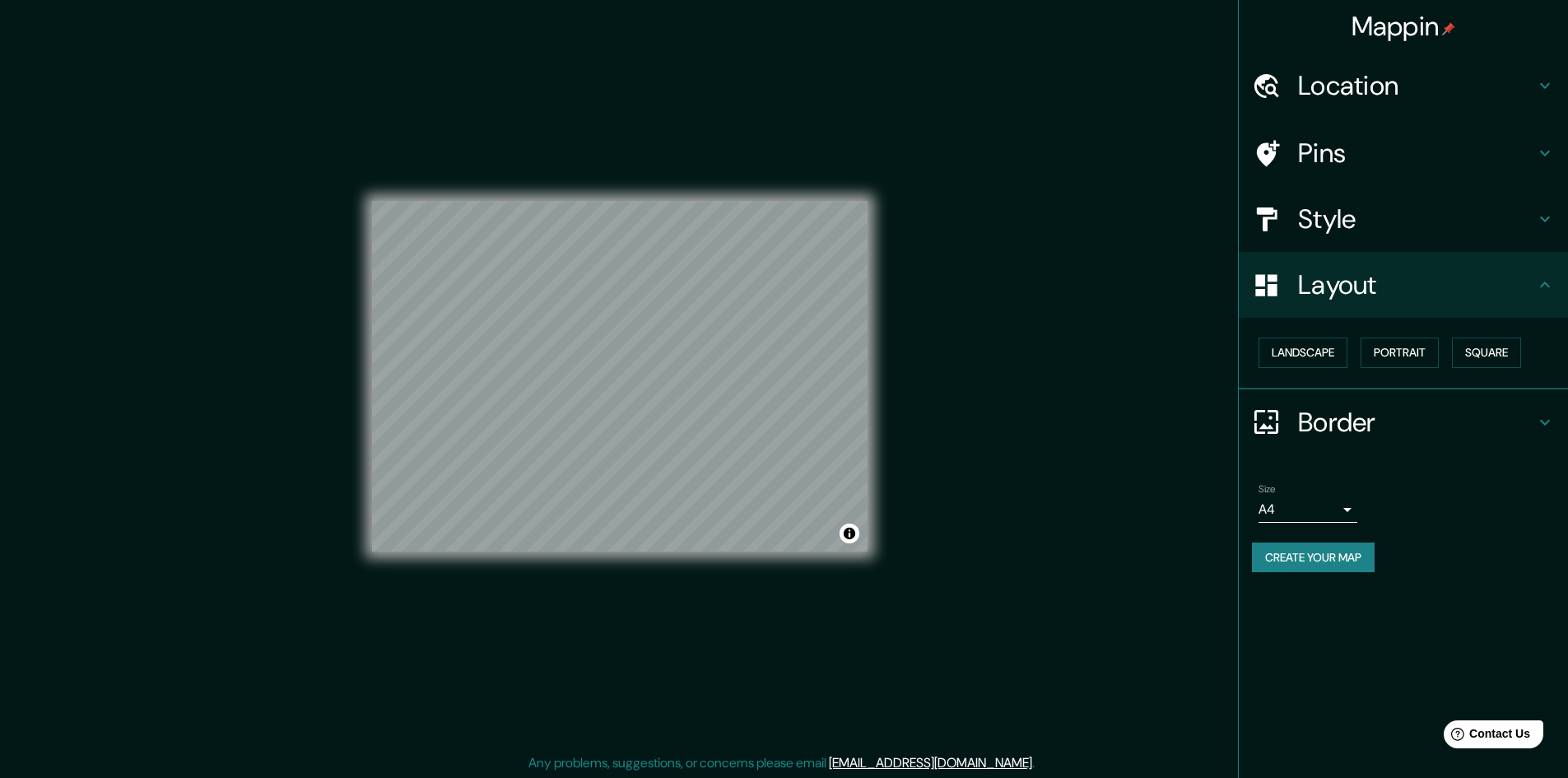
click at [1334, 504] on body "Mappin Location Lima, Provincia de Lima, Perú Pins Style Layout Landscape Portr…" at bounding box center [784, 389] width 1568 height 778
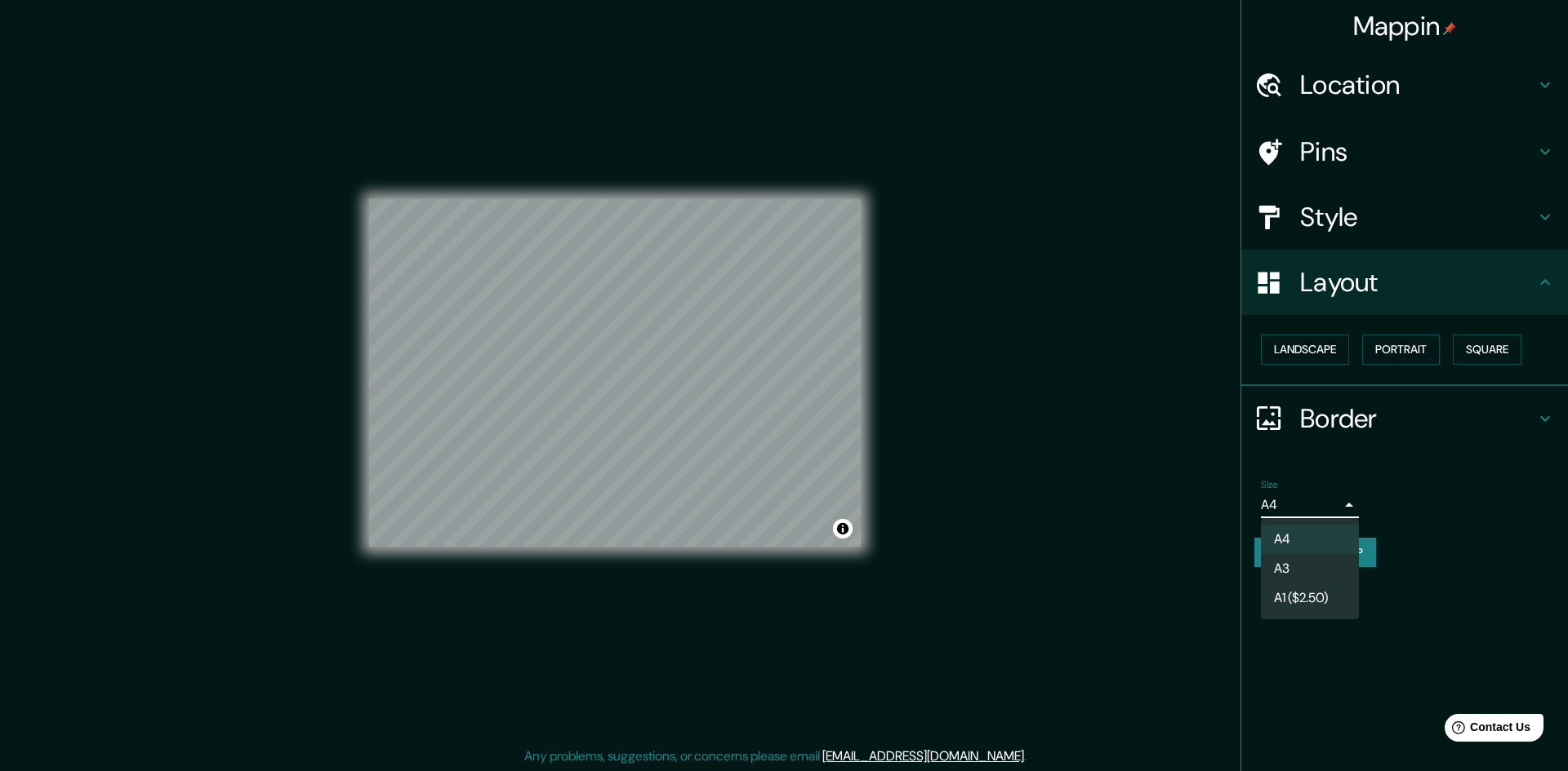
drag, startPoint x: 1323, startPoint y: 573, endPoint x: 1285, endPoint y: 559, distance: 40.5
click at [1326, 572] on li "A3" at bounding box center [1309, 568] width 98 height 29
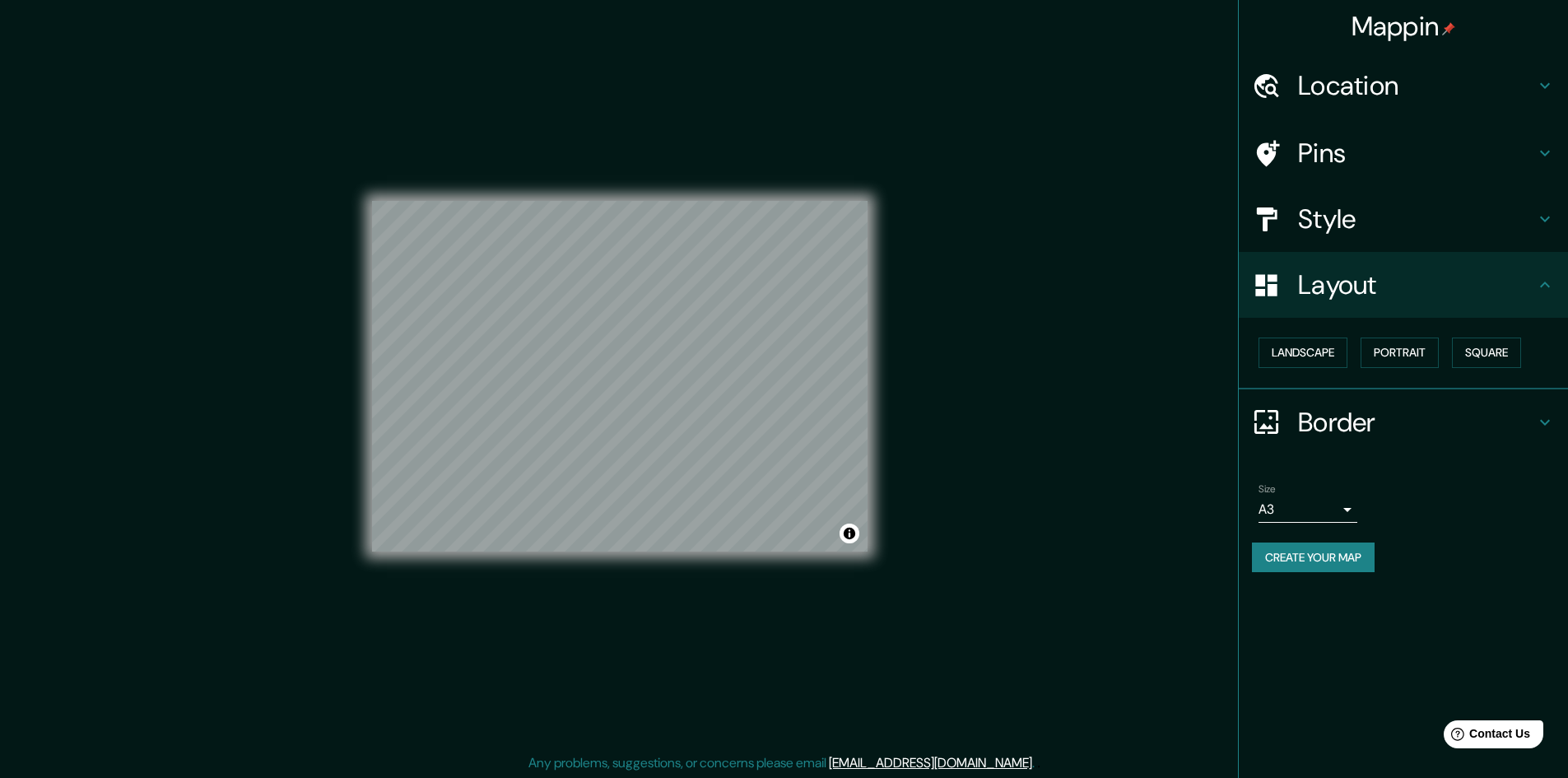
click at [1325, 556] on button "Create your map" at bounding box center [1313, 557] width 123 height 30
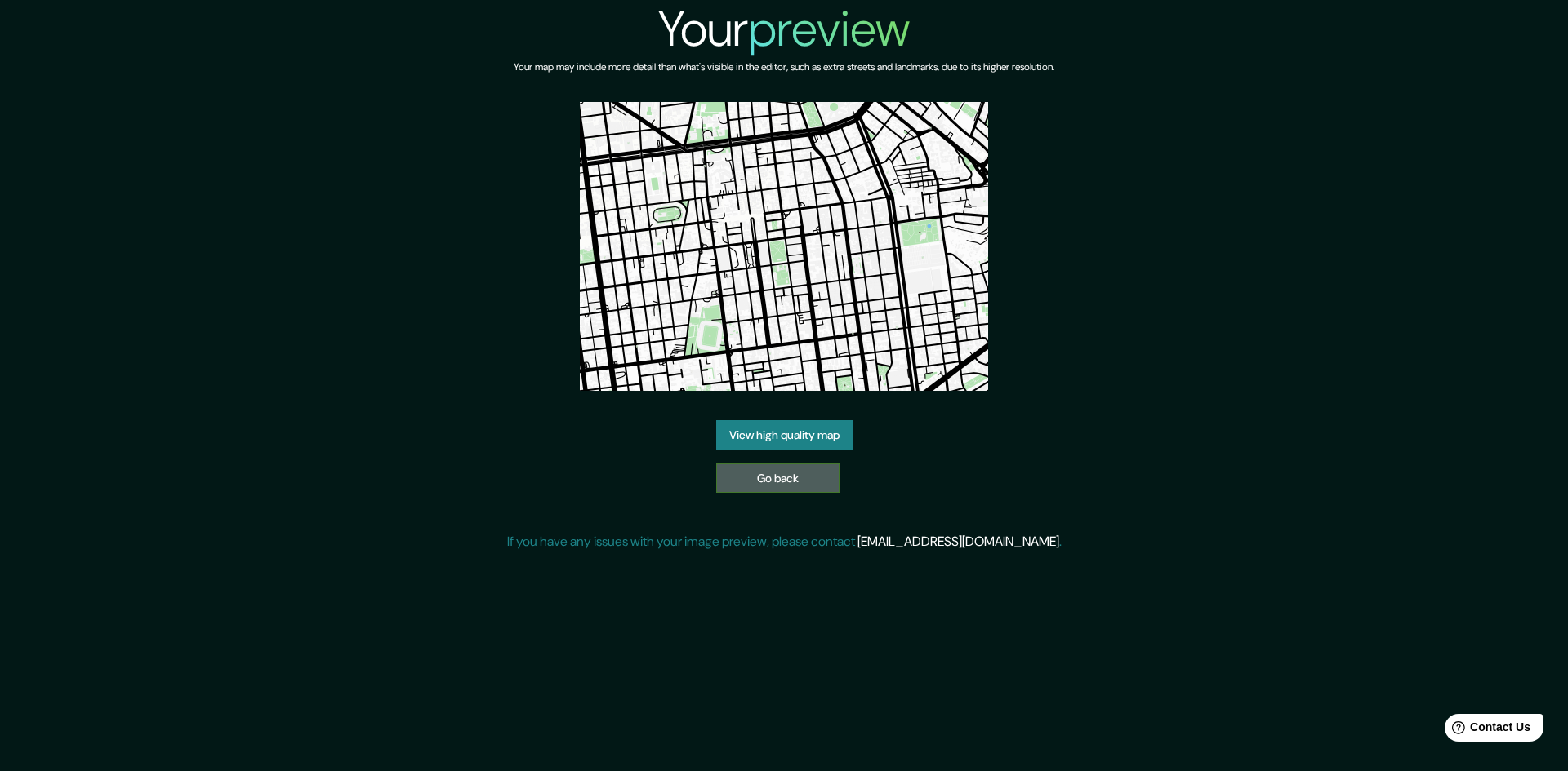
click at [816, 478] on link "Go back" at bounding box center [778, 478] width 124 height 30
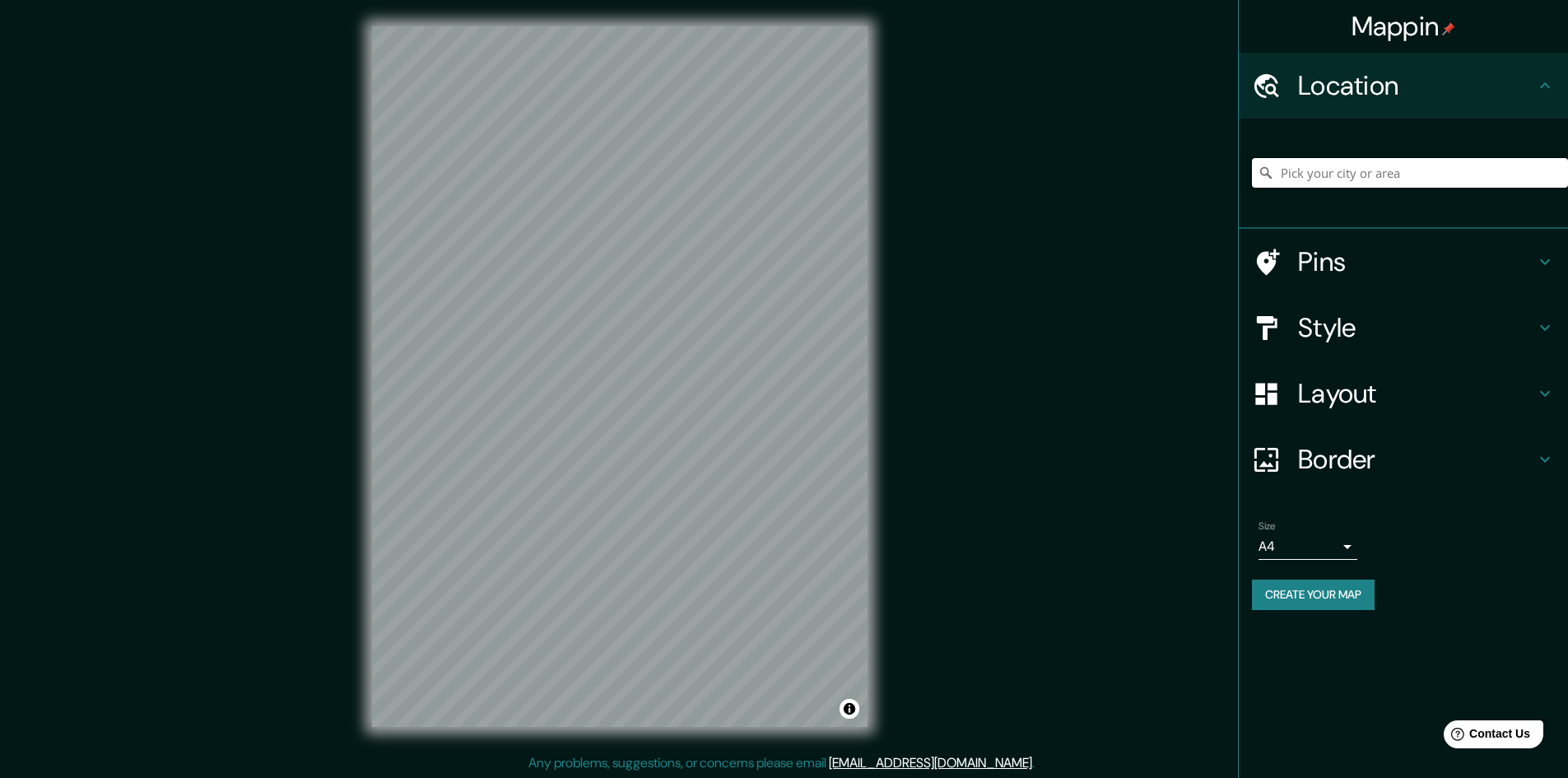
click at [1353, 181] on input "Pick your city or area" at bounding box center [1410, 173] width 316 height 29
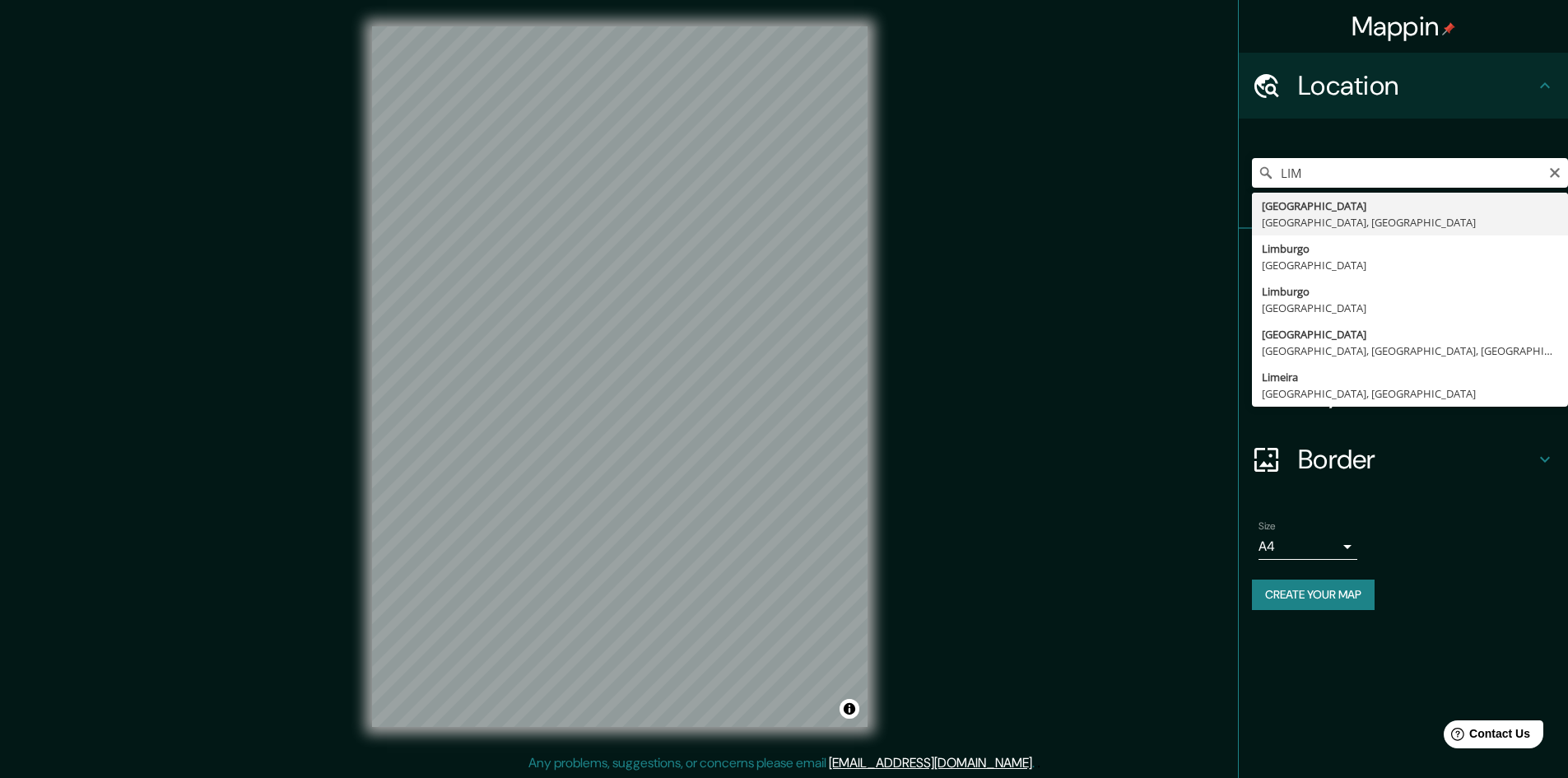
type input "[GEOGRAPHIC_DATA], [GEOGRAPHIC_DATA], [GEOGRAPHIC_DATA]"
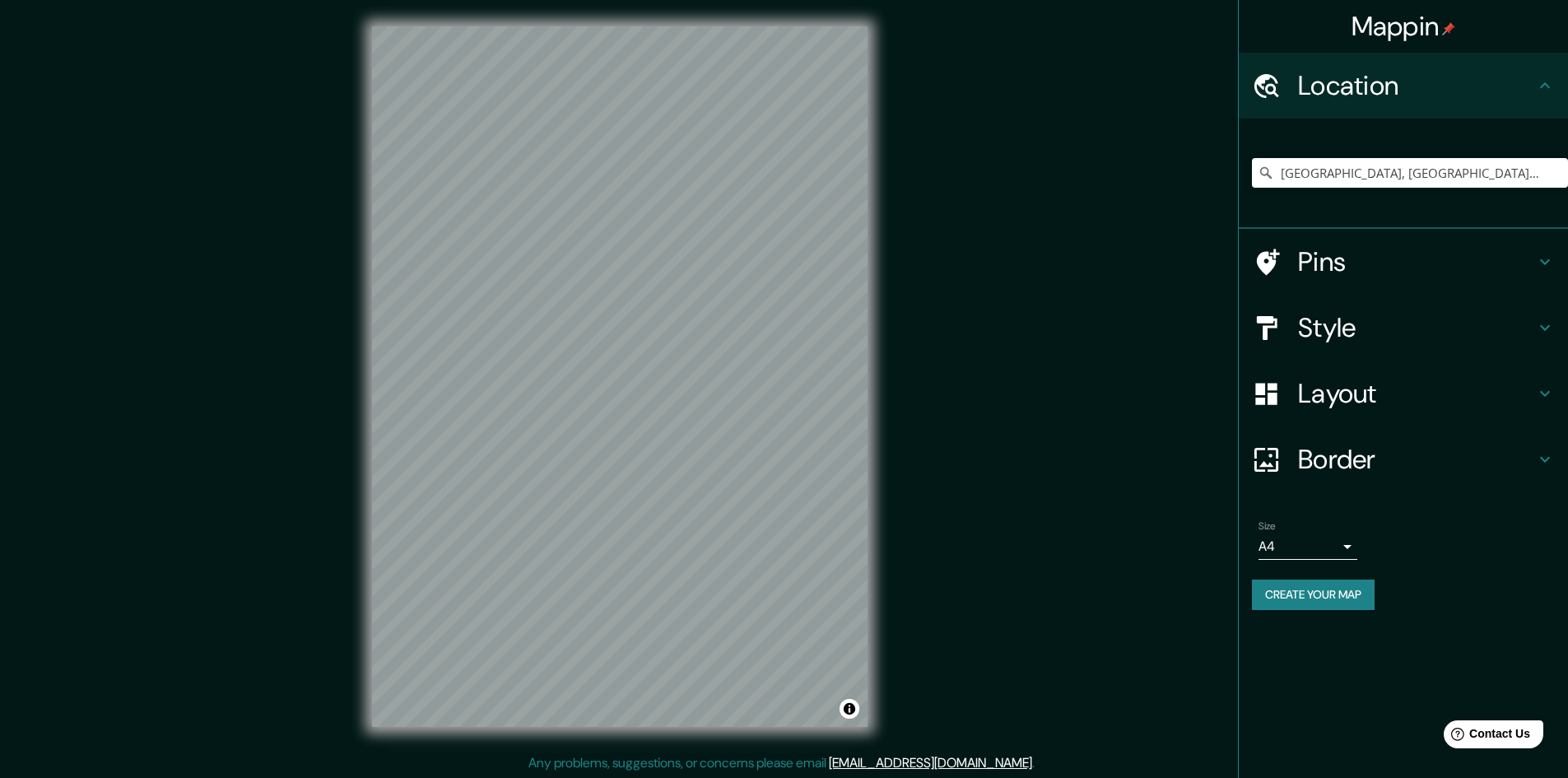
click at [1349, 321] on h4 "Style" at bounding box center [1417, 328] width 237 height 33
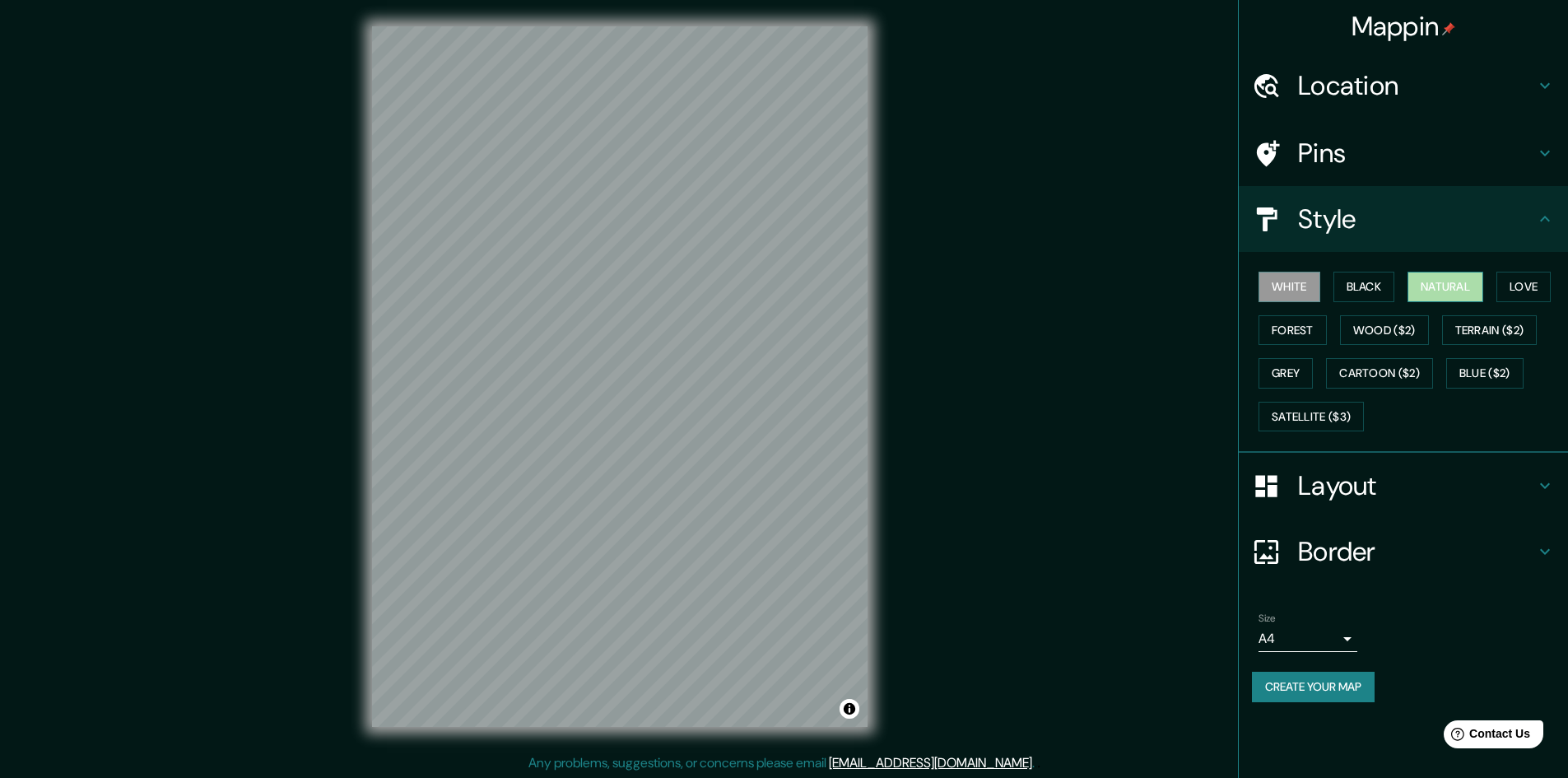
click at [1443, 280] on button "Natural" at bounding box center [1445, 287] width 76 height 30
click at [529, 450] on div at bounding box center [528, 445] width 13 height 13
click at [545, 415] on div at bounding box center [545, 412] width 13 height 13
click at [544, 413] on div at bounding box center [545, 412] width 13 height 13
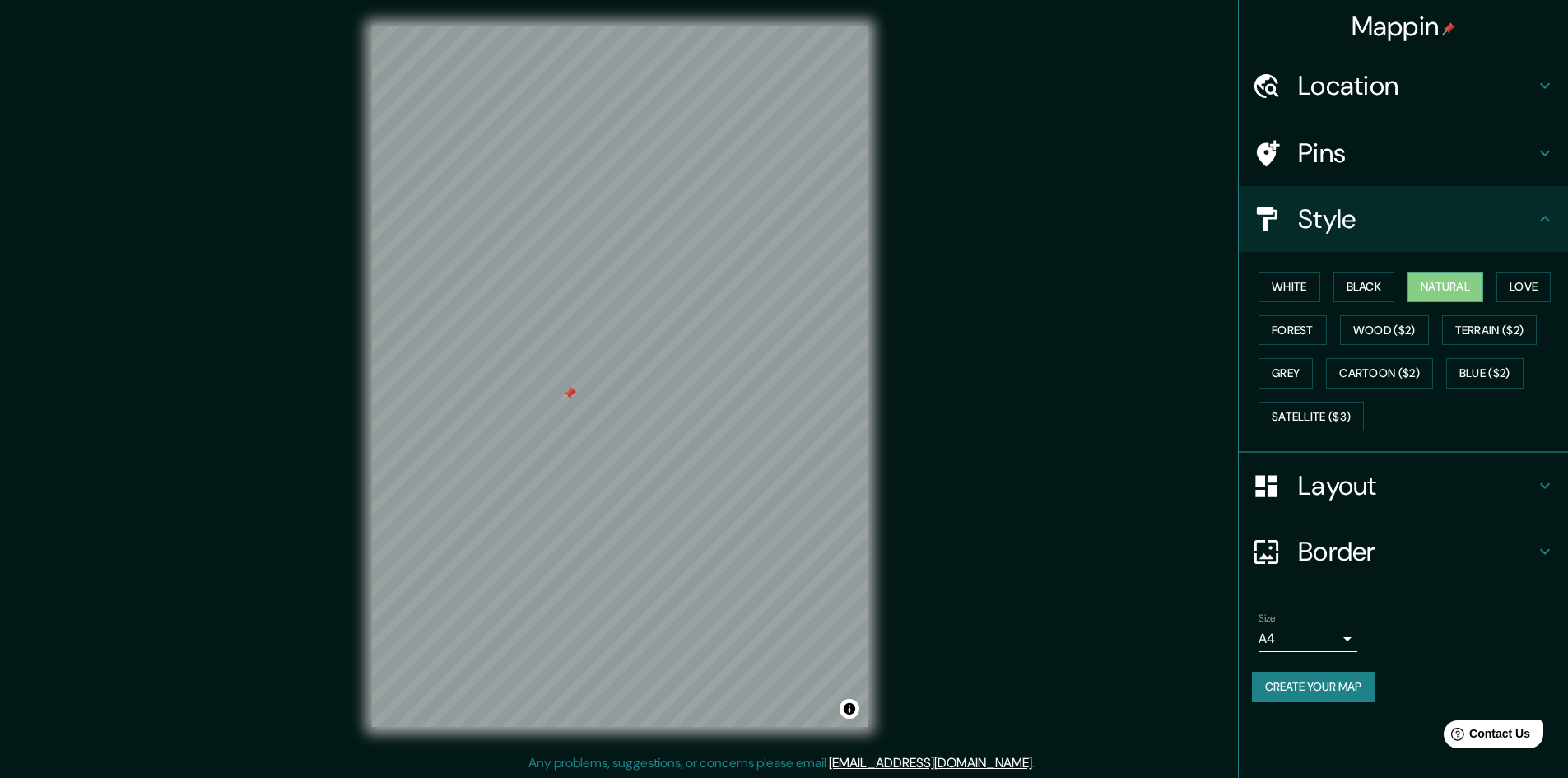
click at [572, 397] on div at bounding box center [570, 394] width 13 height 13
click at [569, 393] on div at bounding box center [570, 394] width 13 height 13
click at [622, 392] on div at bounding box center [626, 391] width 13 height 13
click at [627, 392] on div at bounding box center [626, 391] width 13 height 13
click at [627, 26] on div at bounding box center [619, 26] width 496 height 0
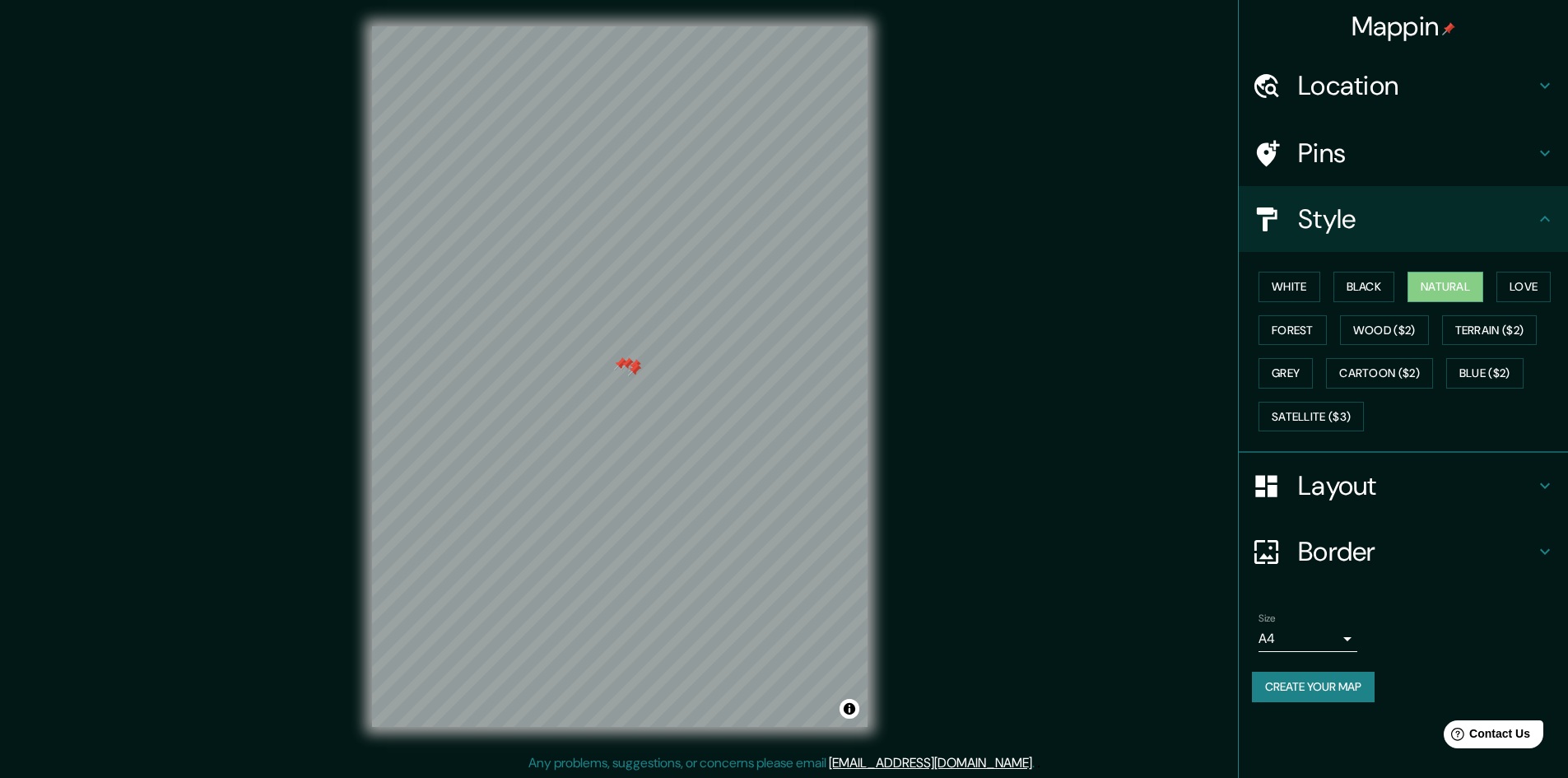
click at [625, 365] on div at bounding box center [627, 364] width 13 height 13
click at [624, 365] on div at bounding box center [621, 364] width 13 height 13
click at [619, 362] on div at bounding box center [621, 364] width 13 height 13
click at [634, 368] on div at bounding box center [635, 370] width 13 height 13
click at [634, 370] on div at bounding box center [635, 370] width 13 height 13
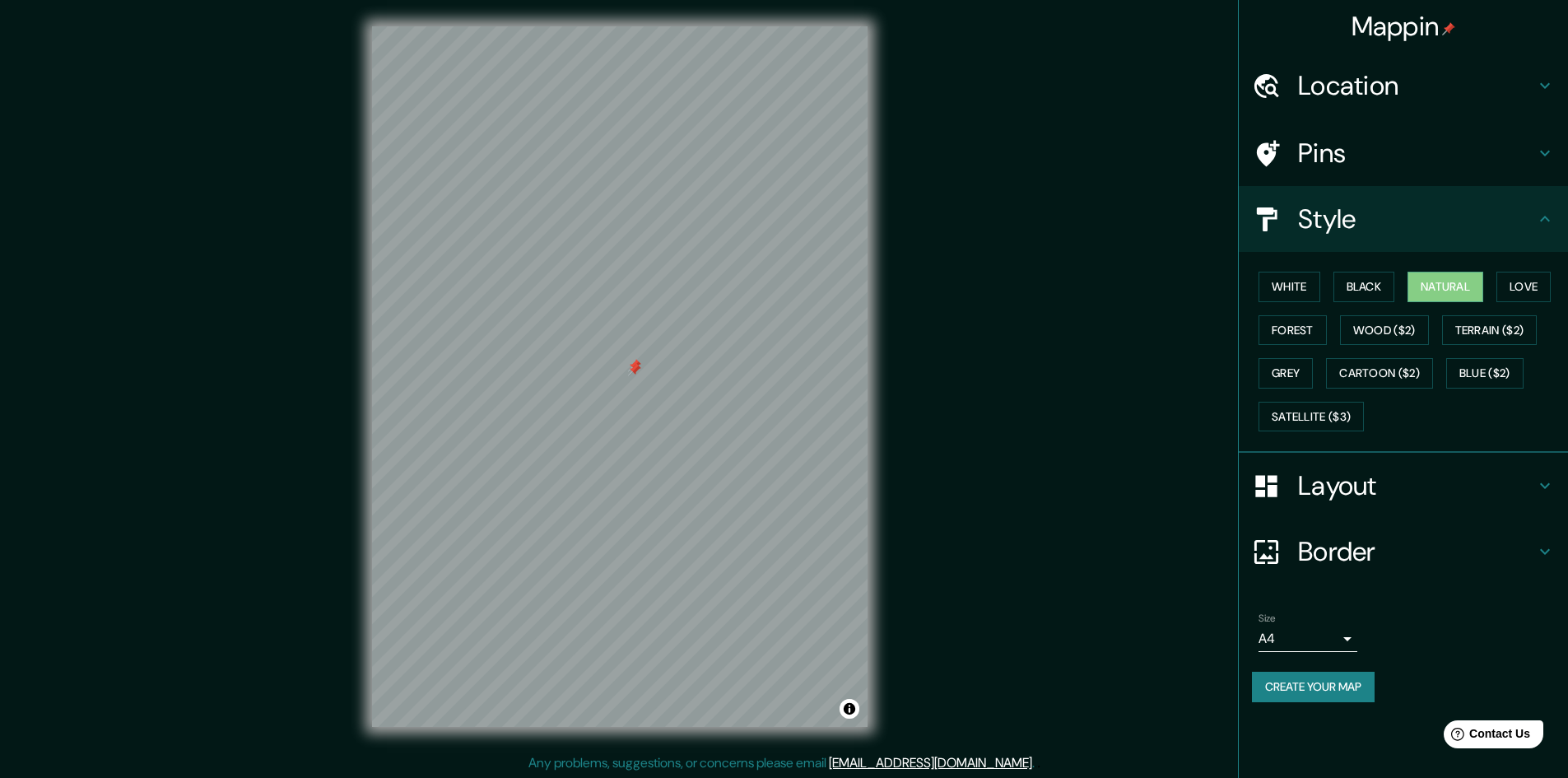
click at [634, 365] on div at bounding box center [635, 370] width 13 height 13
click at [633, 362] on div at bounding box center [635, 365] width 13 height 13
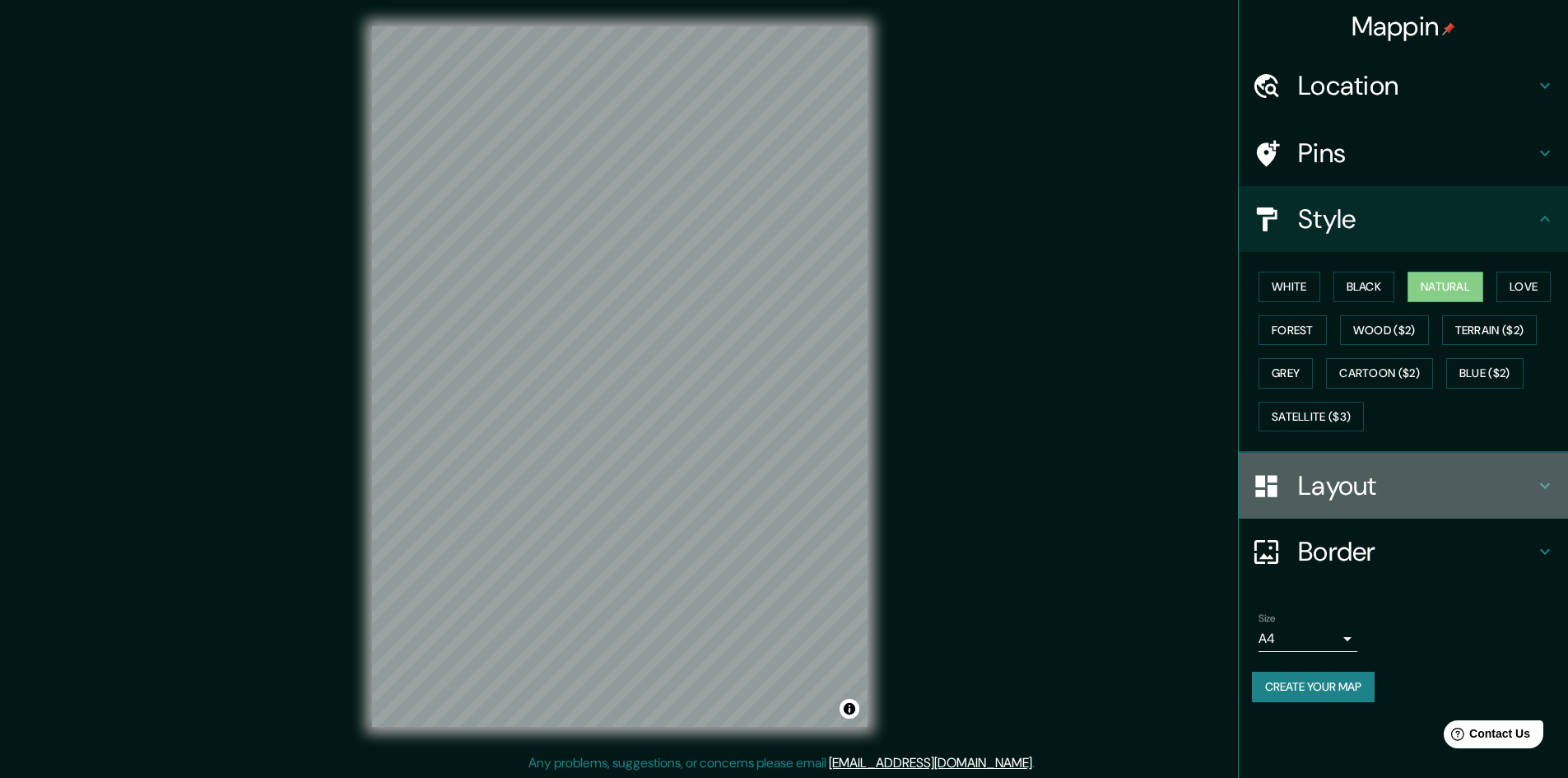
click at [1364, 489] on h4 "Layout" at bounding box center [1417, 485] width 237 height 33
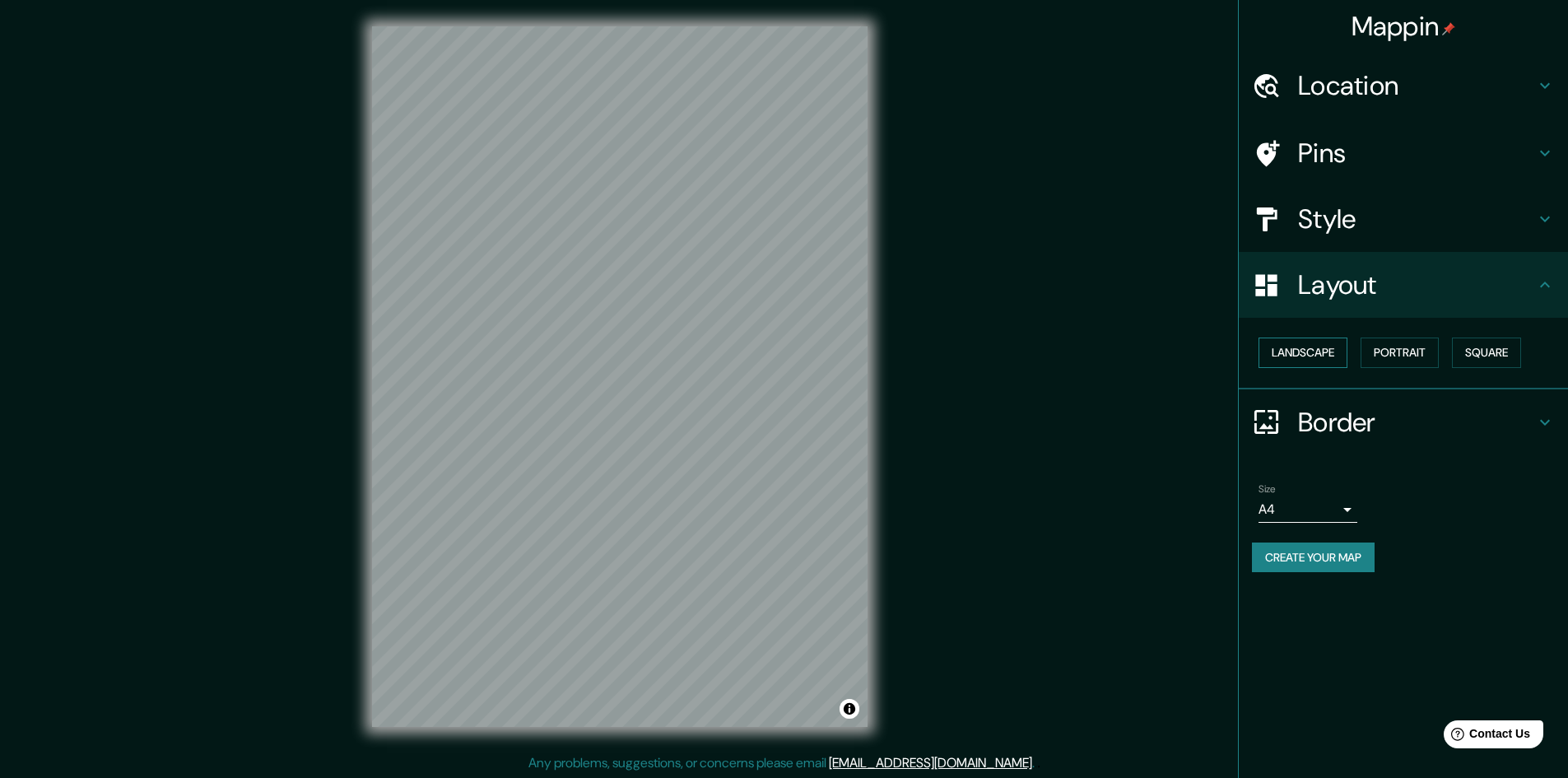
click at [1317, 340] on button "Landscape" at bounding box center [1303, 353] width 89 height 30
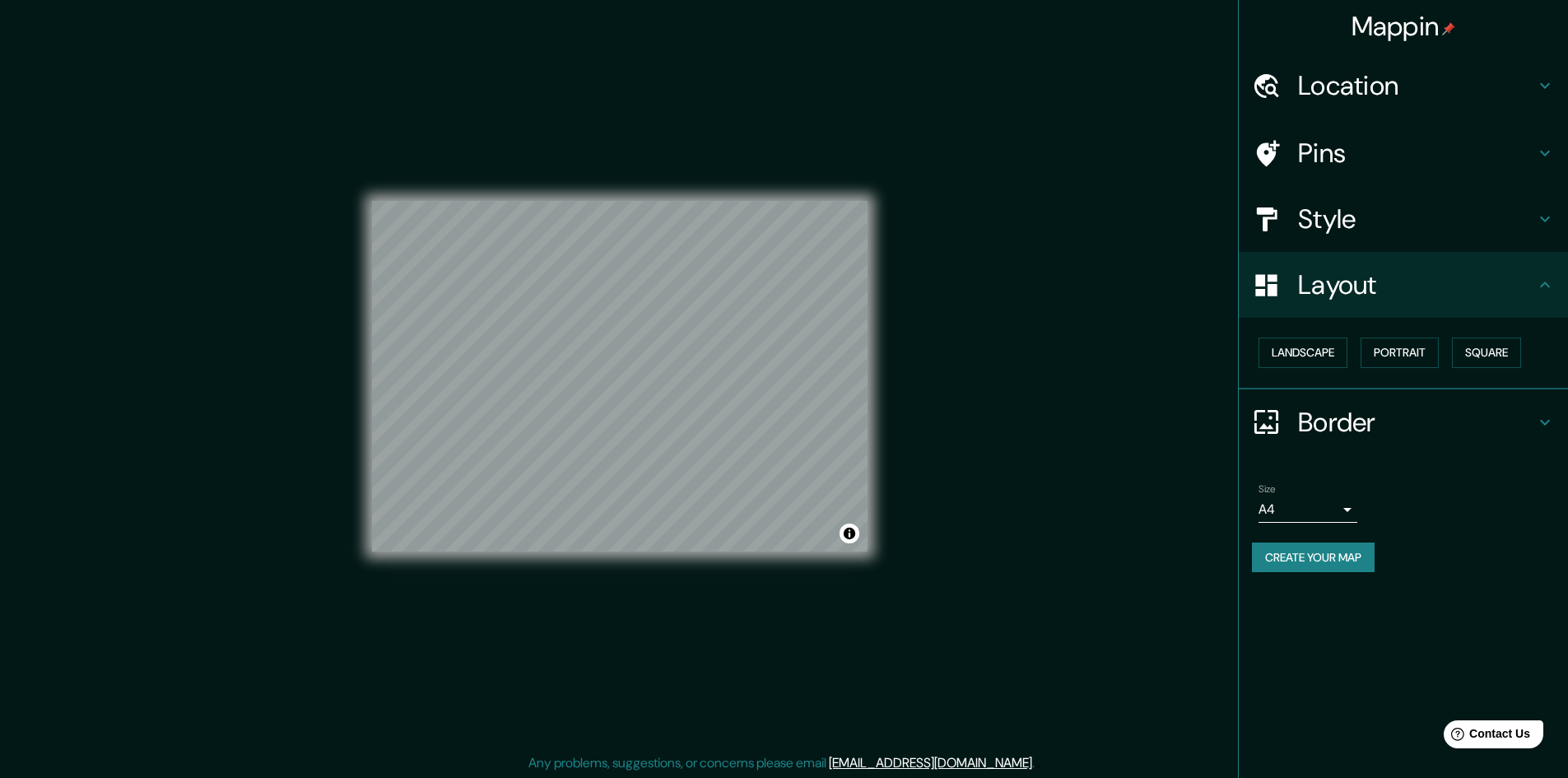
click at [1334, 504] on body "Mappin Location Lima, Provincia de Lima, Perú Pins Style Layout Landscape Portr…" at bounding box center [784, 389] width 1568 height 778
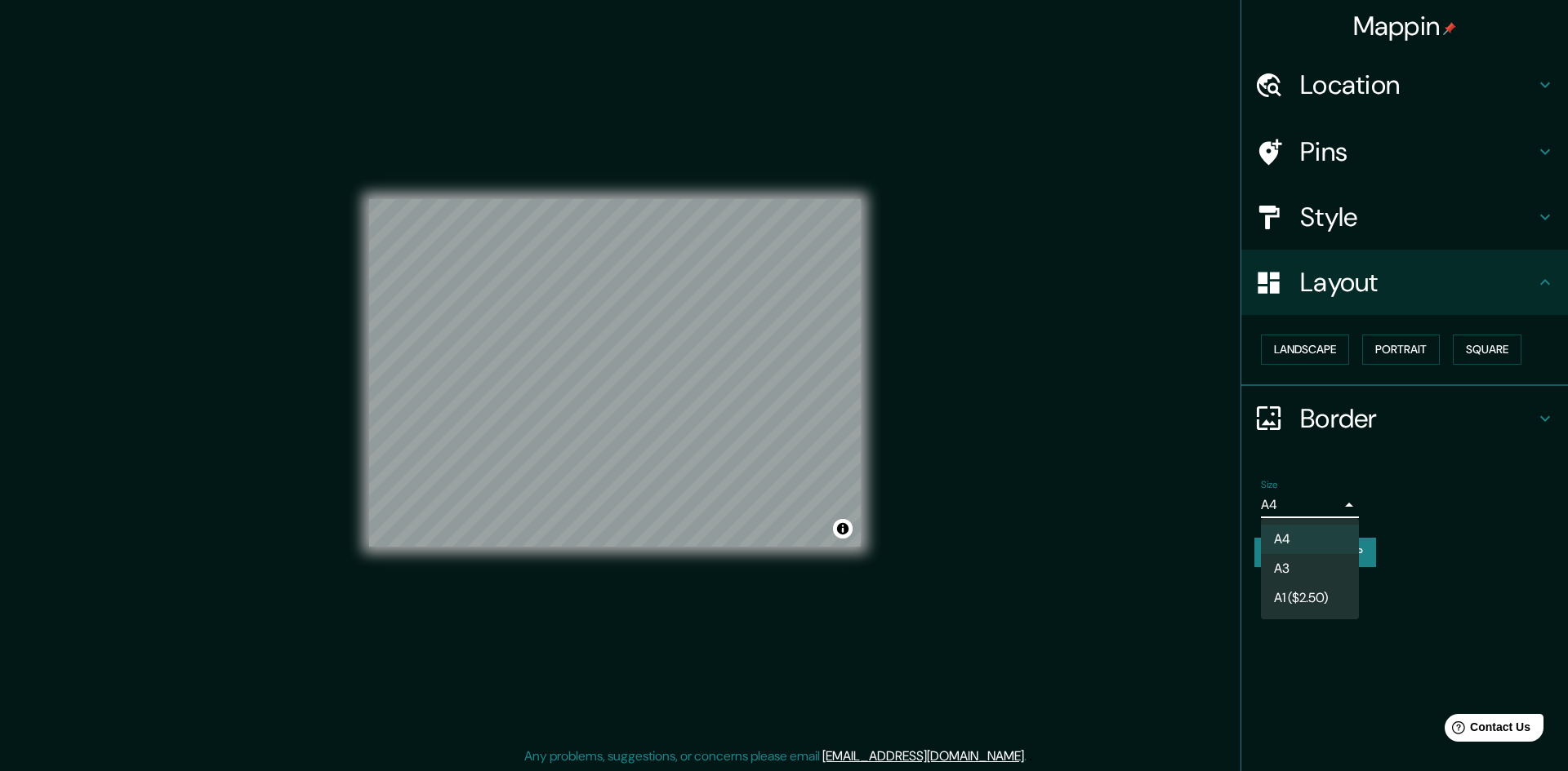
click at [1308, 561] on li "A3" at bounding box center [1309, 568] width 98 height 29
type input "a4"
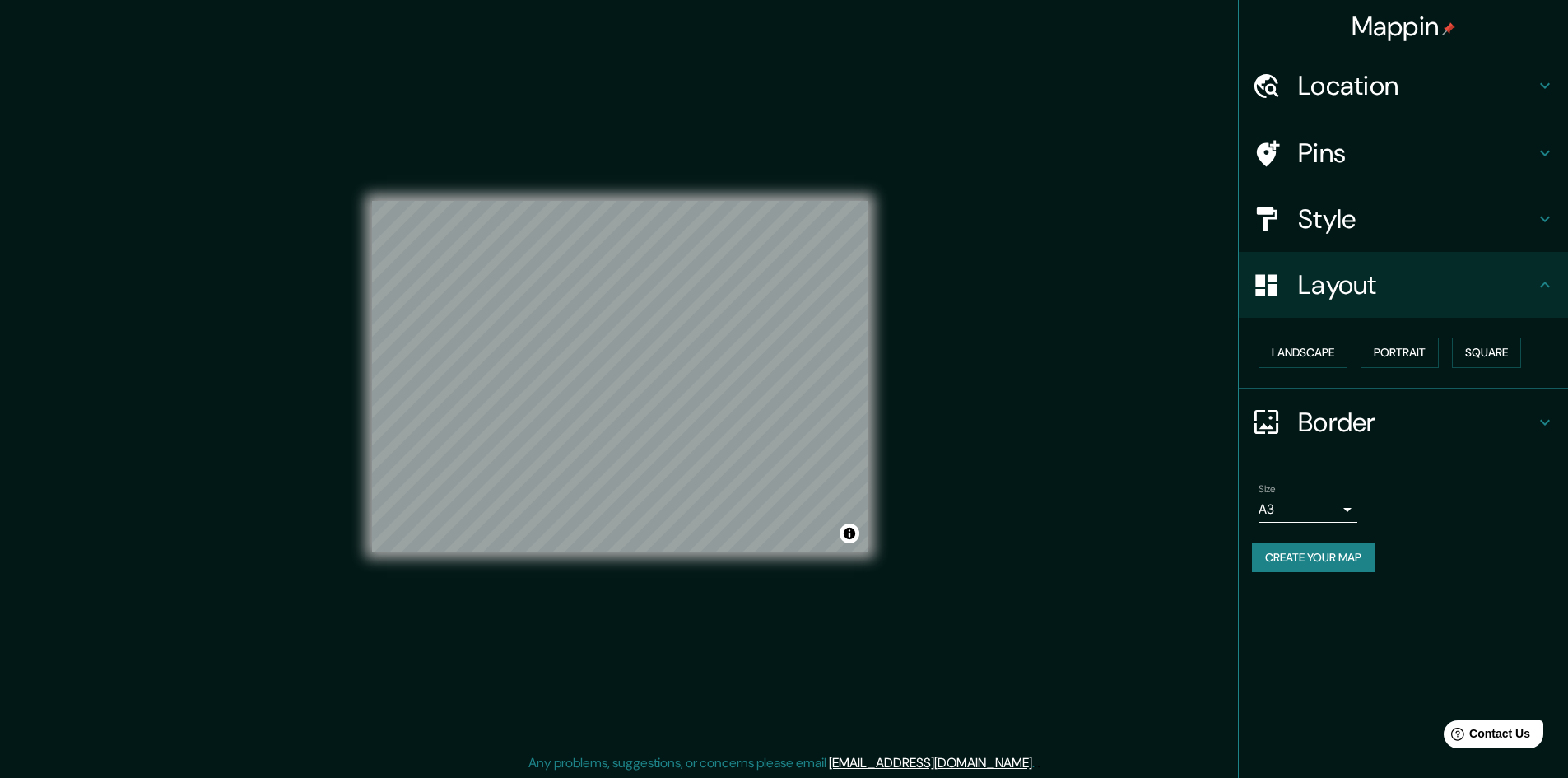
click at [1430, 221] on h4 "Style" at bounding box center [1417, 219] width 237 height 33
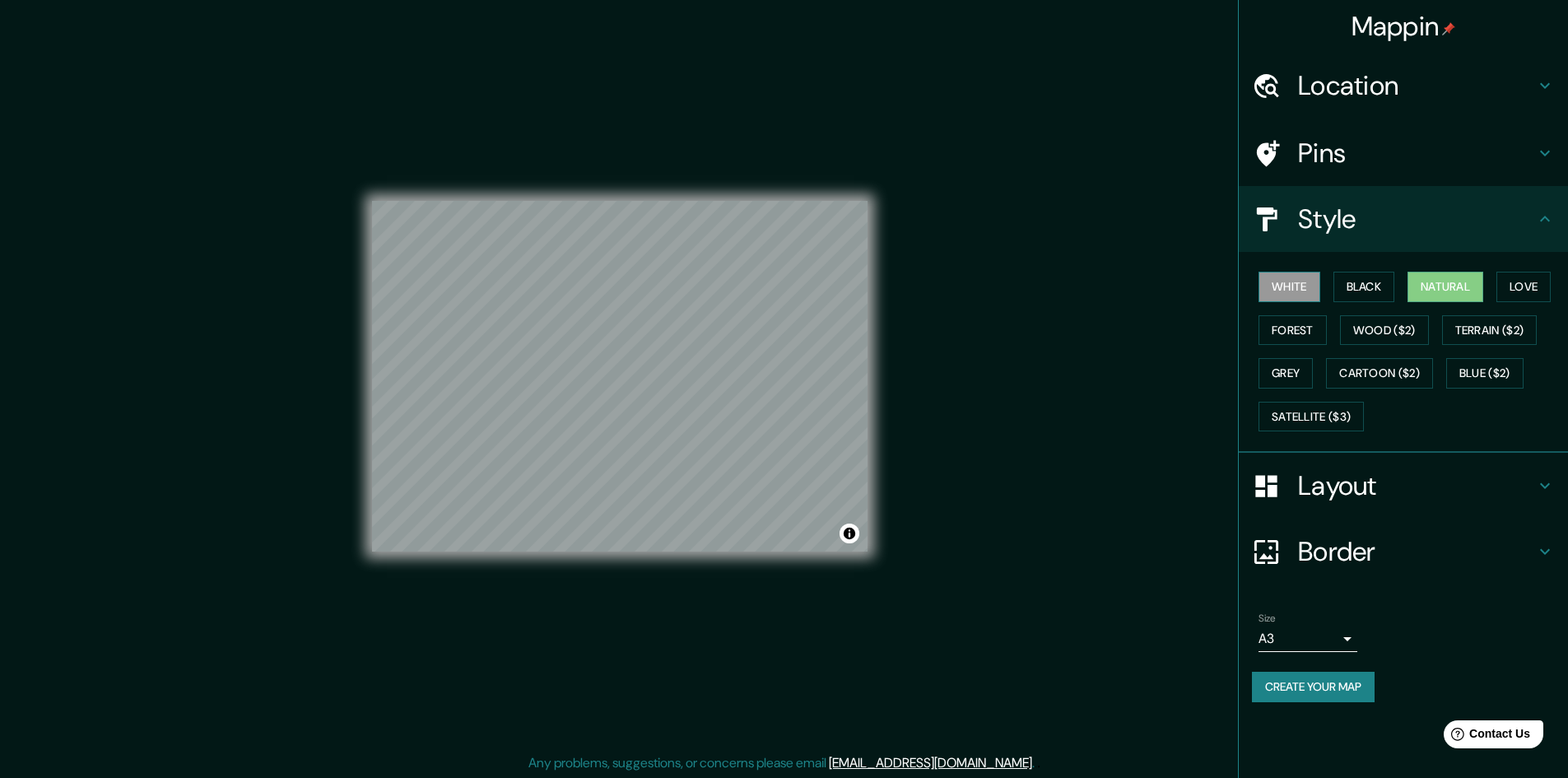
click at [1295, 284] on button "White" at bounding box center [1289, 287] width 61 height 30
click at [1383, 280] on button "Black" at bounding box center [1363, 287] width 61 height 30
click at [1529, 289] on button "Love" at bounding box center [1523, 287] width 55 height 30
click at [1306, 322] on button "Forest" at bounding box center [1292, 331] width 68 height 30
click at [1440, 273] on button "Natural" at bounding box center [1445, 287] width 76 height 30
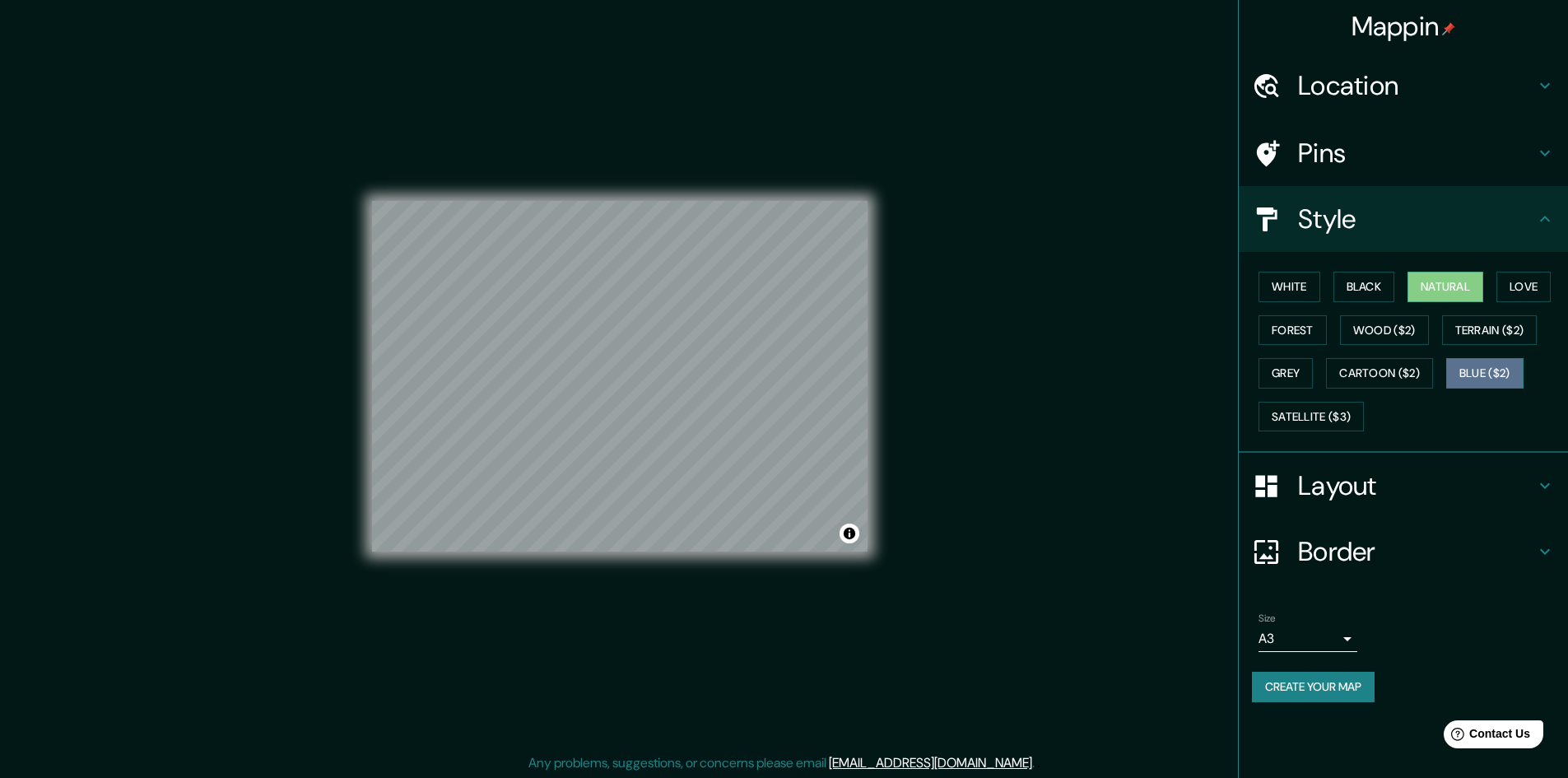
click at [1484, 376] on button "Blue ($2)" at bounding box center [1485, 373] width 77 height 30
click at [1412, 377] on button "Cartoon ($2)" at bounding box center [1379, 373] width 107 height 30
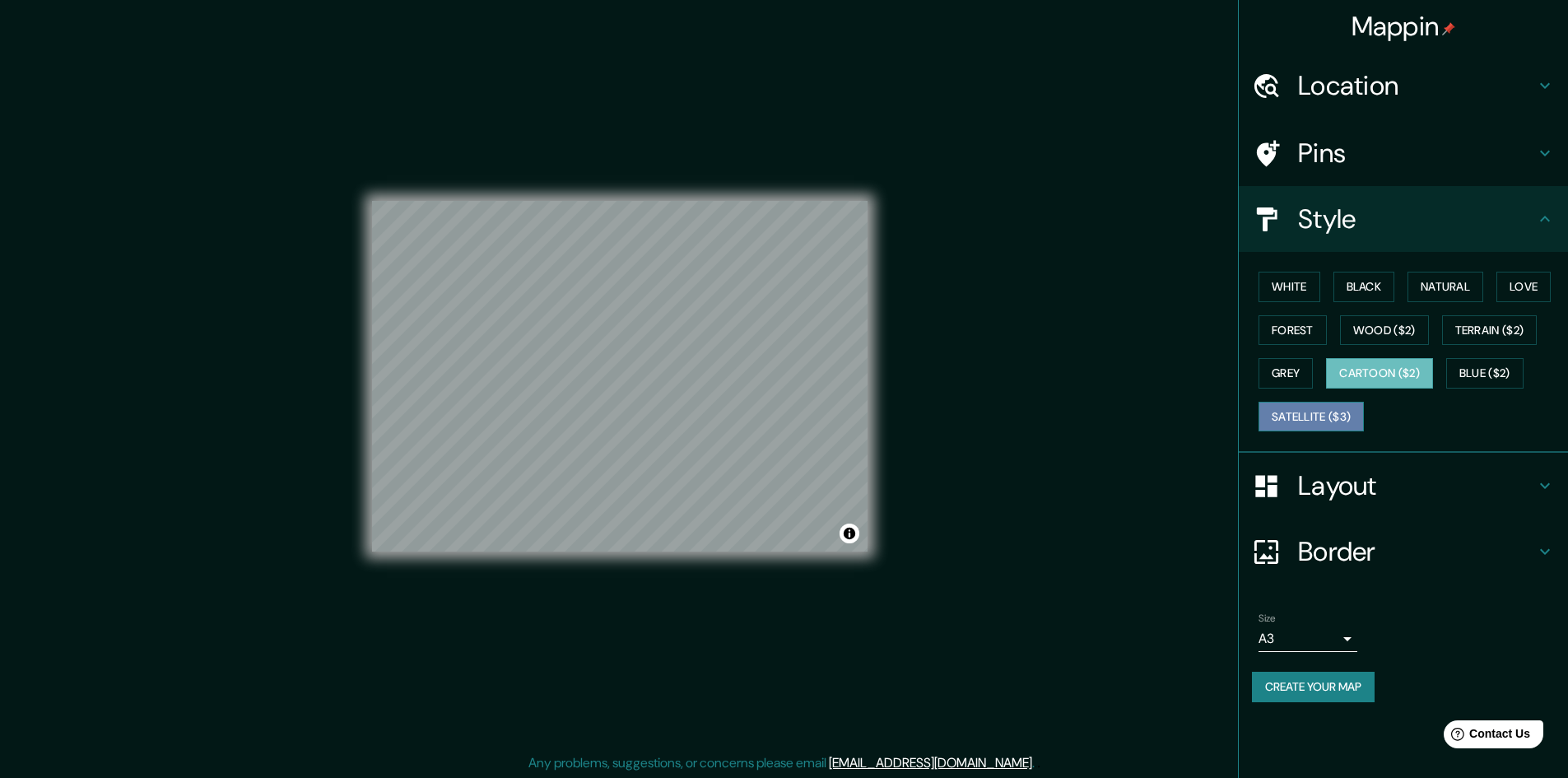
click at [1321, 421] on button "Satellite ($3)" at bounding box center [1310, 417] width 105 height 30
click at [1294, 380] on button "Grey" at bounding box center [1285, 373] width 55 height 30
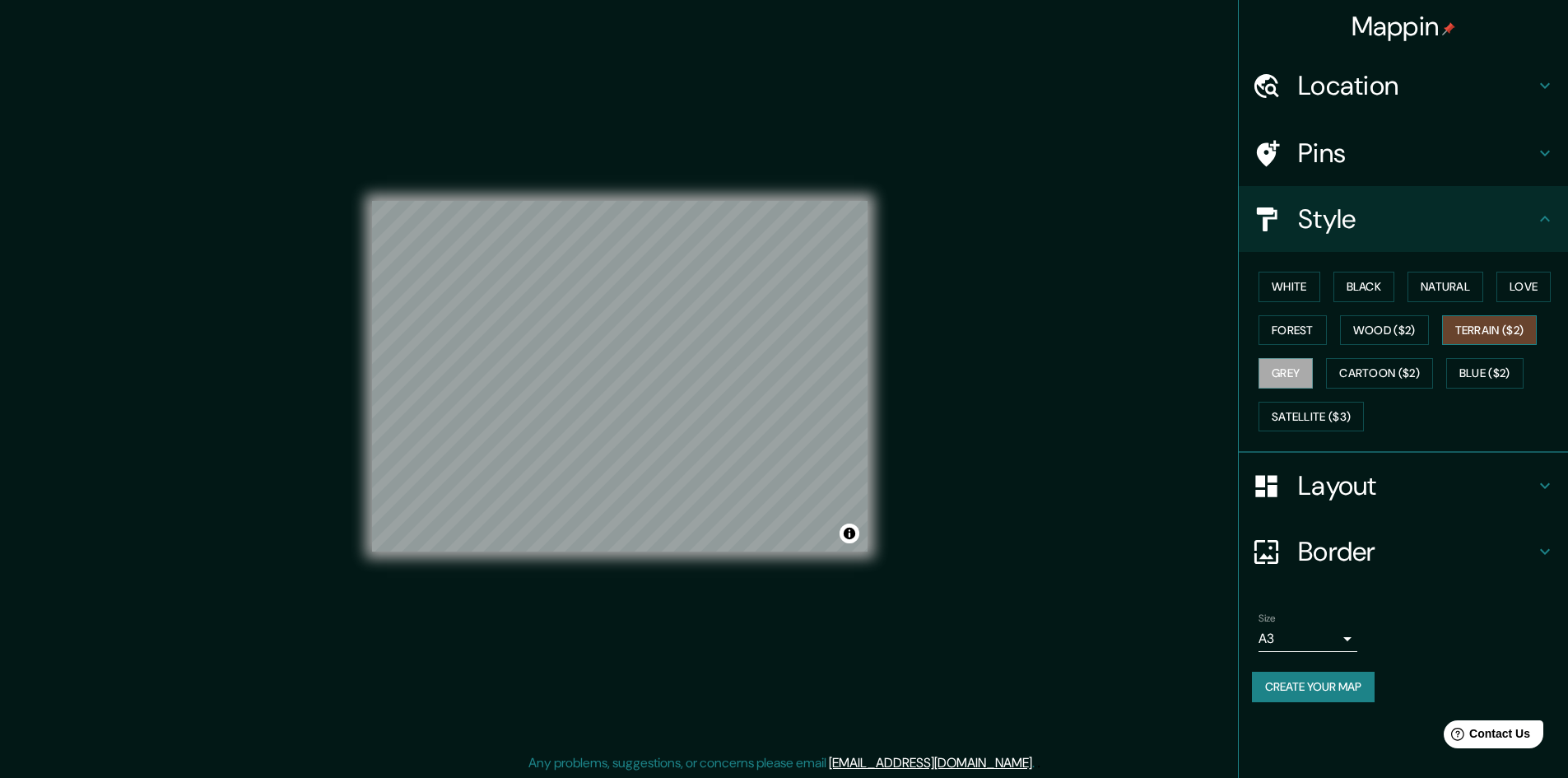
click at [1465, 333] on button "Terrain ($2)" at bounding box center [1489, 331] width 95 height 30
click at [1393, 345] on div "White Black Natural Love Forest Wood ($2) Terrain ($2) Grey Cartoon ($2) Blue (…" at bounding box center [1410, 351] width 316 height 173
click at [1393, 333] on button "Wood ($2)" at bounding box center [1385, 331] width 89 height 30
click at [1260, 353] on div "White Black Natural Love Forest Wood ($2) Terrain ($2) Grey Cartoon ($2) Blue (…" at bounding box center [1410, 351] width 316 height 173
click at [1279, 337] on button "Forest" at bounding box center [1292, 331] width 68 height 30
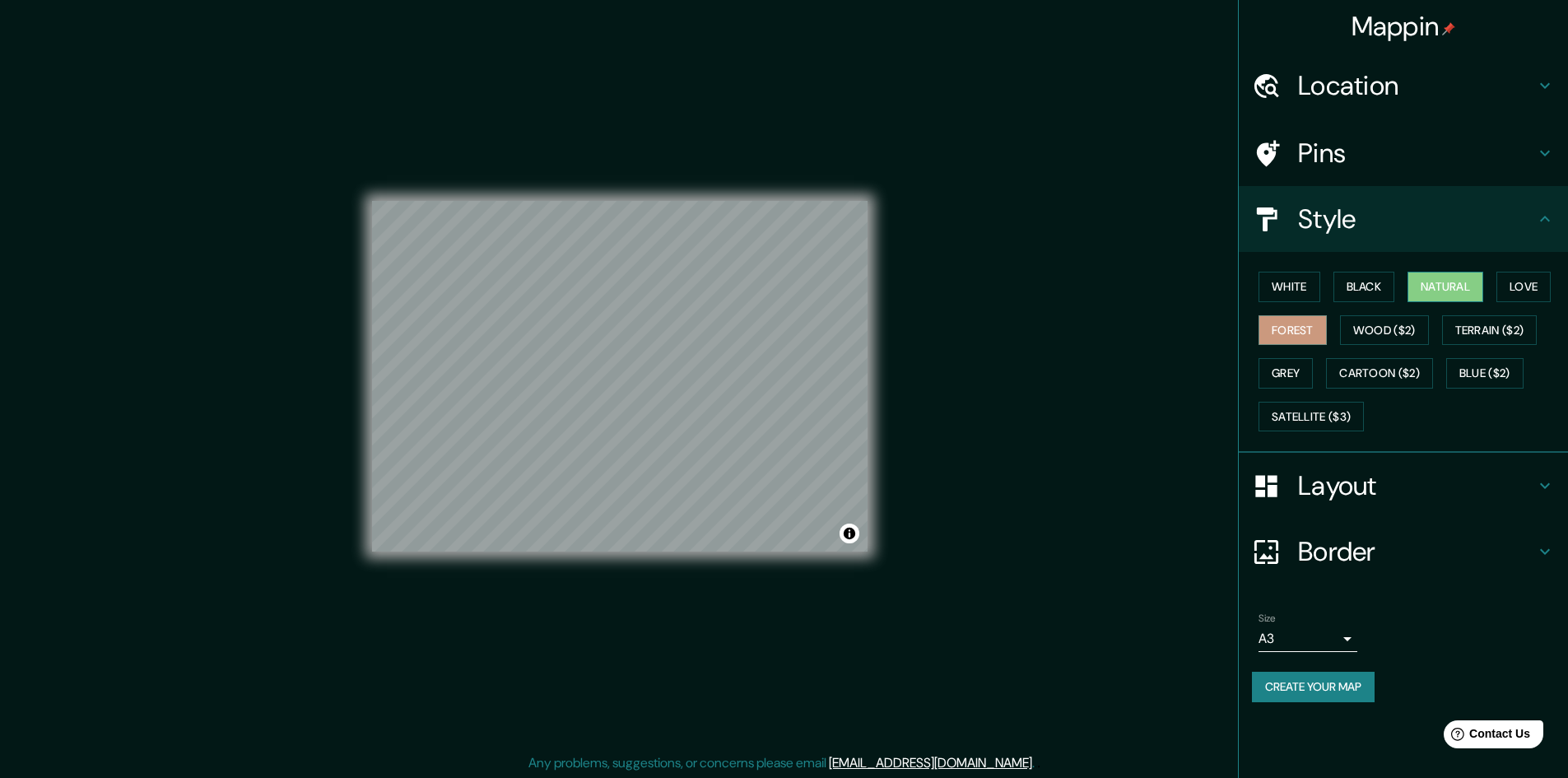
click at [1427, 282] on button "Natural" at bounding box center [1445, 287] width 76 height 30
click at [1321, 679] on button "Create your map" at bounding box center [1313, 687] width 123 height 30
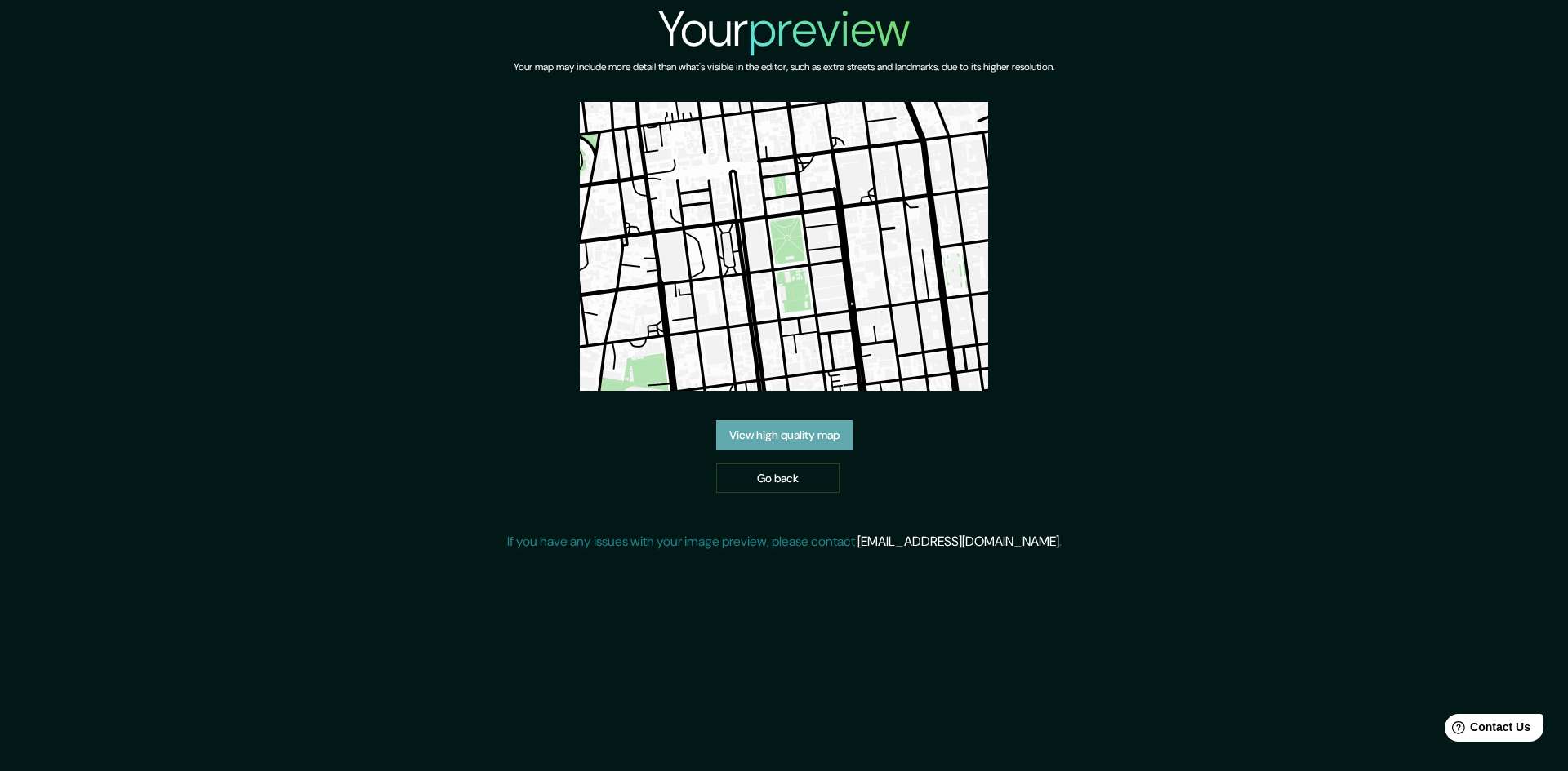
click at [771, 430] on link "View high quality map" at bounding box center [784, 436] width 136 height 30
